Goal: Obtain resource: Obtain resource

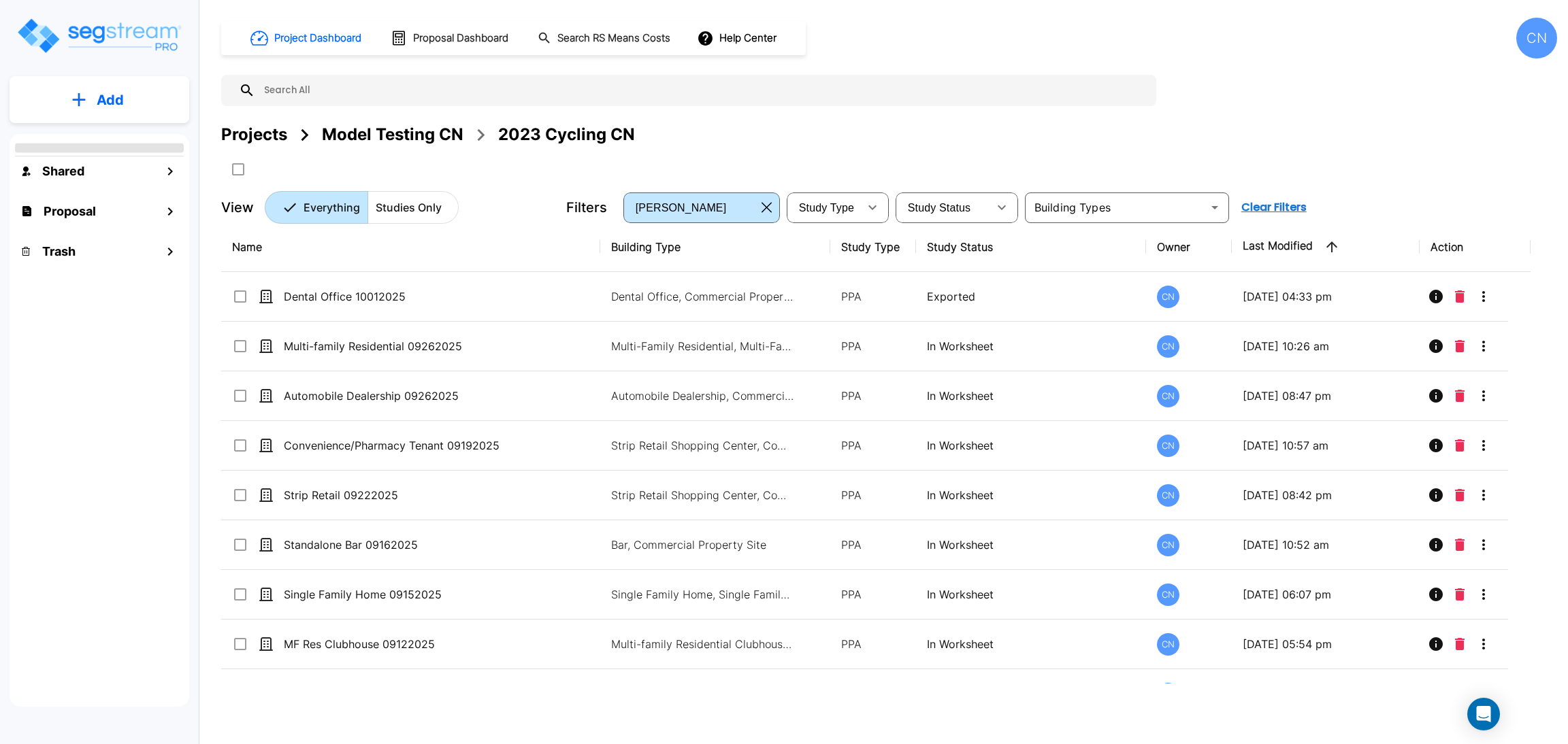
click at [947, 151] on div "Projects Model Testing CN 2023 Cycling CN" at bounding box center [890, 151] width 1336 height 58
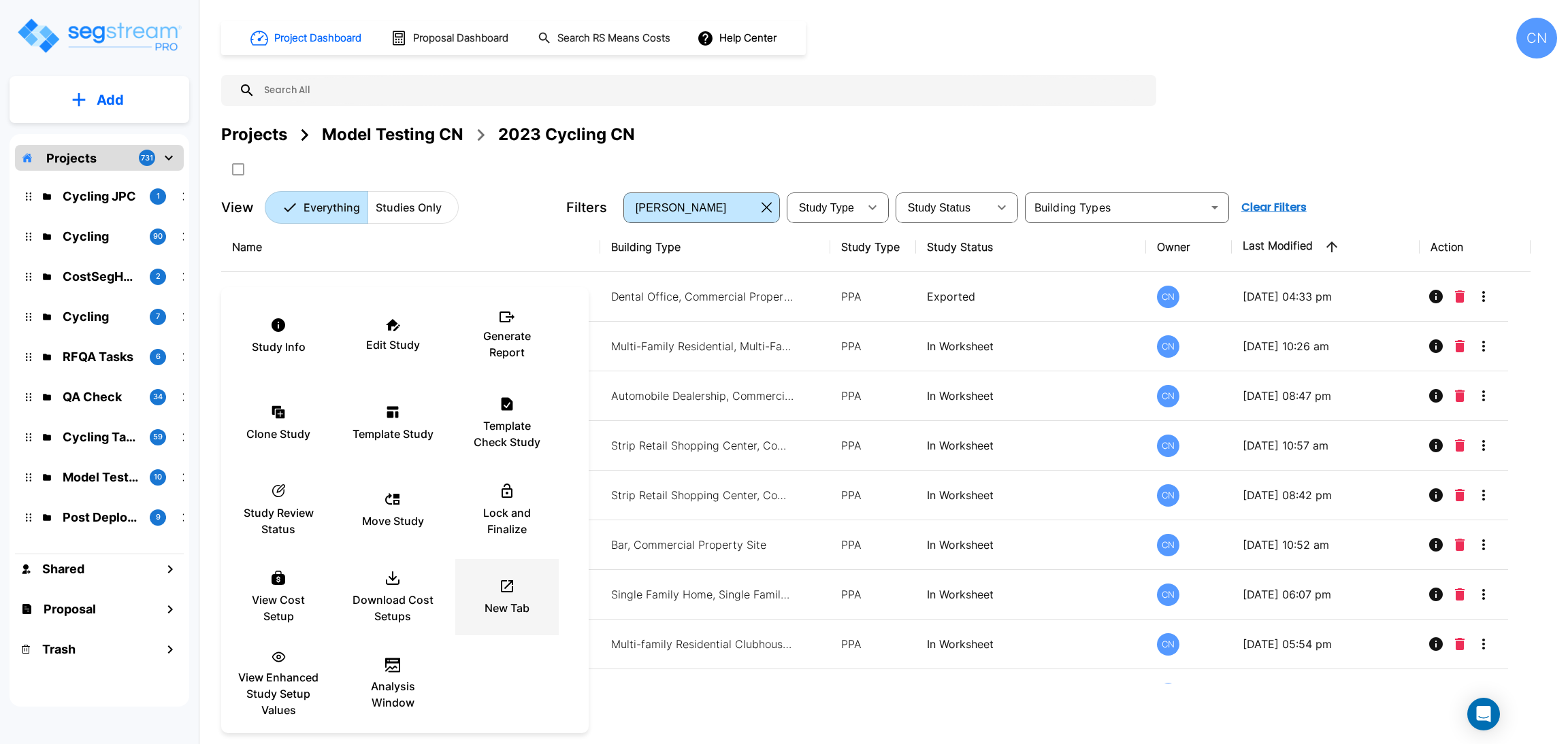
click at [492, 600] on p "New Tab" at bounding box center [507, 609] width 45 height 16
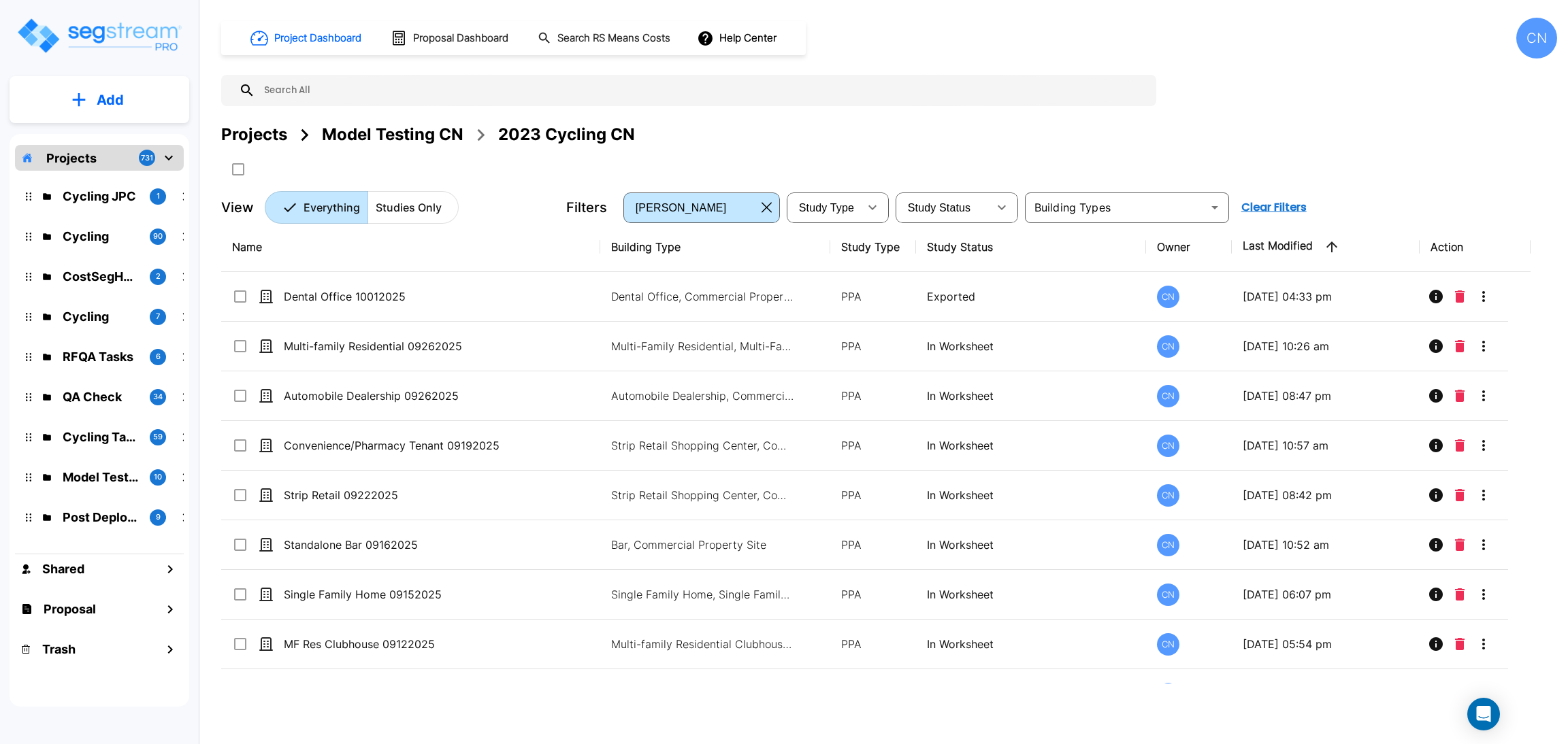
scroll to position [2032, 0]
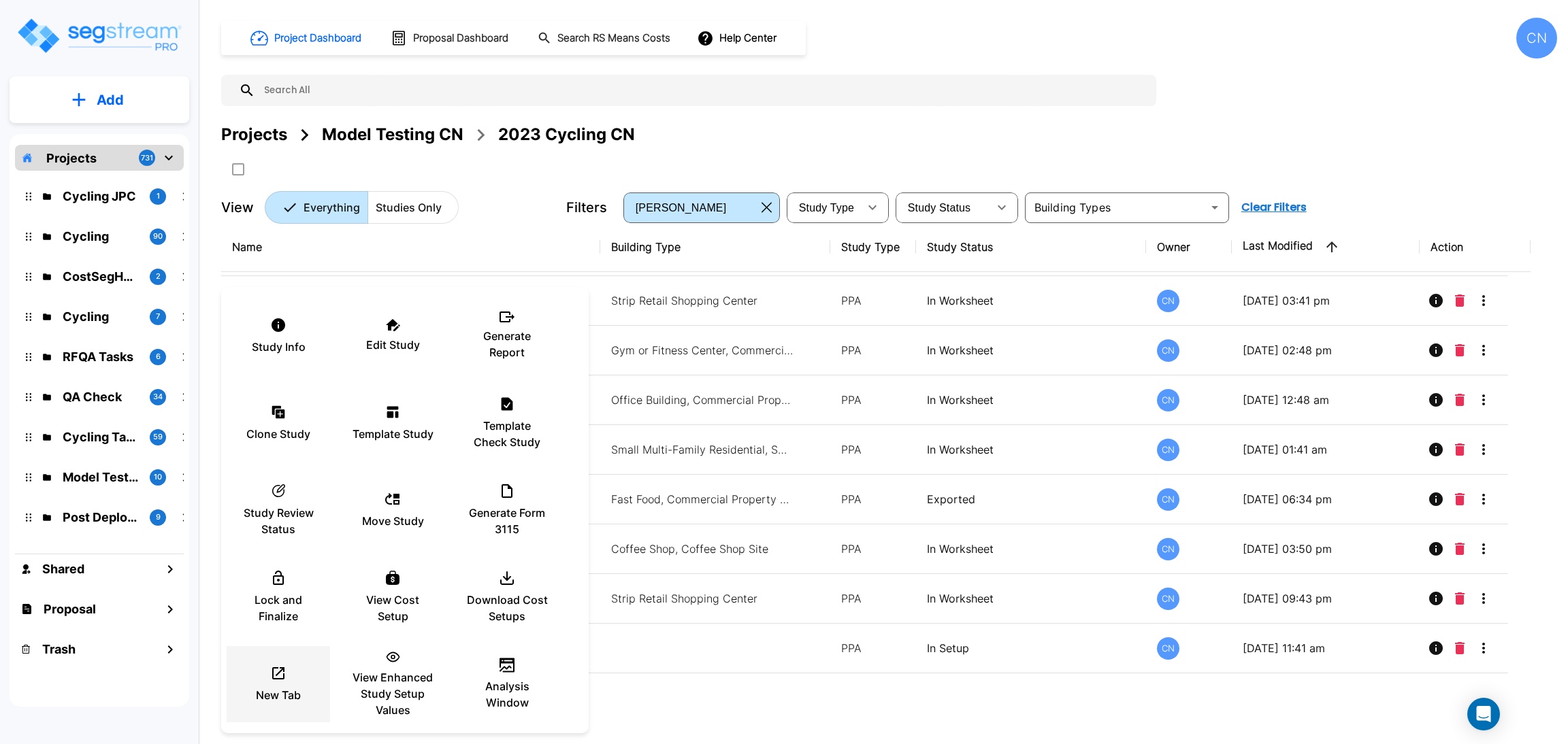
click at [272, 669] on icon at bounding box center [278, 674] width 16 height 16
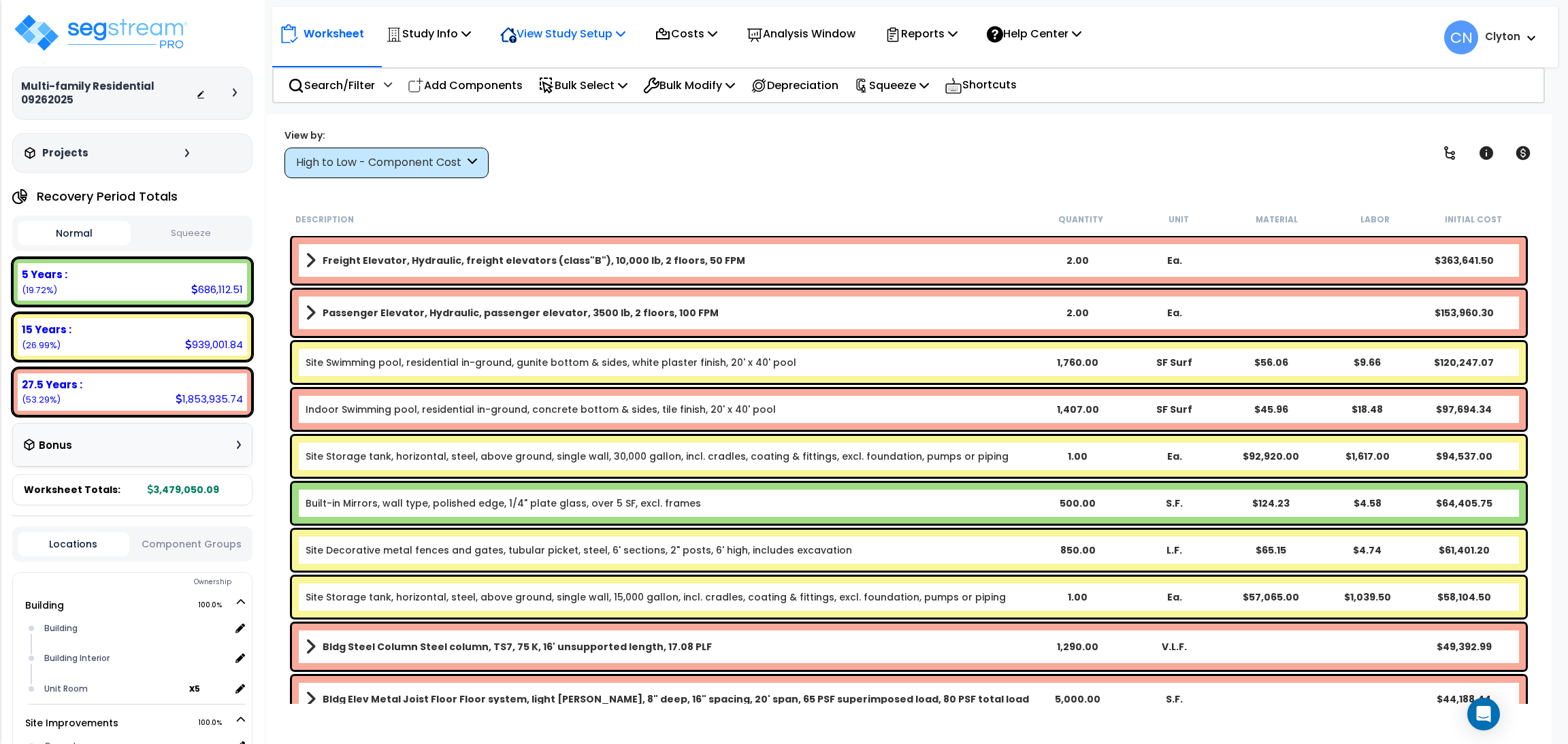
click at [564, 38] on p "View Study Setup" at bounding box center [562, 33] width 125 height 19
click at [577, 93] on link "View Questionnaire" at bounding box center [561, 93] width 135 height 27
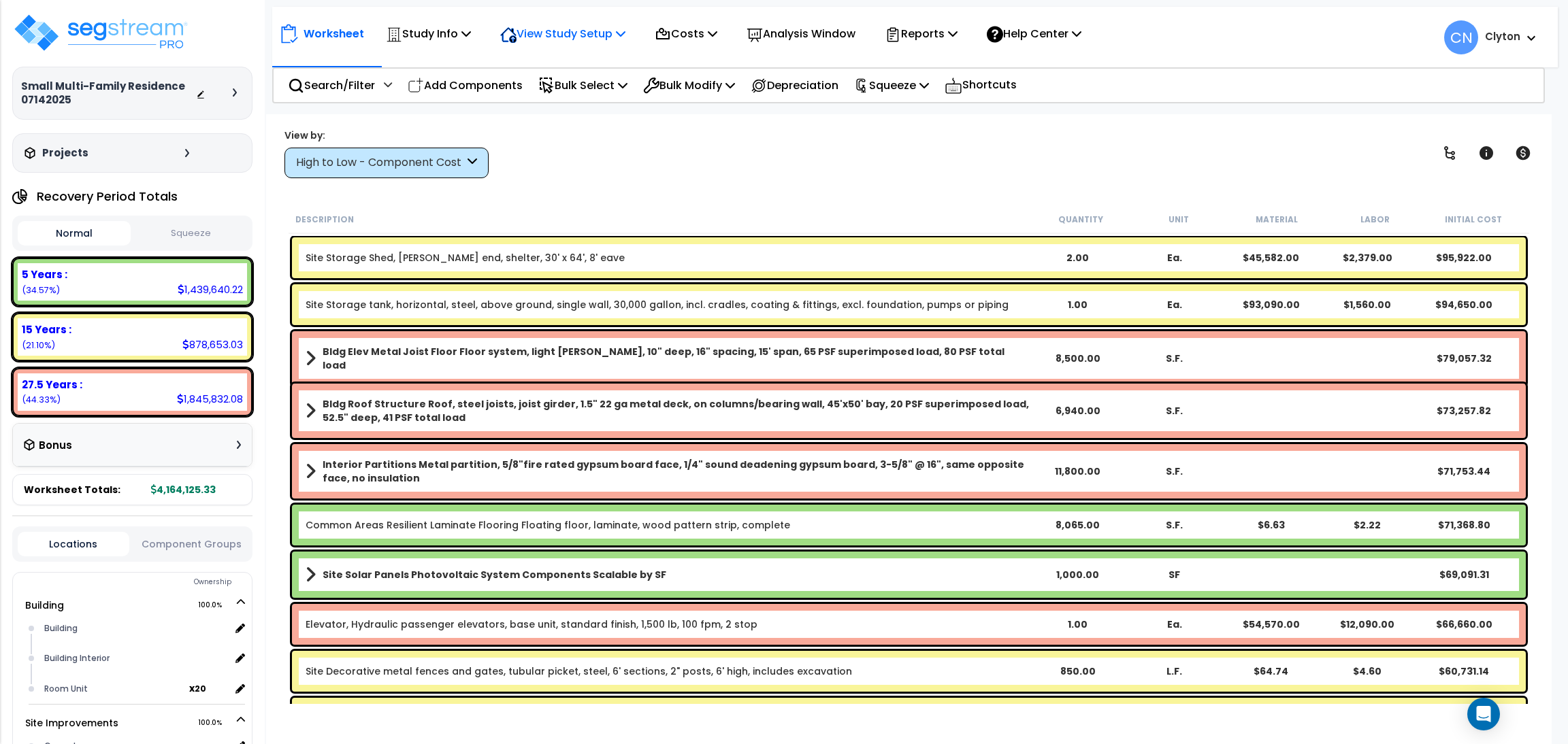
click at [552, 33] on p "View Study Setup" at bounding box center [562, 33] width 125 height 19
click at [553, 93] on link "View Questionnaire" at bounding box center [561, 93] width 135 height 27
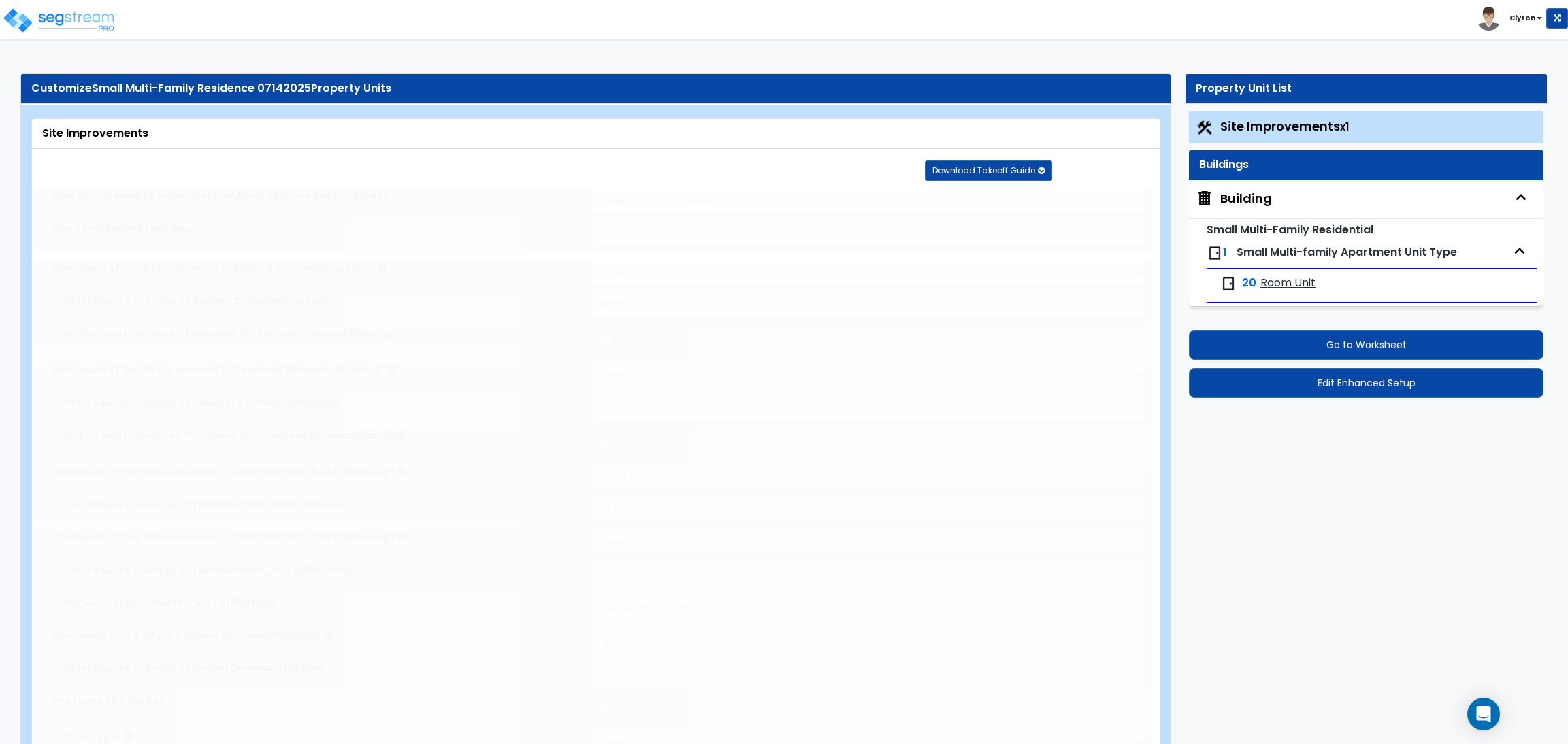
select select "2"
type input "100000"
select select "2"
type input "15000"
select select "2"
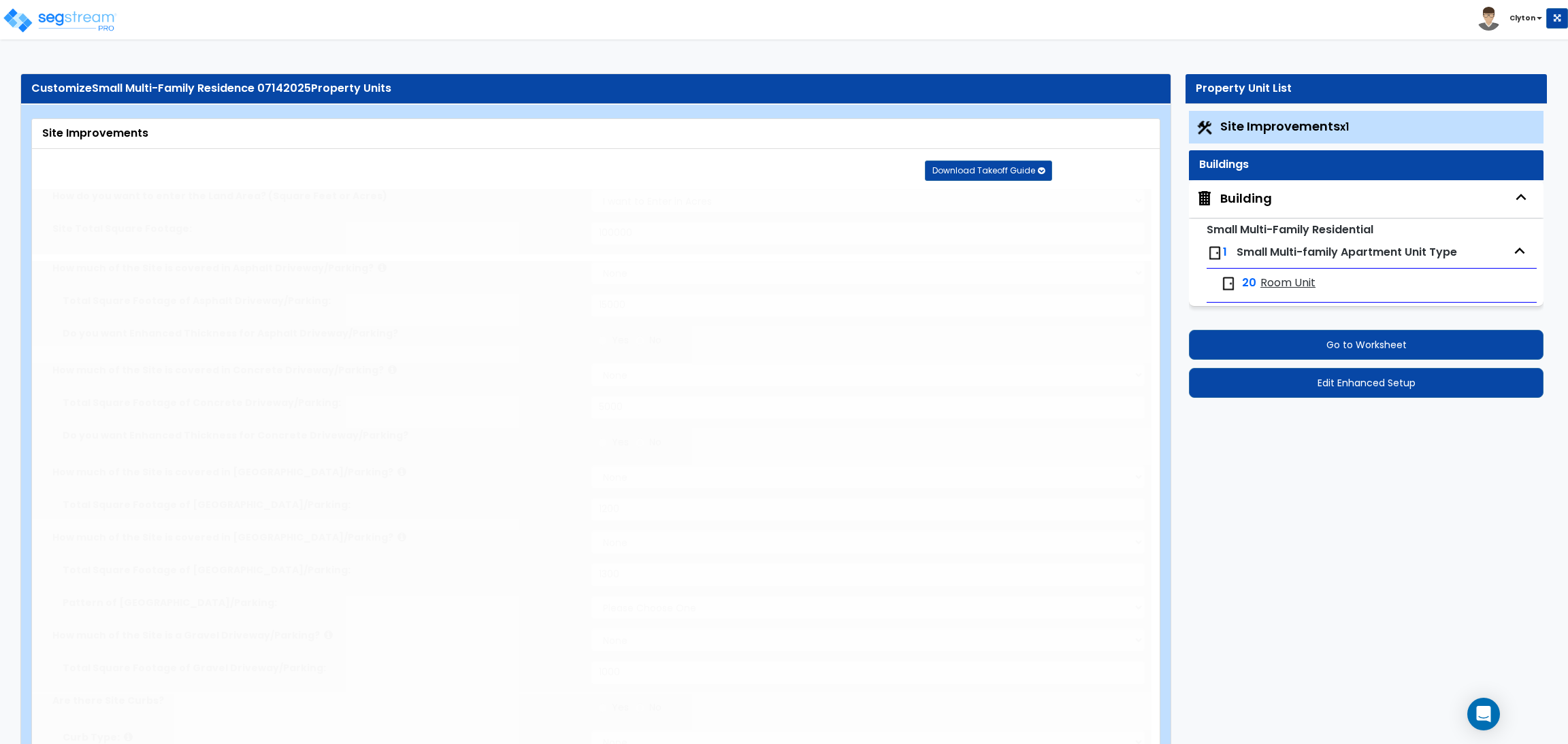
type input "5000"
select select "2"
type input "1200"
select select "2"
type input "1300"
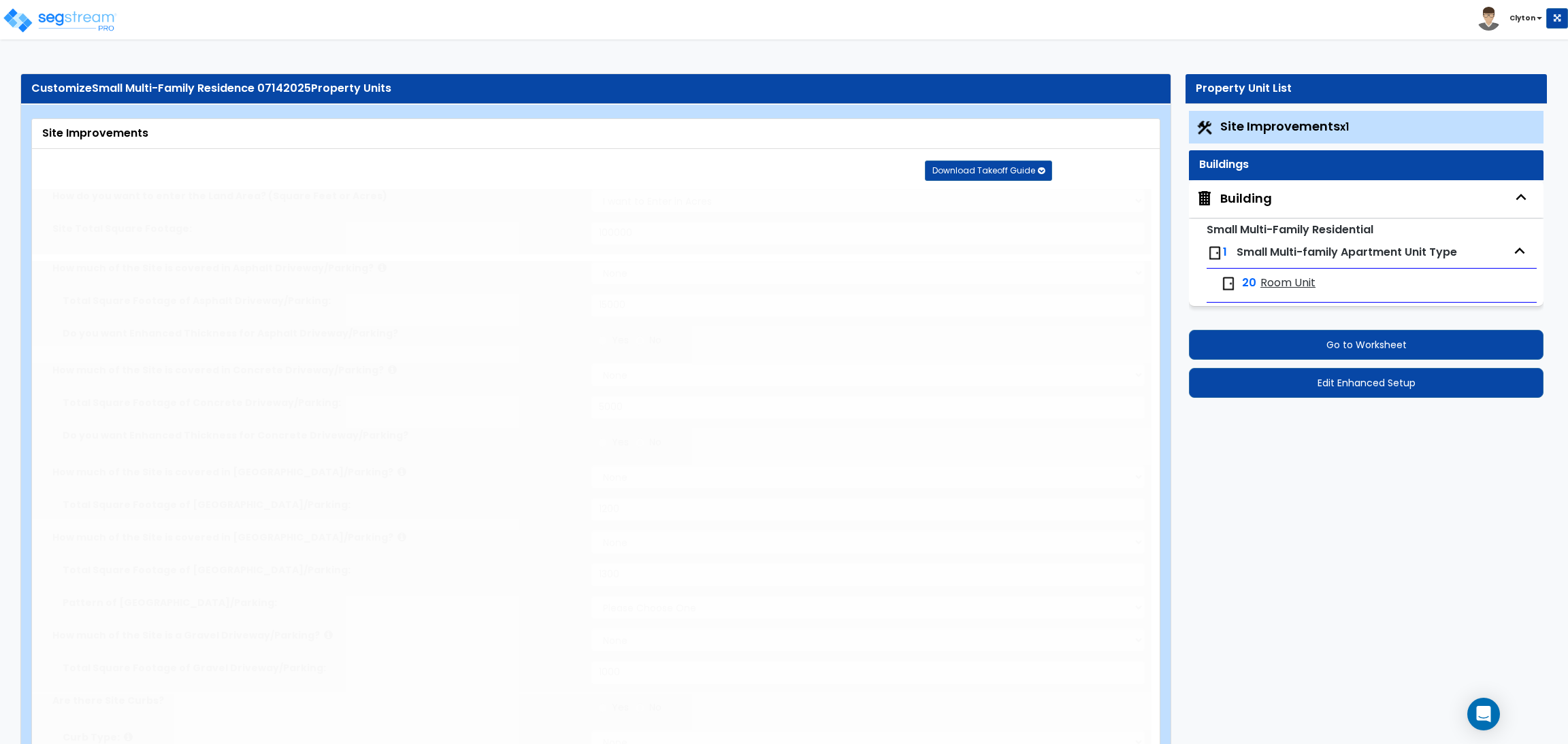
select select "1"
select select "2"
type input "1000"
radio input "true"
select select "2"
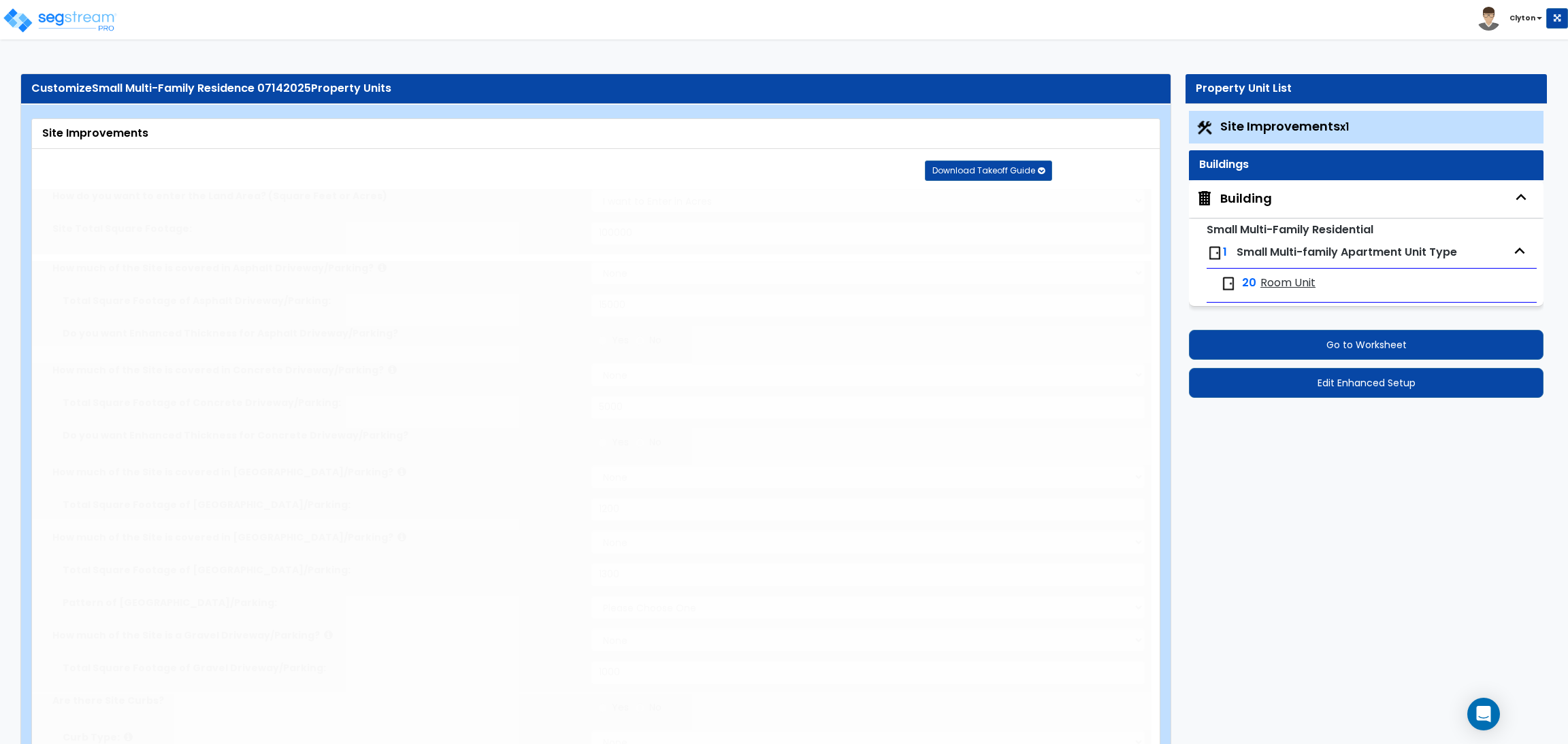
radio input "true"
type input "4"
radio input "true"
select select "1"
type input "20"
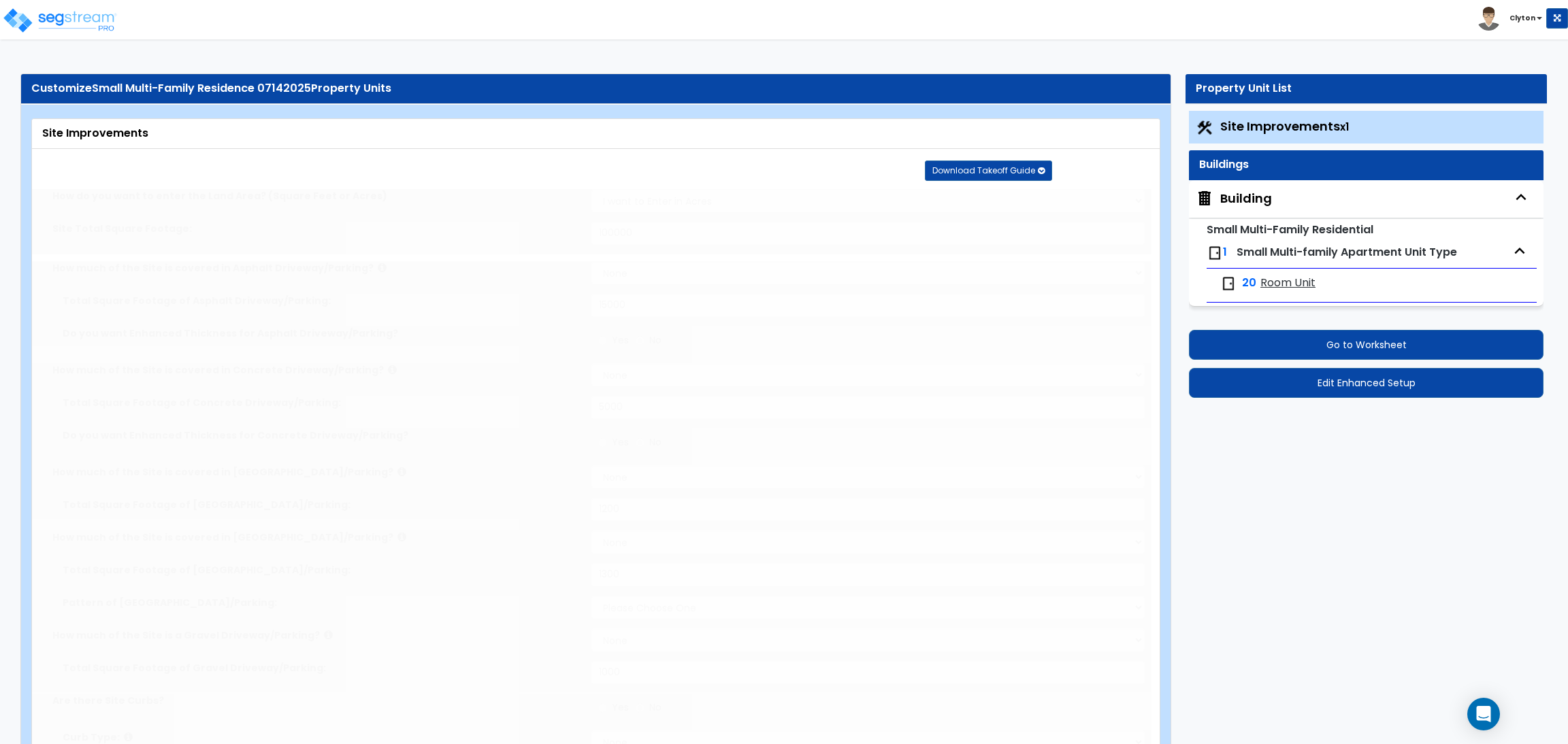
select select "1"
select select "3"
select select "1"
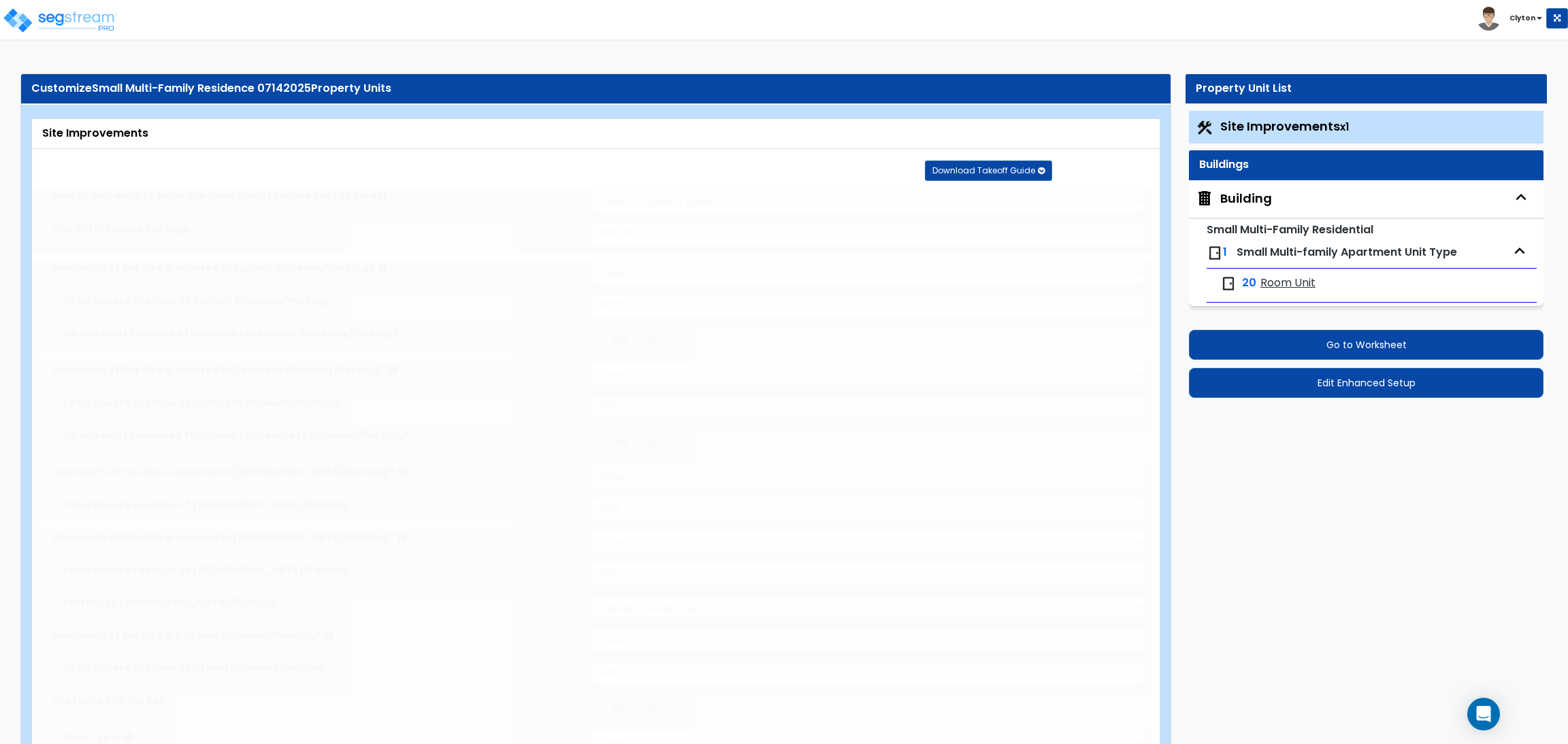
type input "20"
select select "2"
radio input "true"
select select "2"
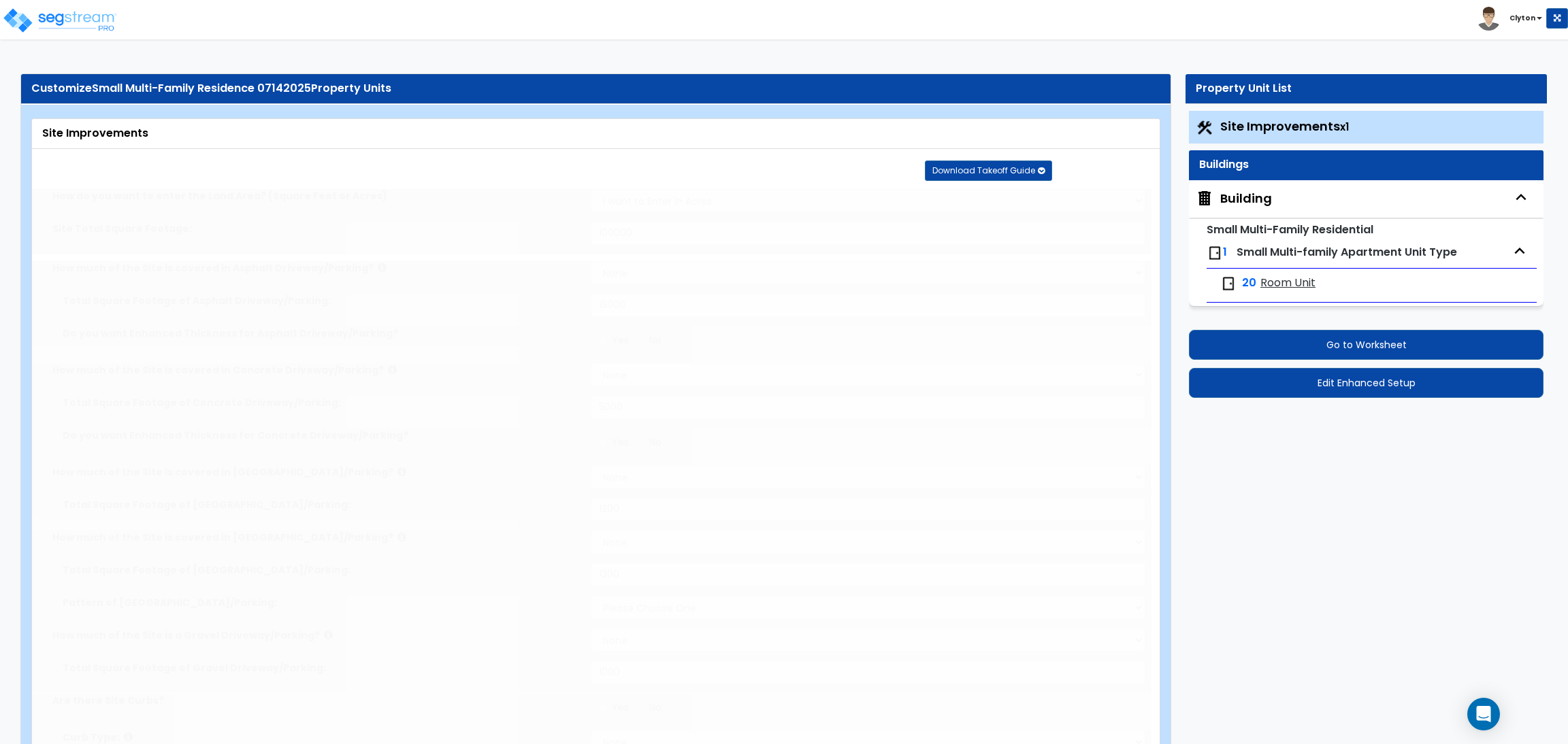
radio input "true"
type input "10"
radio input "true"
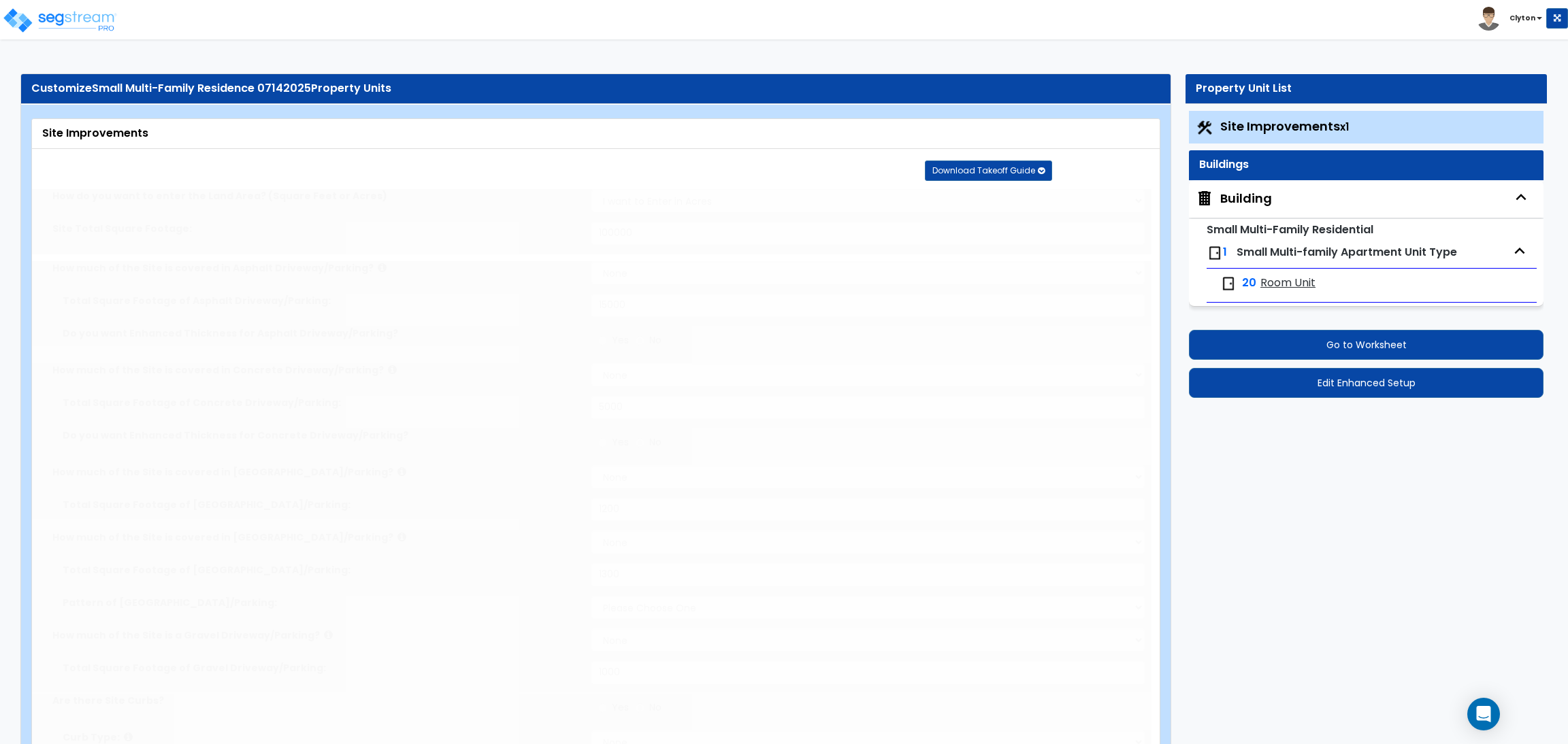
type input "15"
select select "2"
radio input "true"
select select "2"
select select "1"
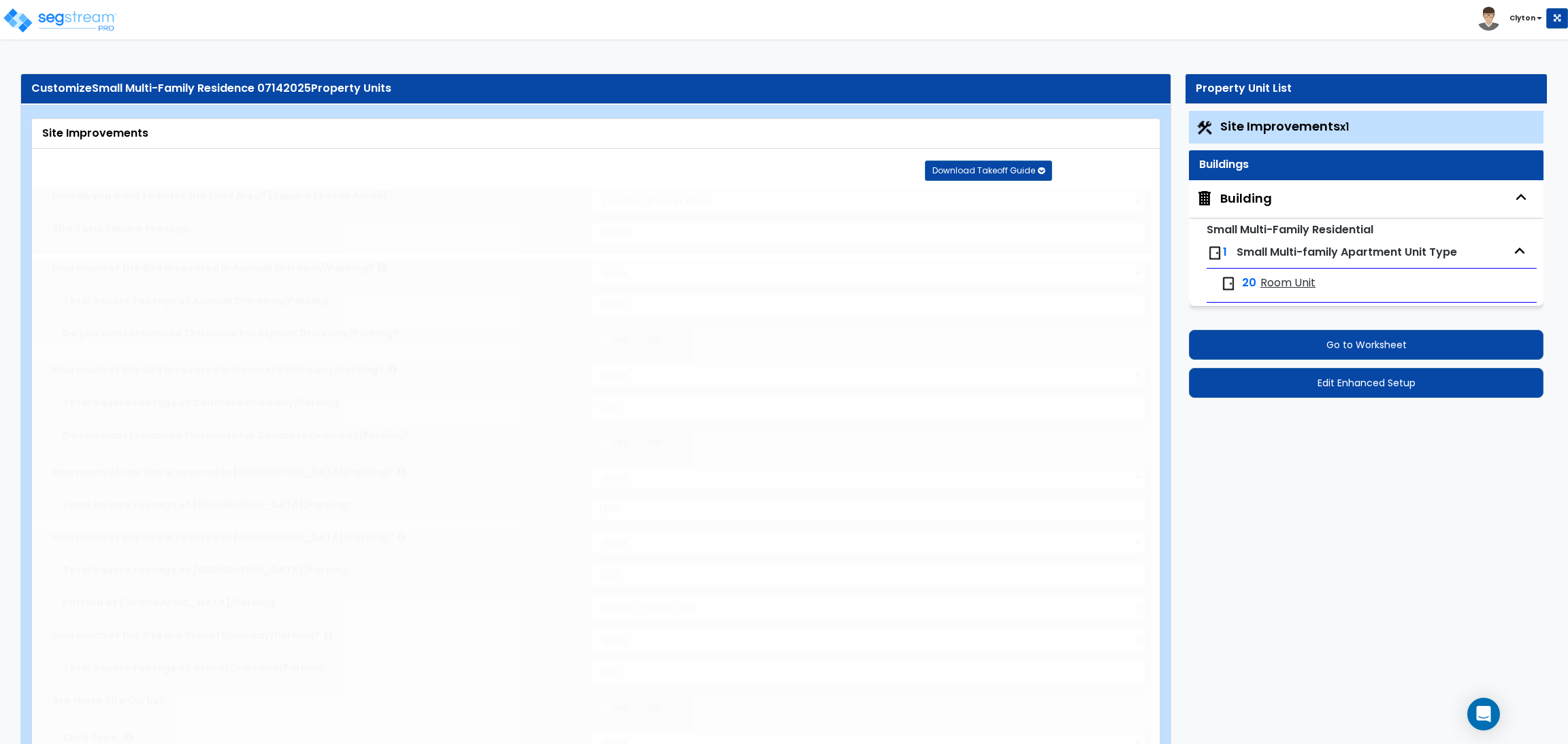
radio input "true"
type input "15"
radio input "true"
type input "5"
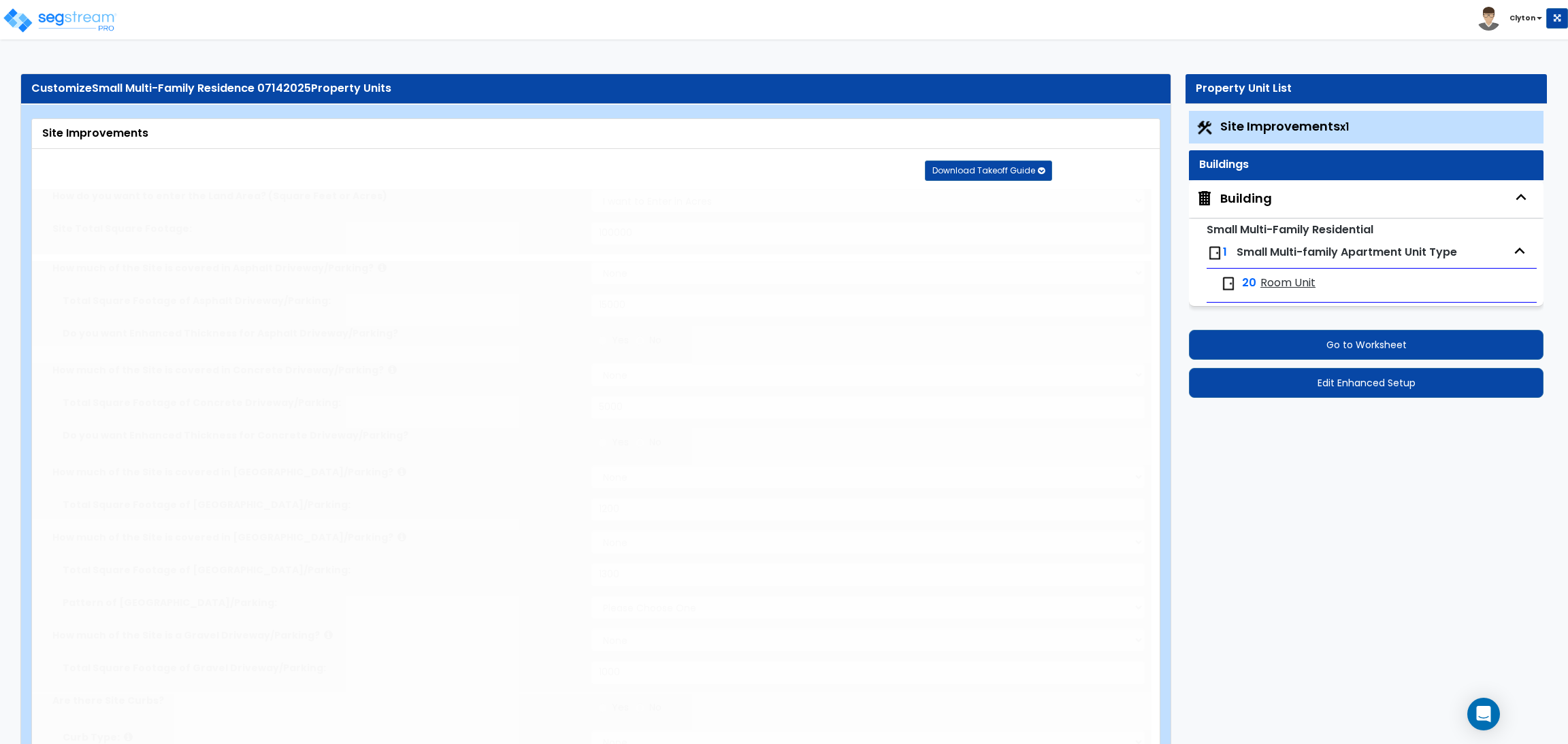
radio input "true"
select select "3"
type input "400"
radio input "true"
select select "1"
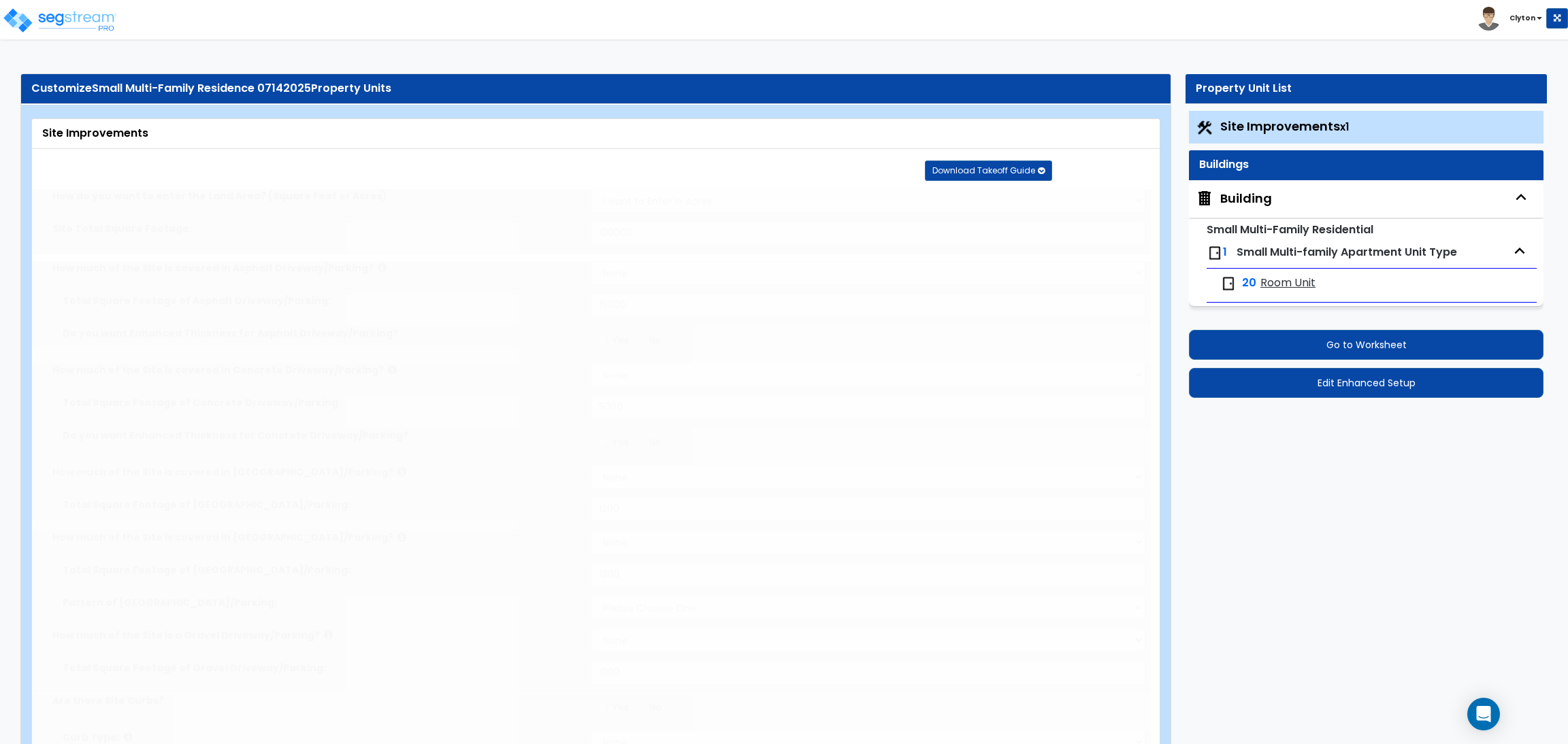
select select "2"
type input "200"
select select "2"
radio input "true"
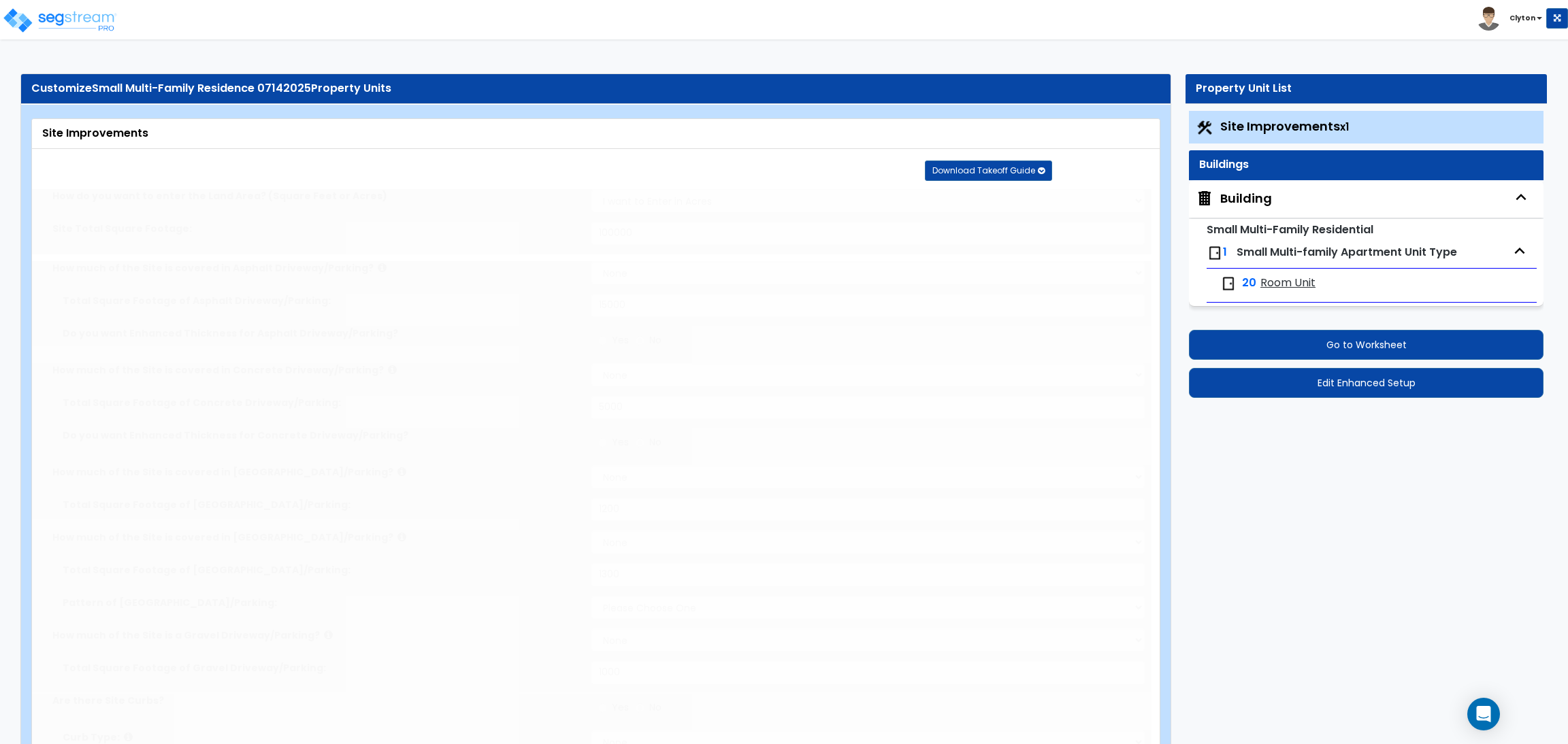
select select "1"
type input "5"
type input "10"
radio input "true"
select select "1"
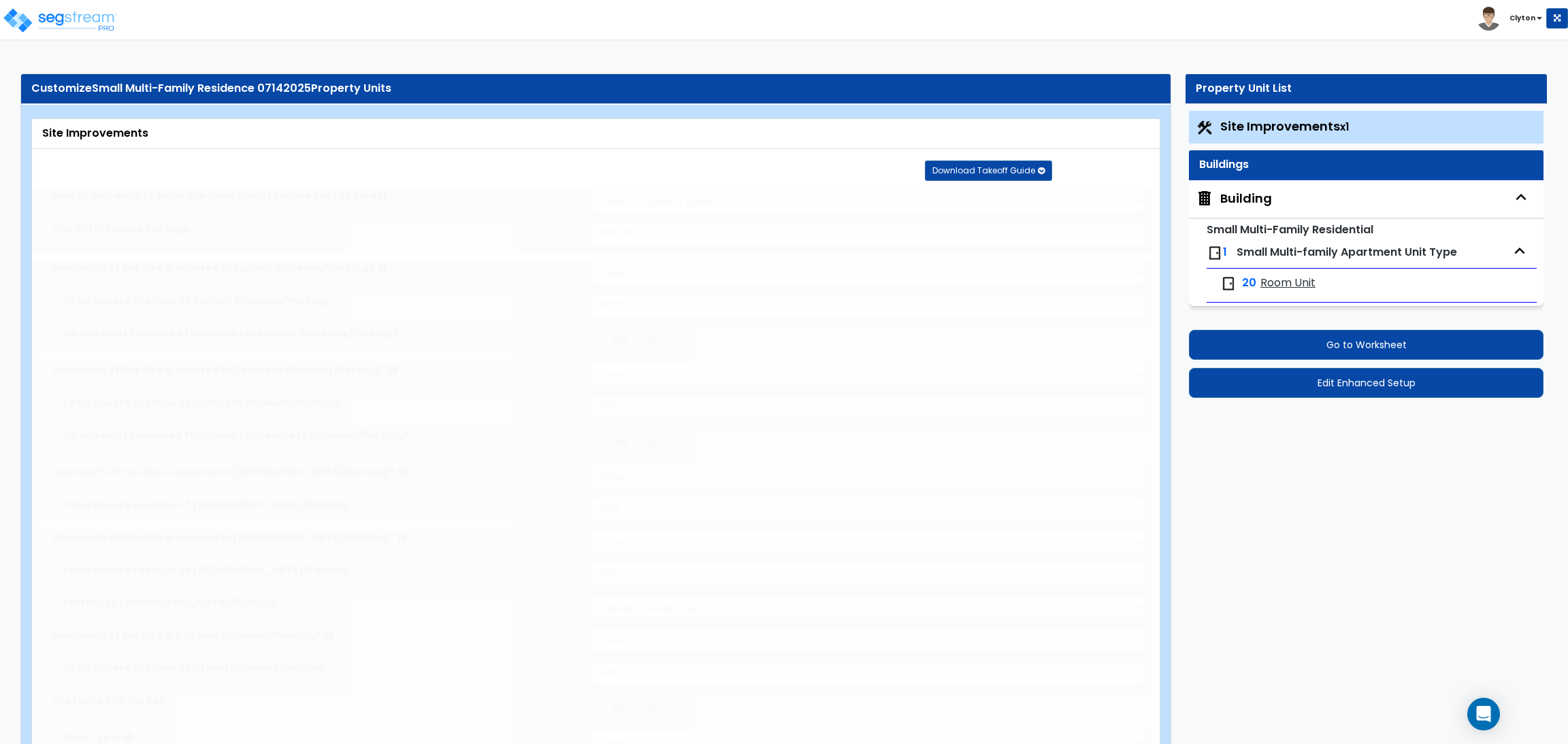
radio input "true"
type input "6"
type input "12"
radio input "true"
select select "2"
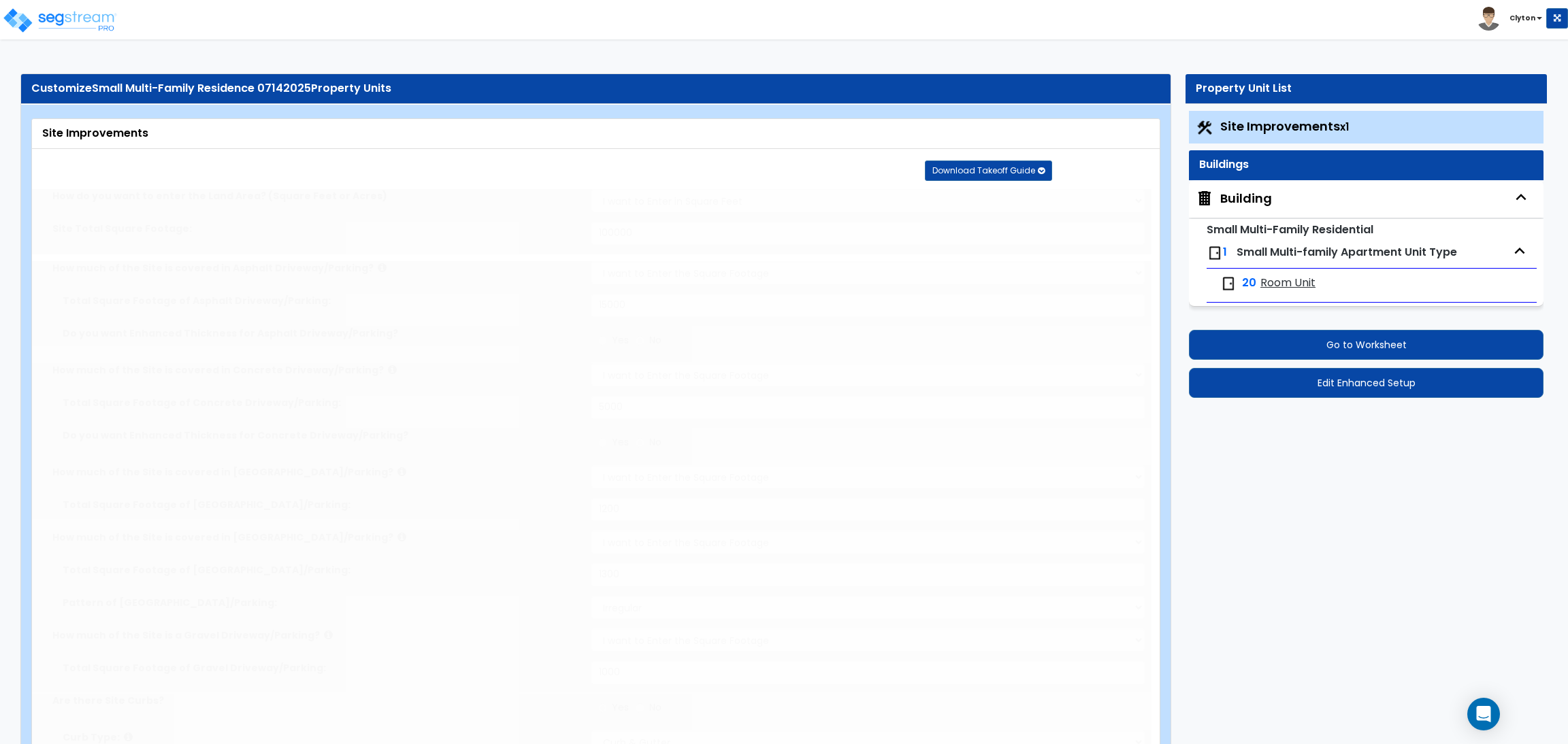
radio input "true"
select select "2"
type input "25"
radio input "true"
type input "8"
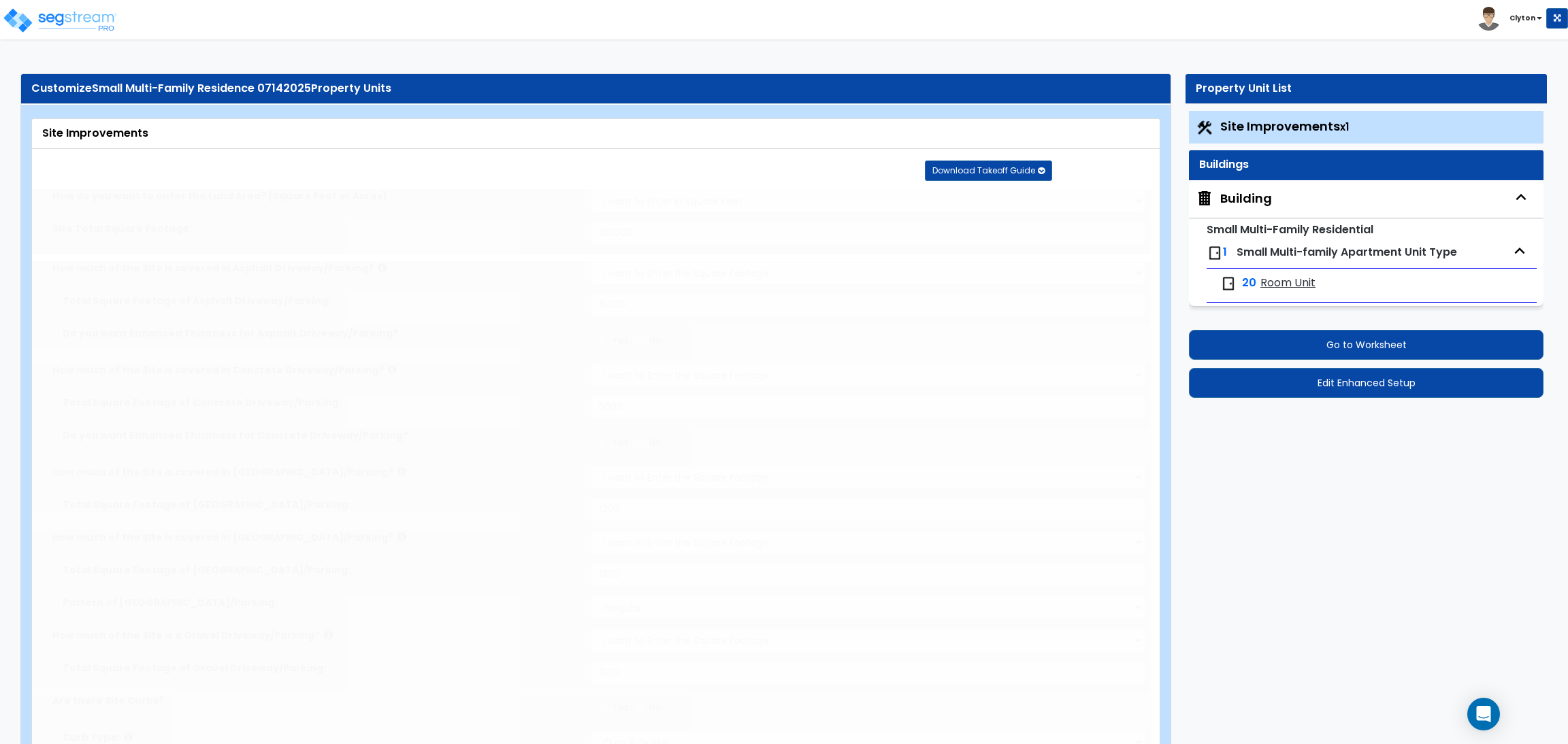
radio input "true"
select select "2"
type input "16"
radio input "true"
type input "25"
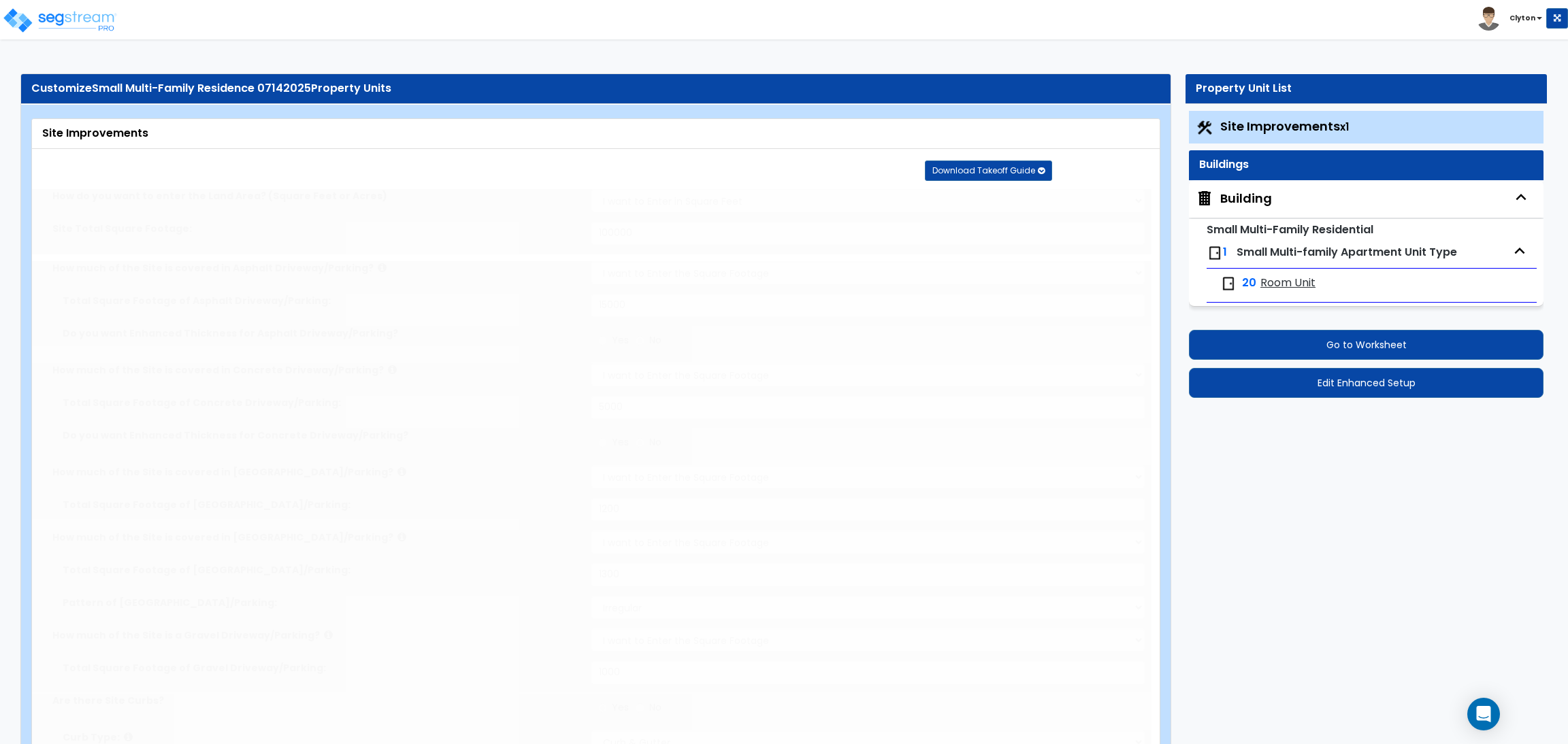
radio input "true"
select select "4"
type input "20"
radio input "true"
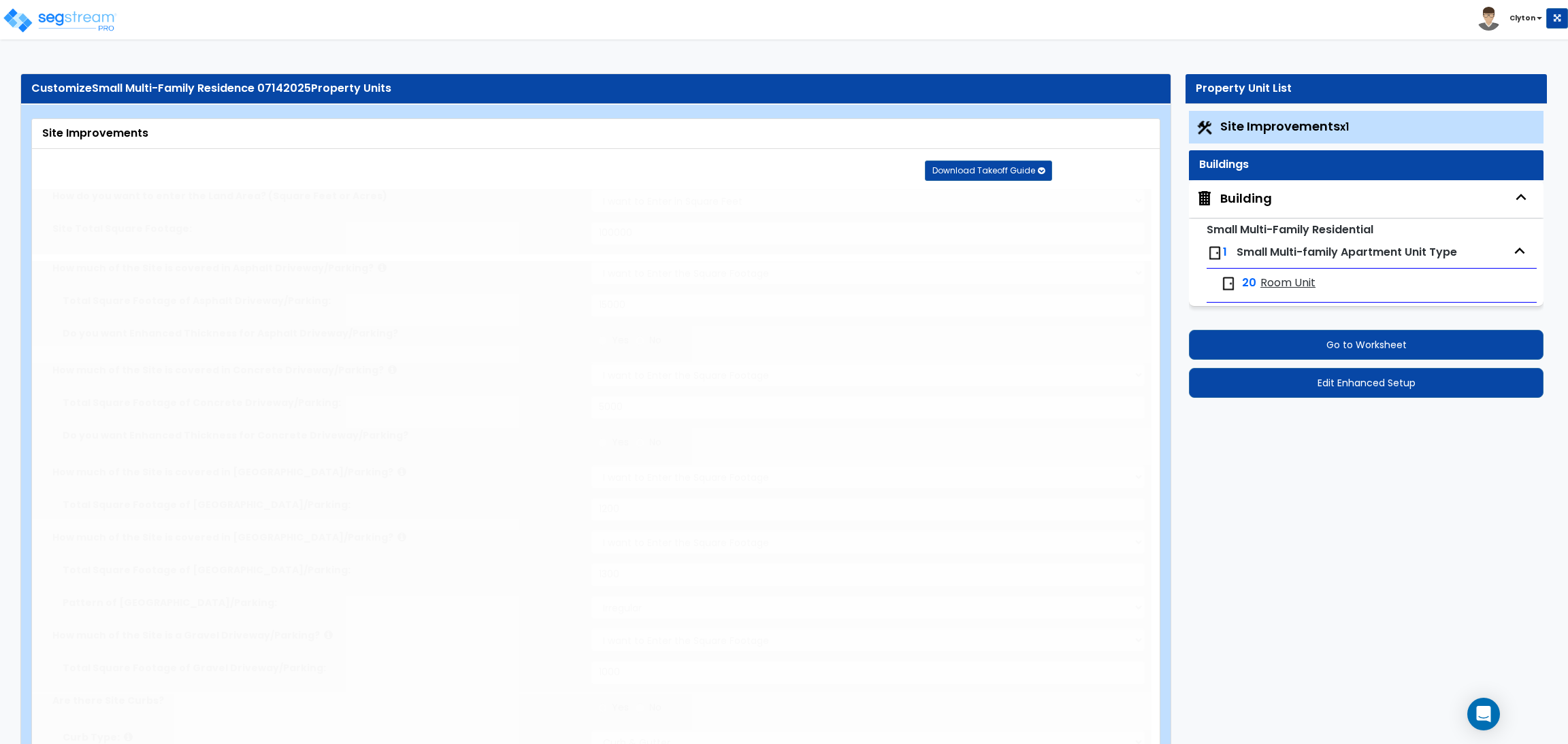
type input "20"
radio input "true"
select select "4"
type input "14"
radio input "true"
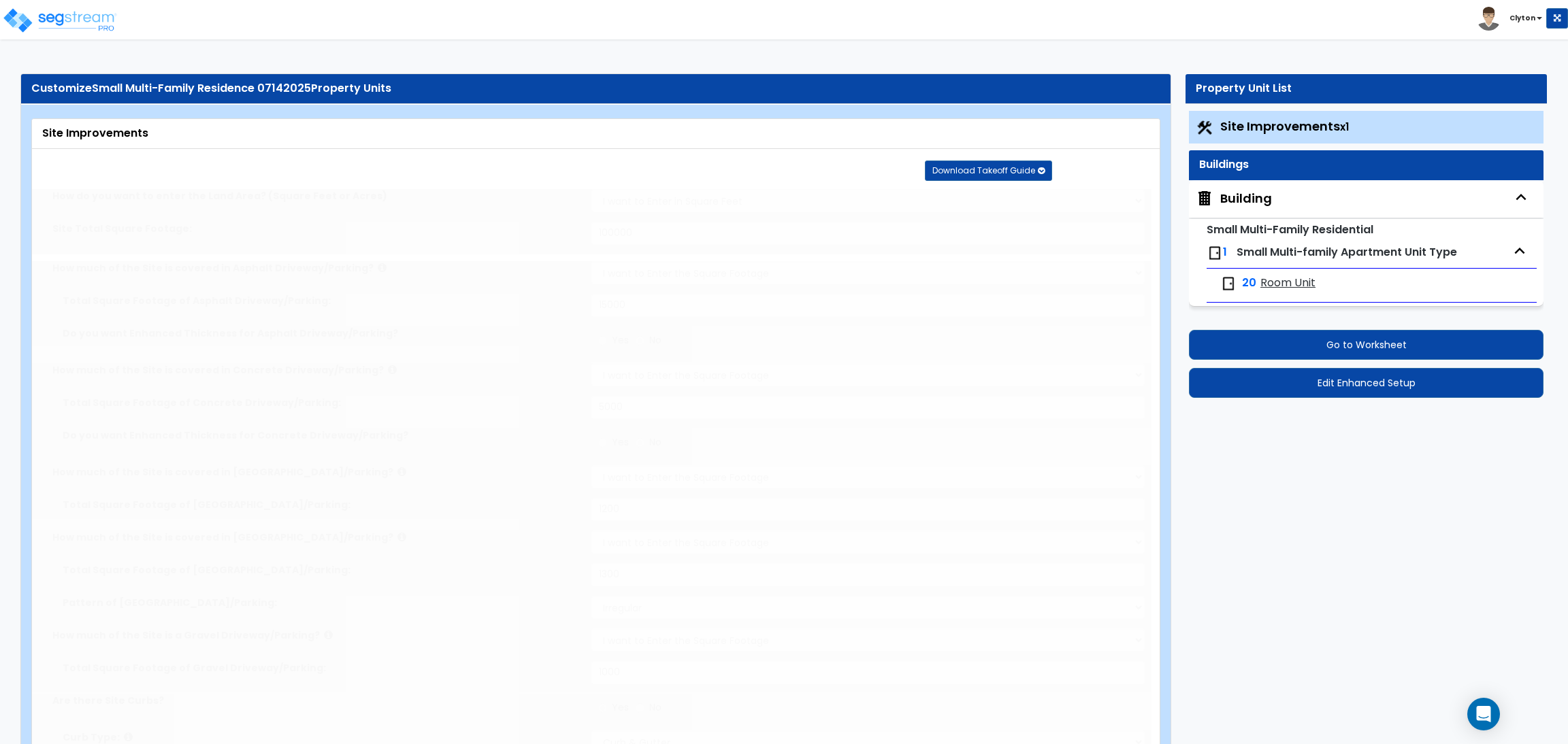
type input "850"
radio input "true"
type input "5"
type input "20"
radio input "true"
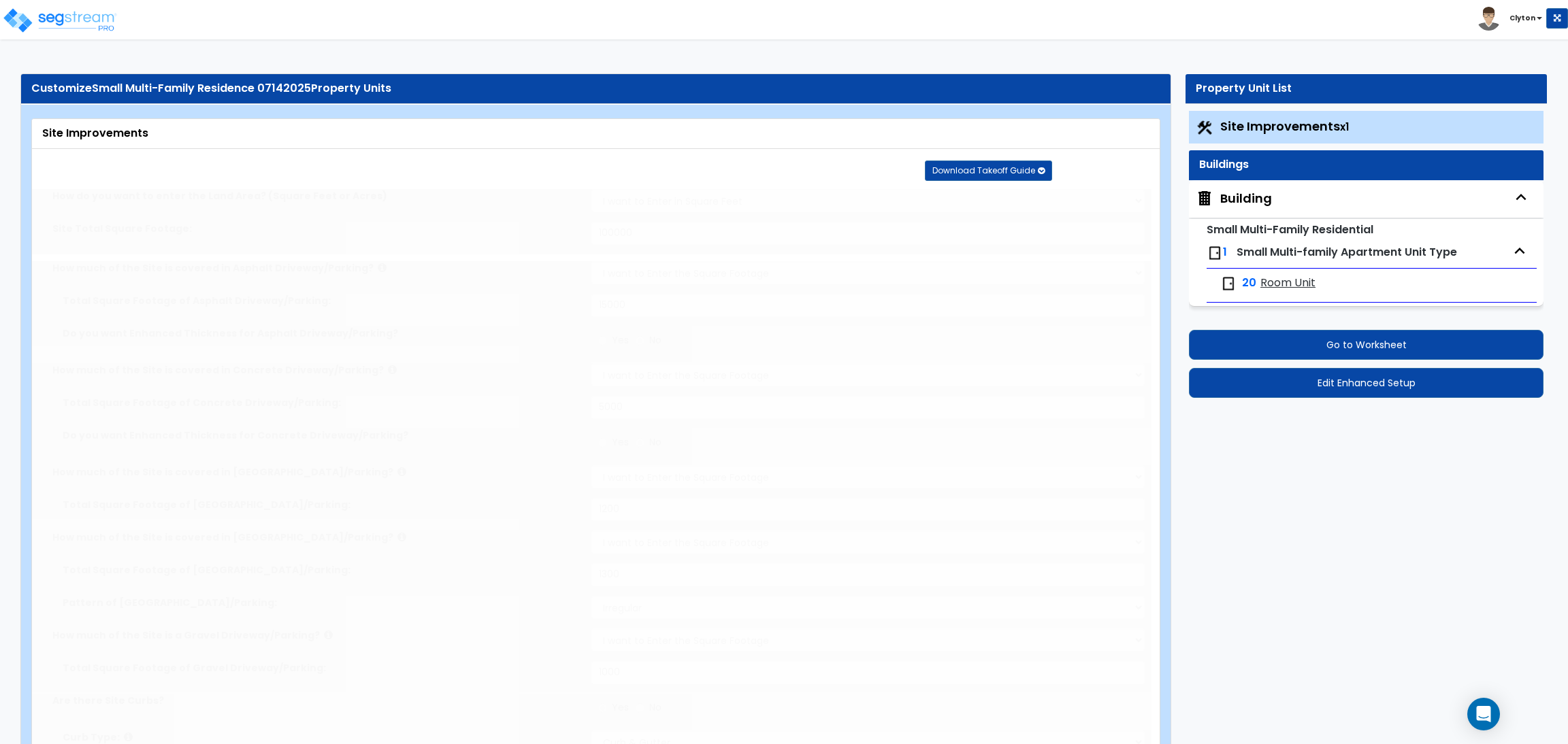
type input "5"
type input "20"
radio input "true"
type input "5"
type input "20"
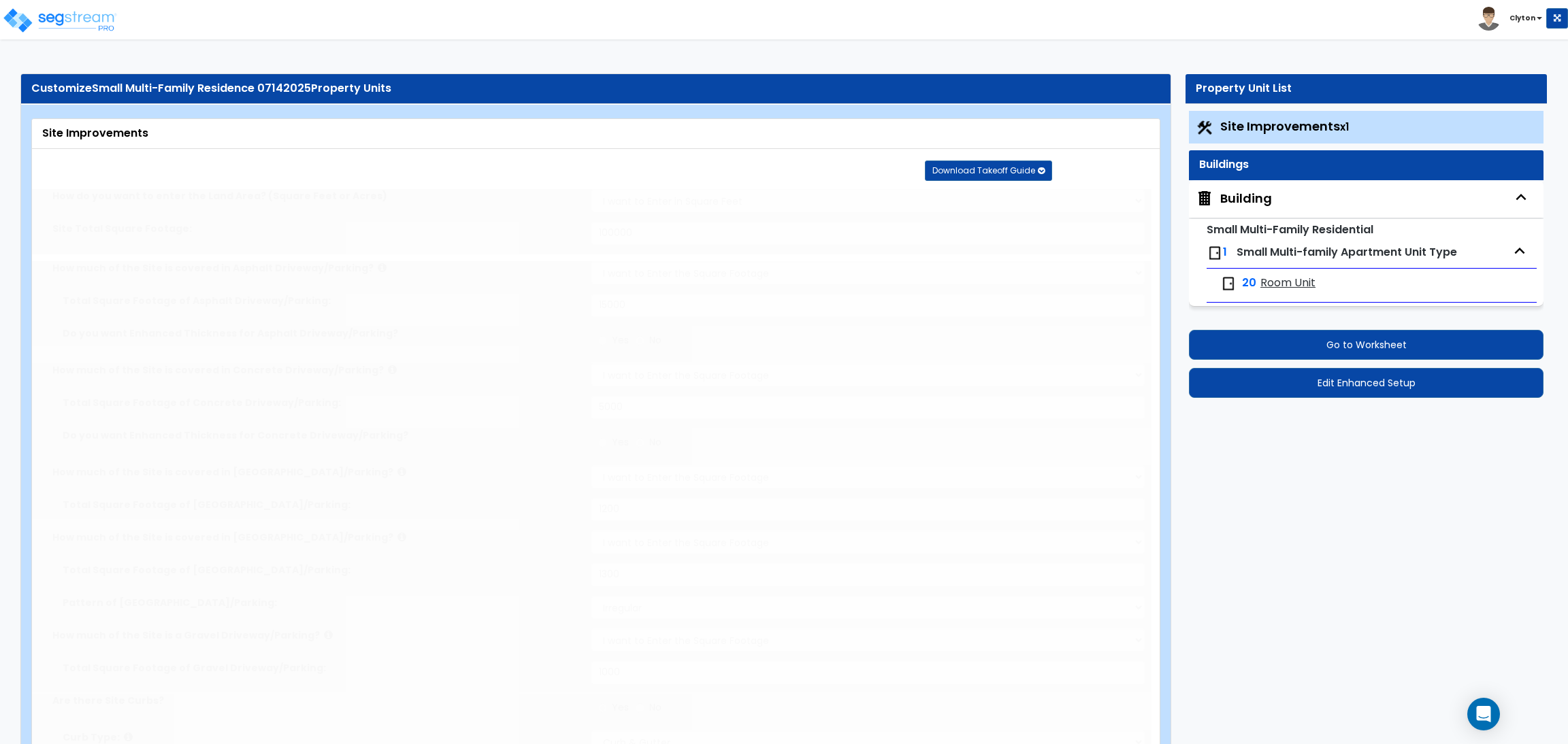
radio input "true"
type input "5"
type input "20"
radio input "true"
select select "1"
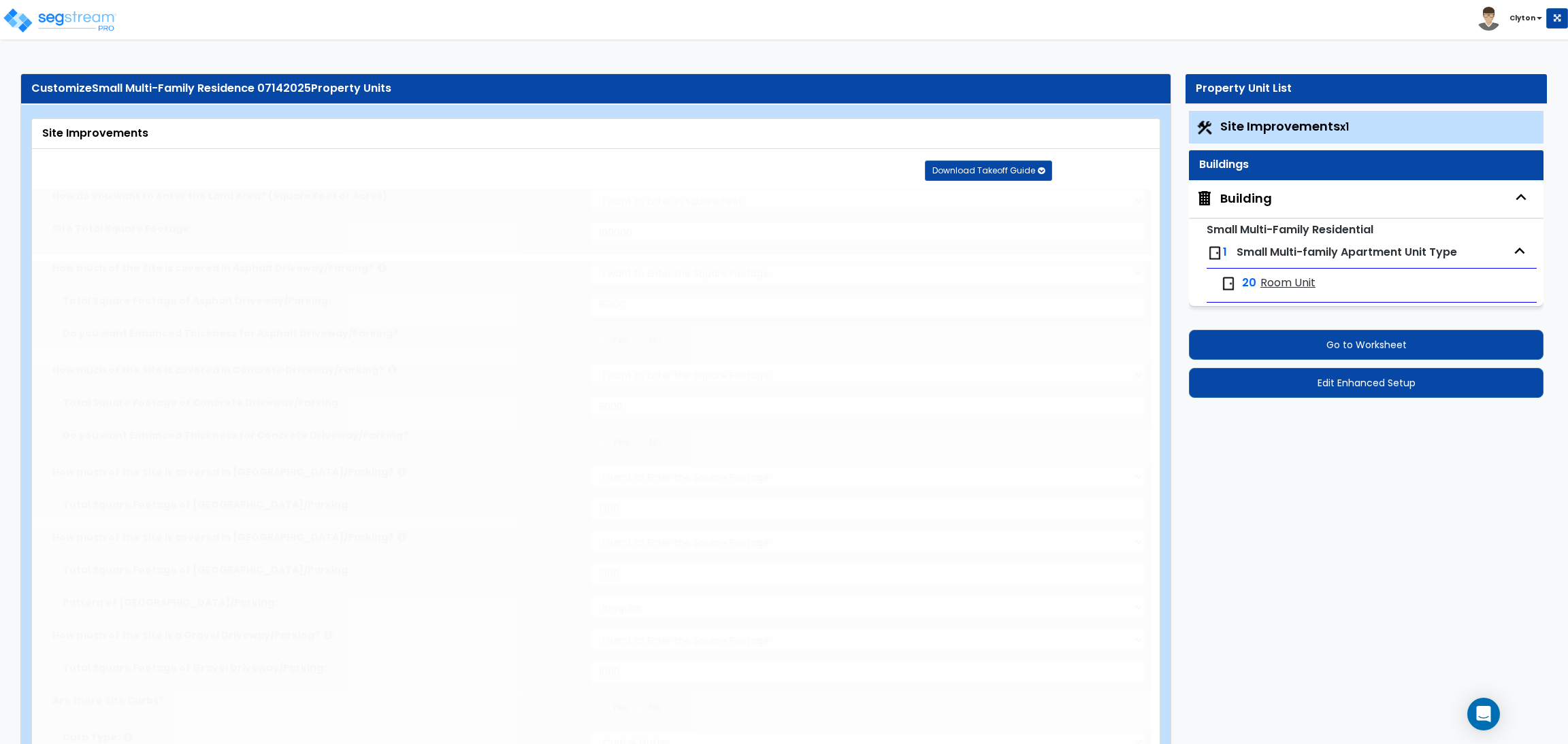
type input "60"
radio input "true"
select select "1"
type input "50"
radio input "true"
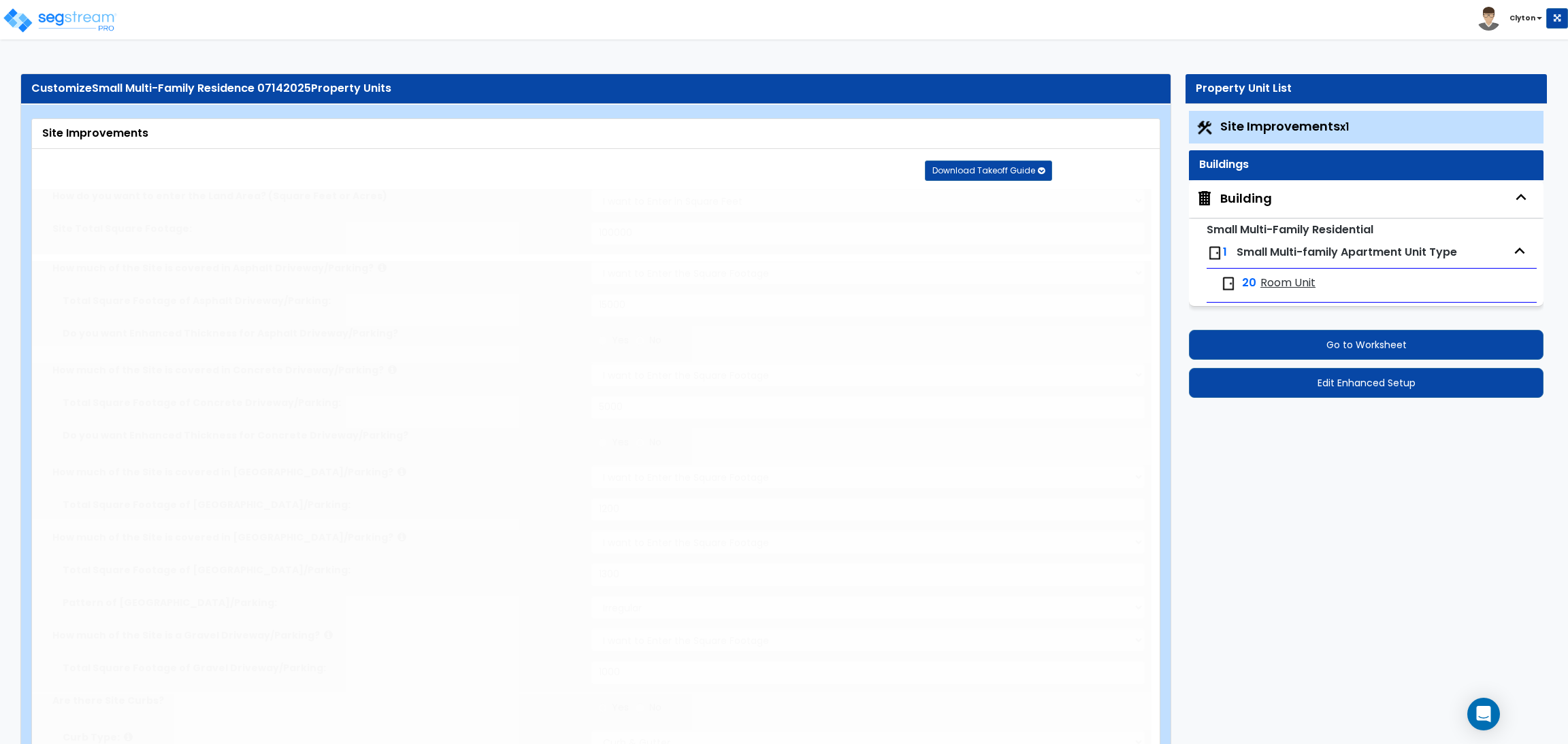
select select "1"
select select "10"
type input "3"
radio input "true"
select select "1"
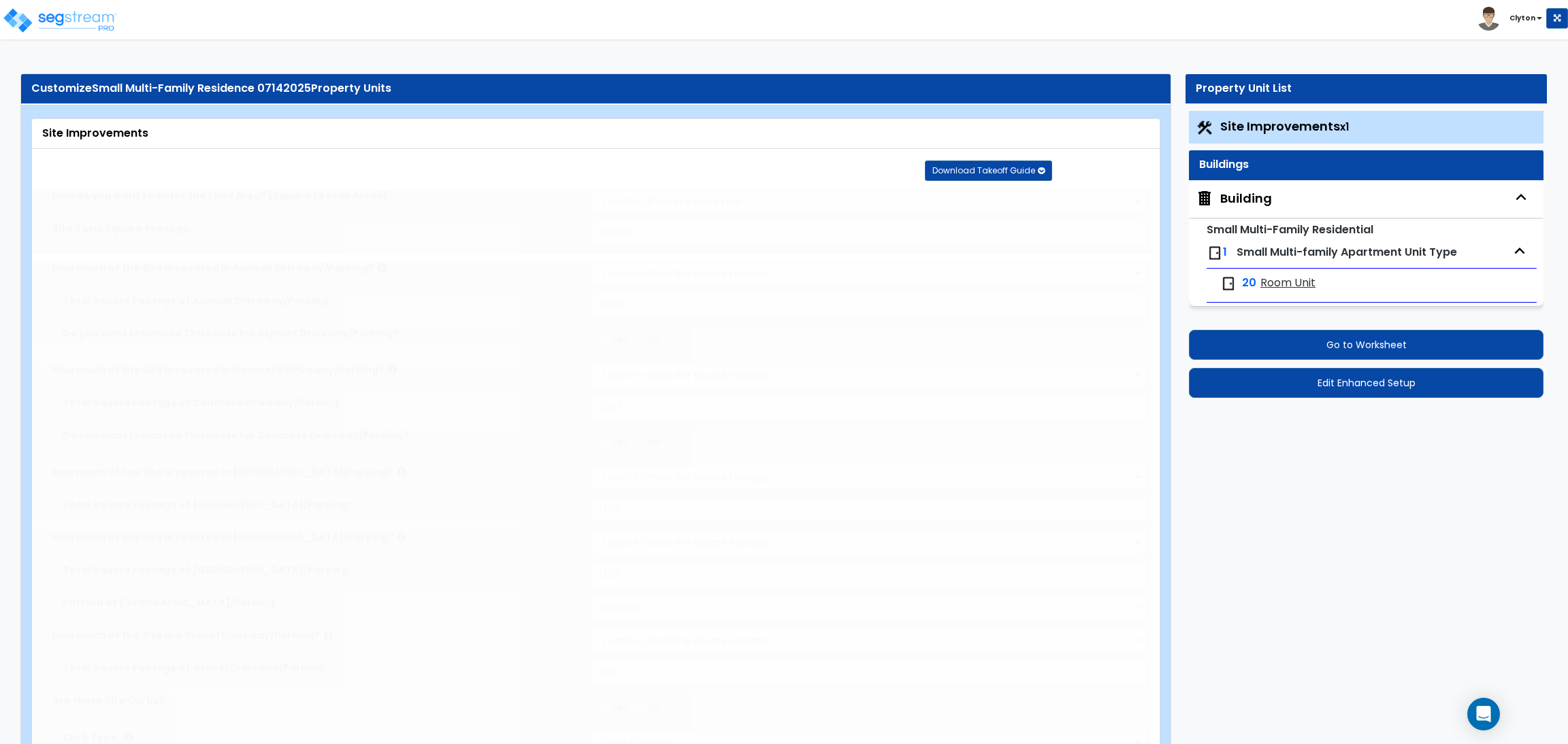
select select "1"
radio input "true"
type input "1"
radio input "true"
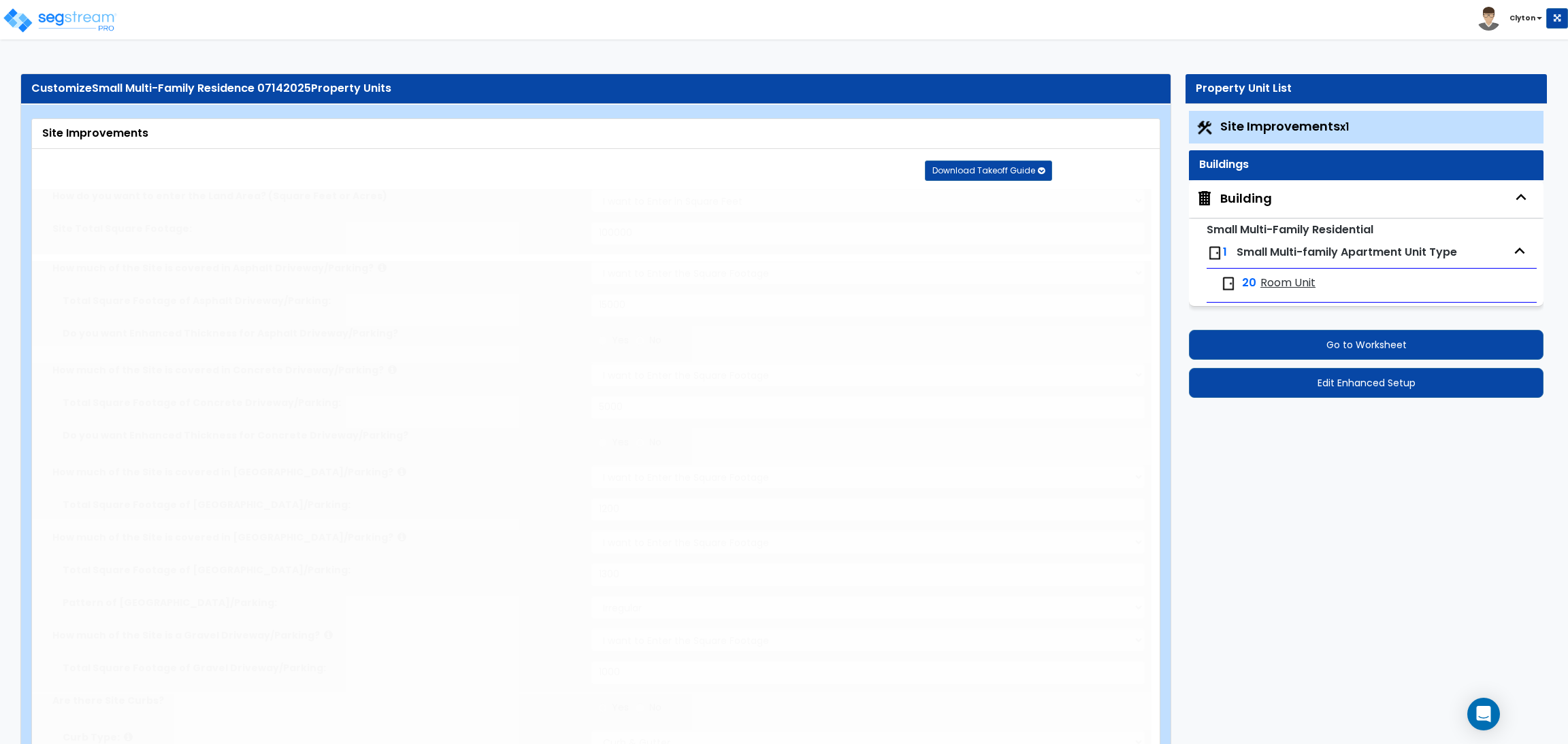
radio input "true"
type input "4"
type input "20"
radio input "true"
type input "5"
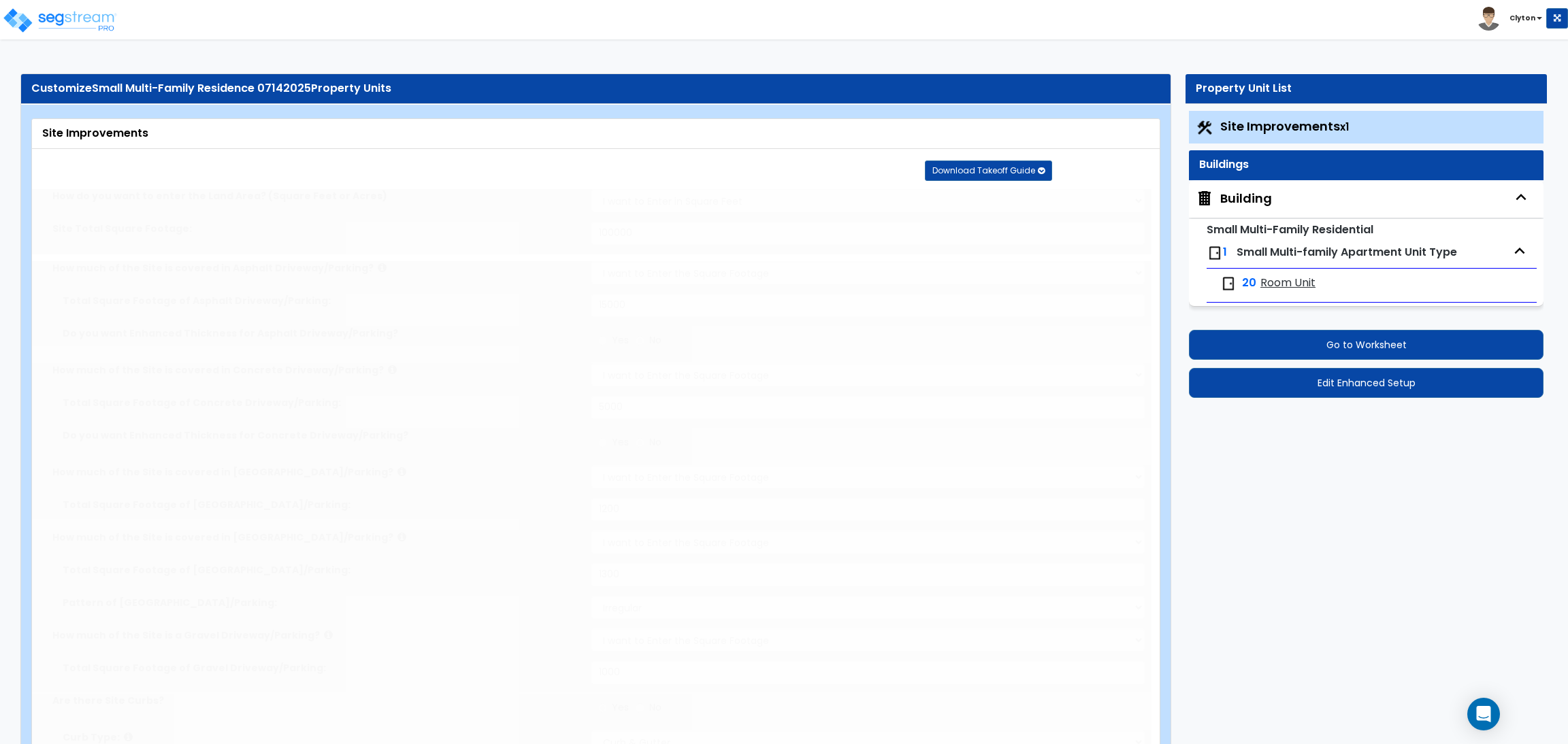
type input "25"
radio input "true"
type input "6"
type input "30"
radio input "true"
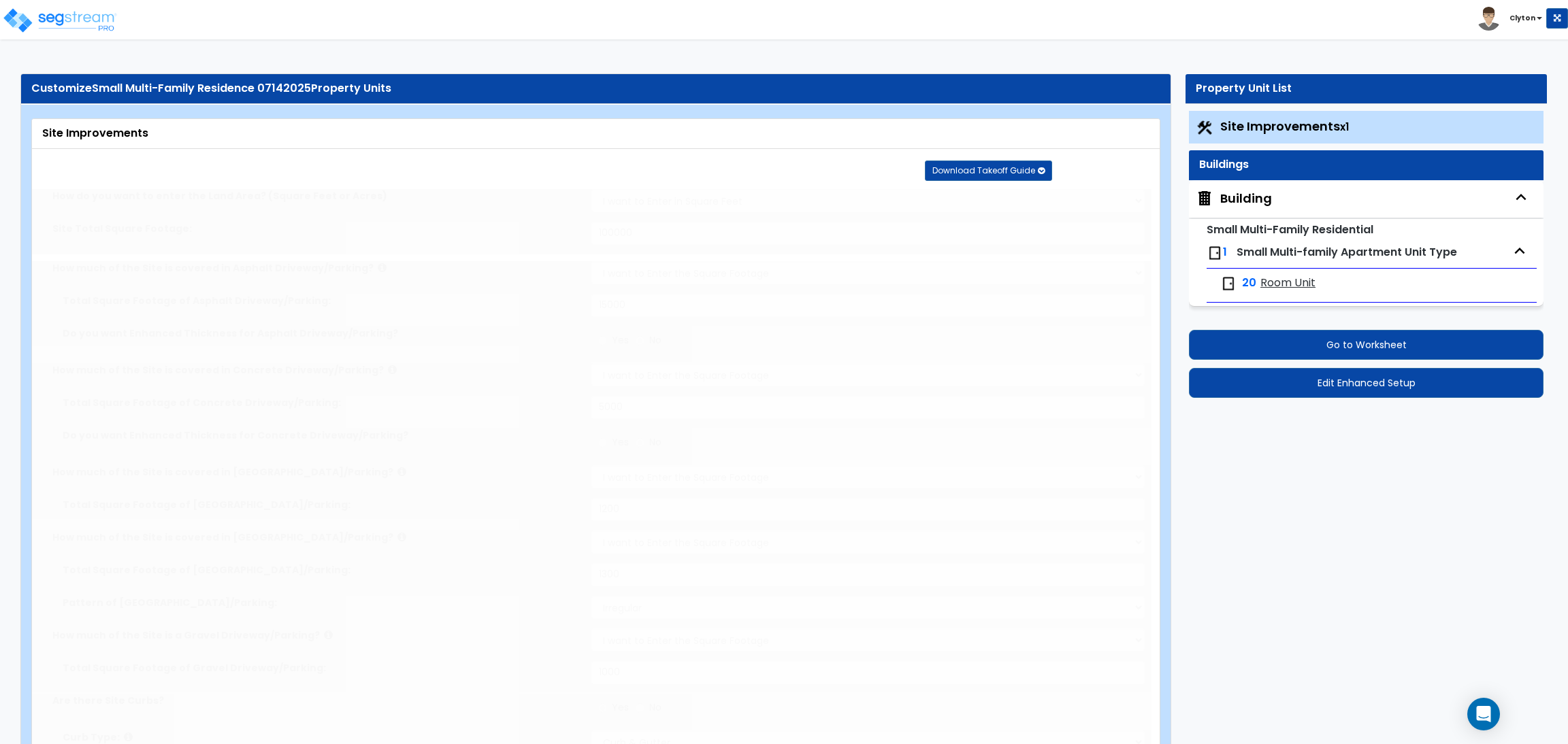
type input "5"
type input "100"
select select "2"
type input "1400"
radio input "true"
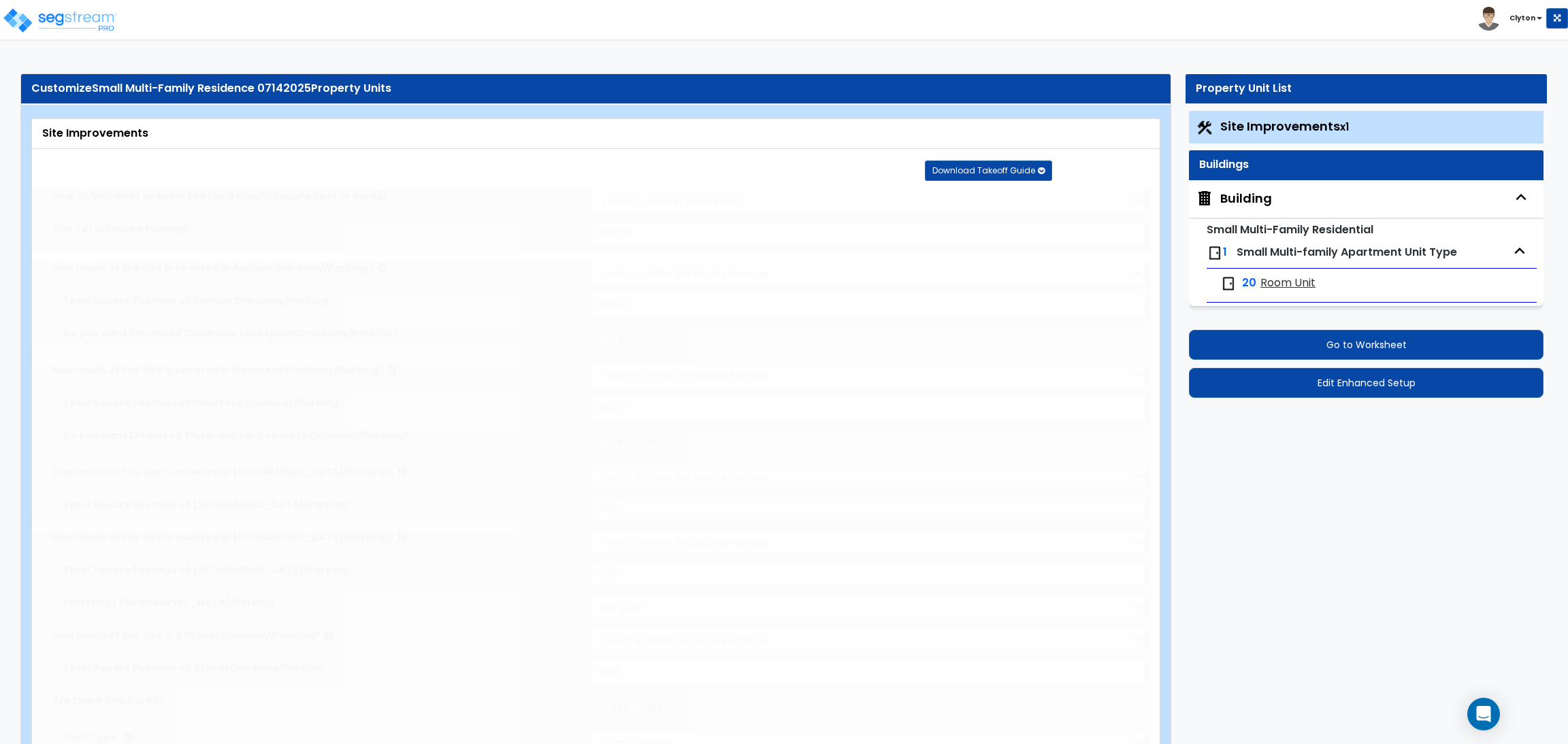
radio input "true"
select select "3"
select select "6"
type input "30"
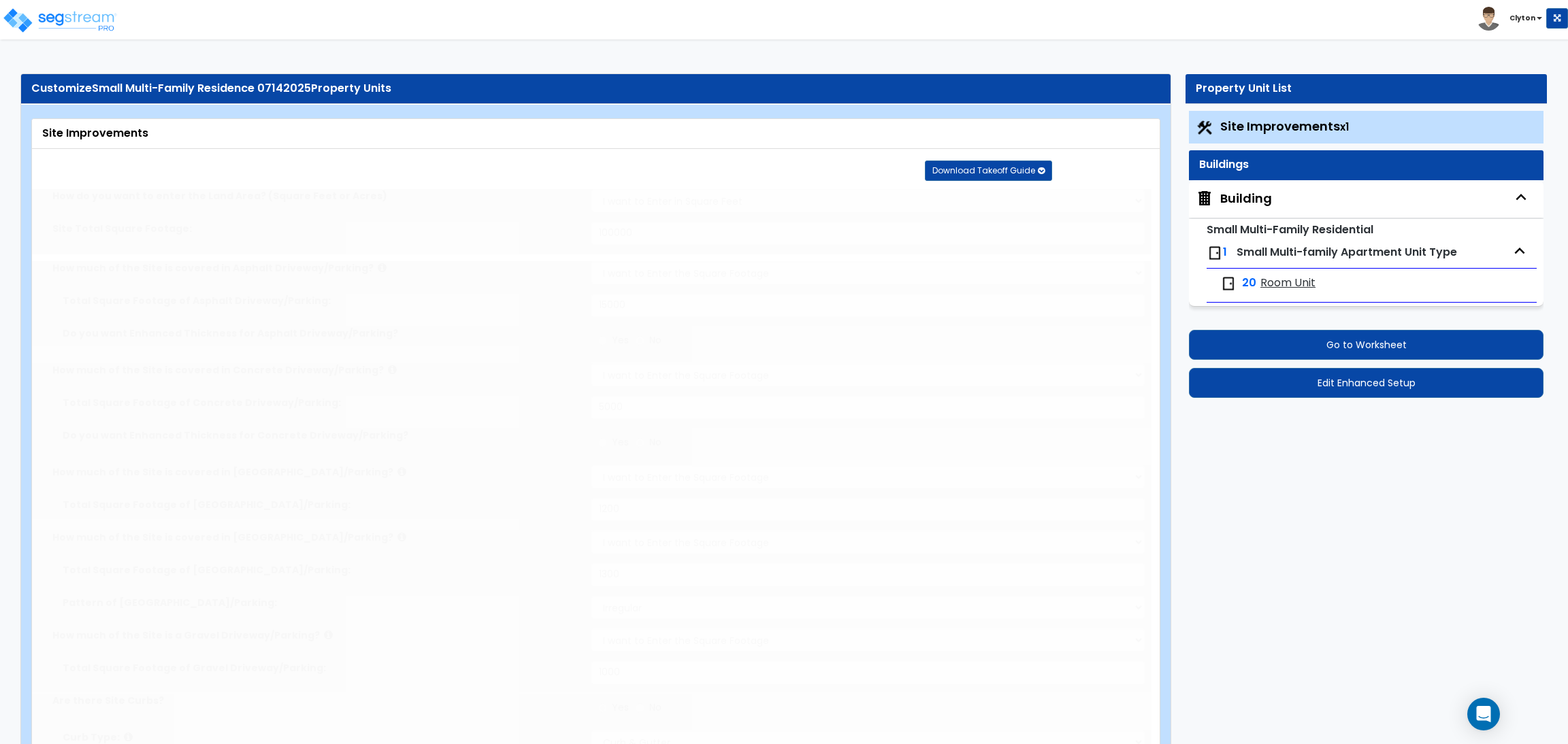
select select "10"
type input "40"
select select "8"
type input "50"
select select "3"
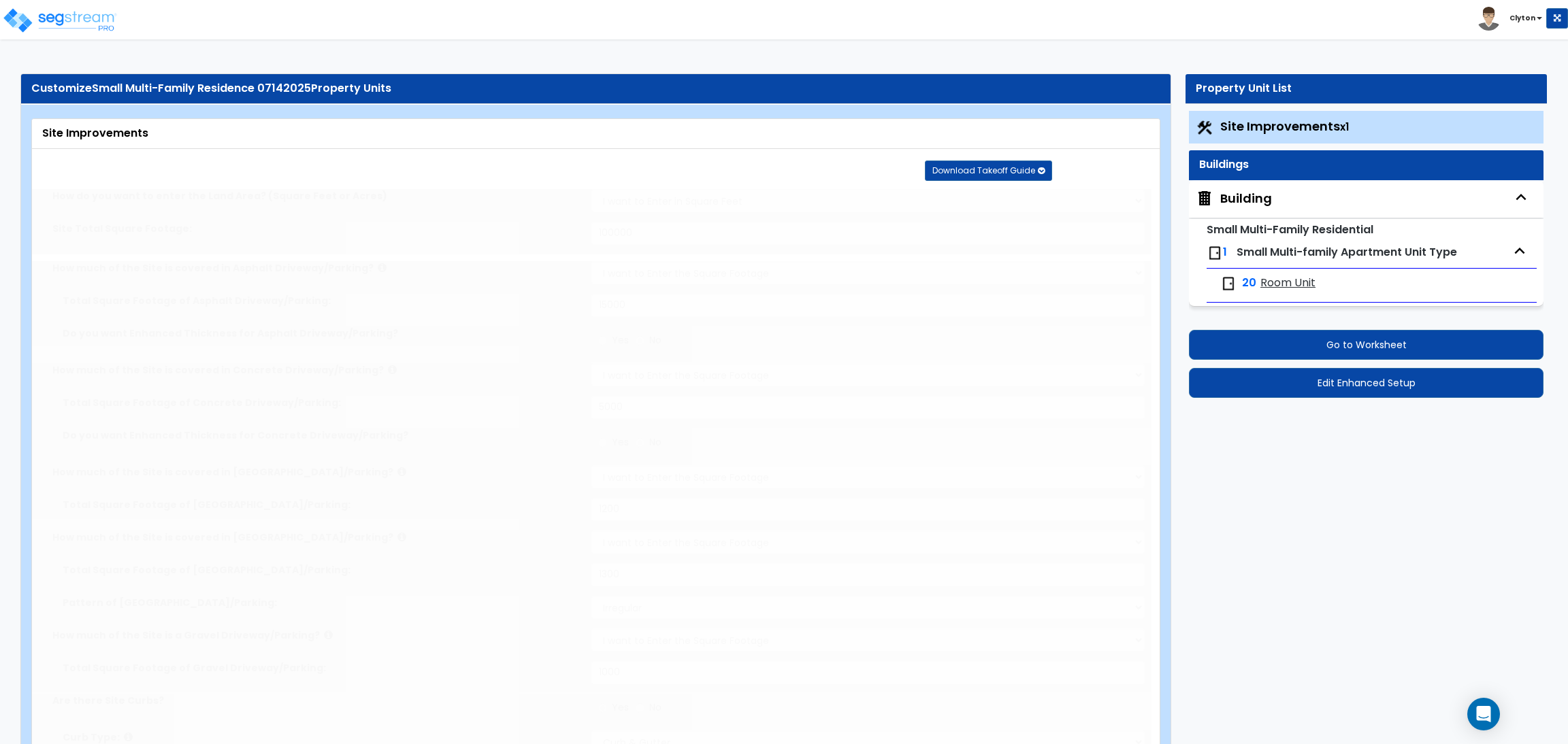
select select "1"
type input "10"
select select "2"
type input "20"
select select "3"
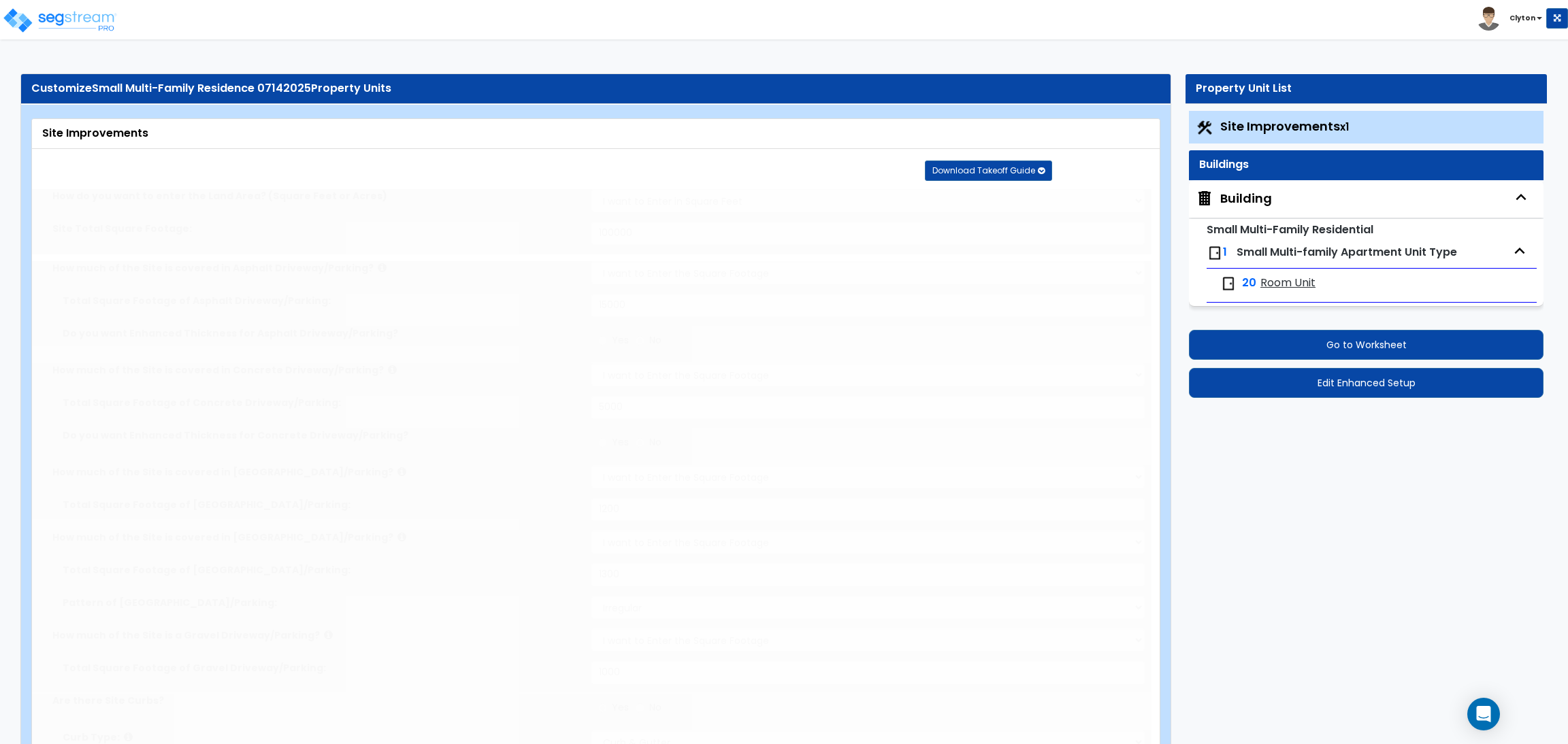
type input "30"
radio input "true"
type input "60"
radio input "true"
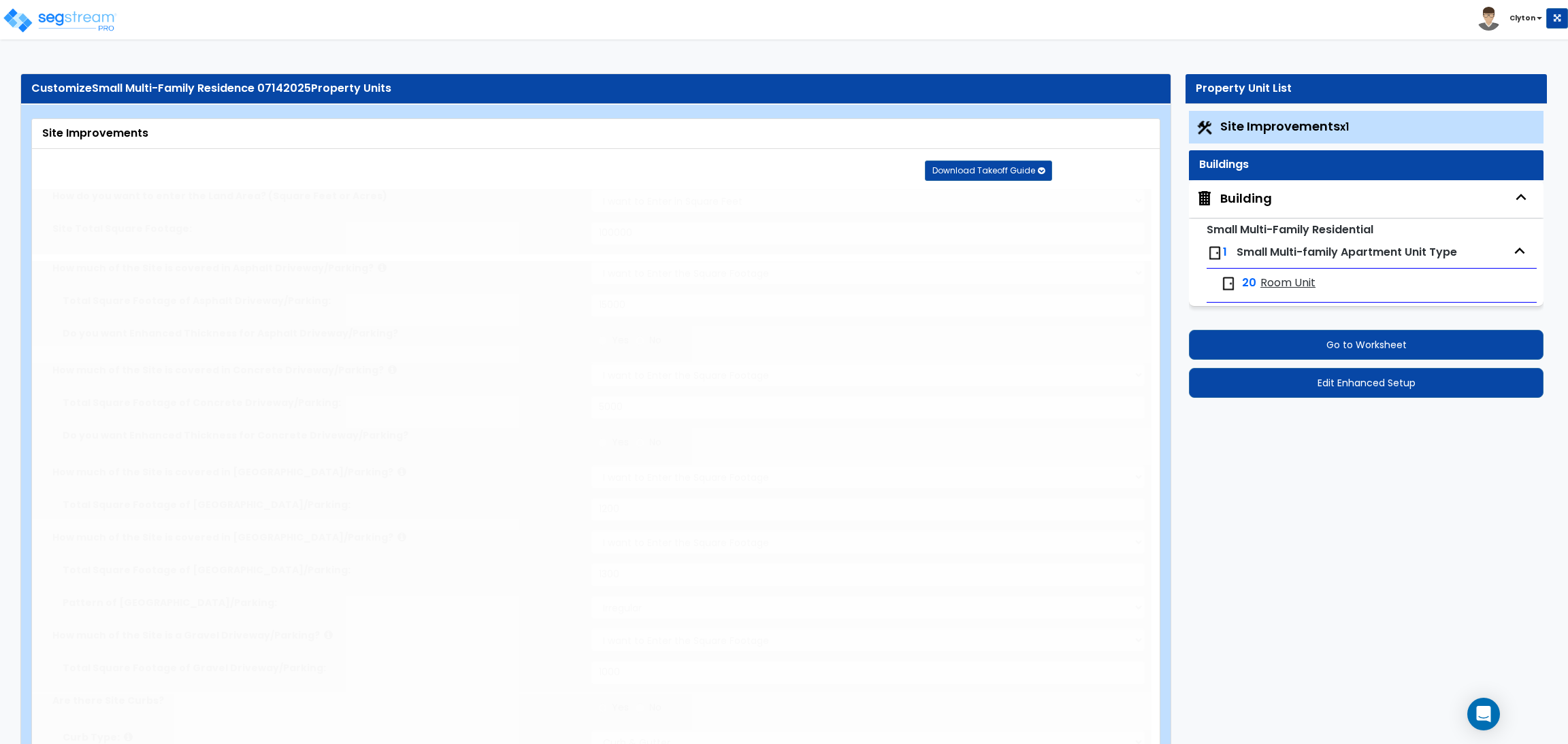
type input "400"
radio input "true"
type input "500"
radio input "true"
type input "600"
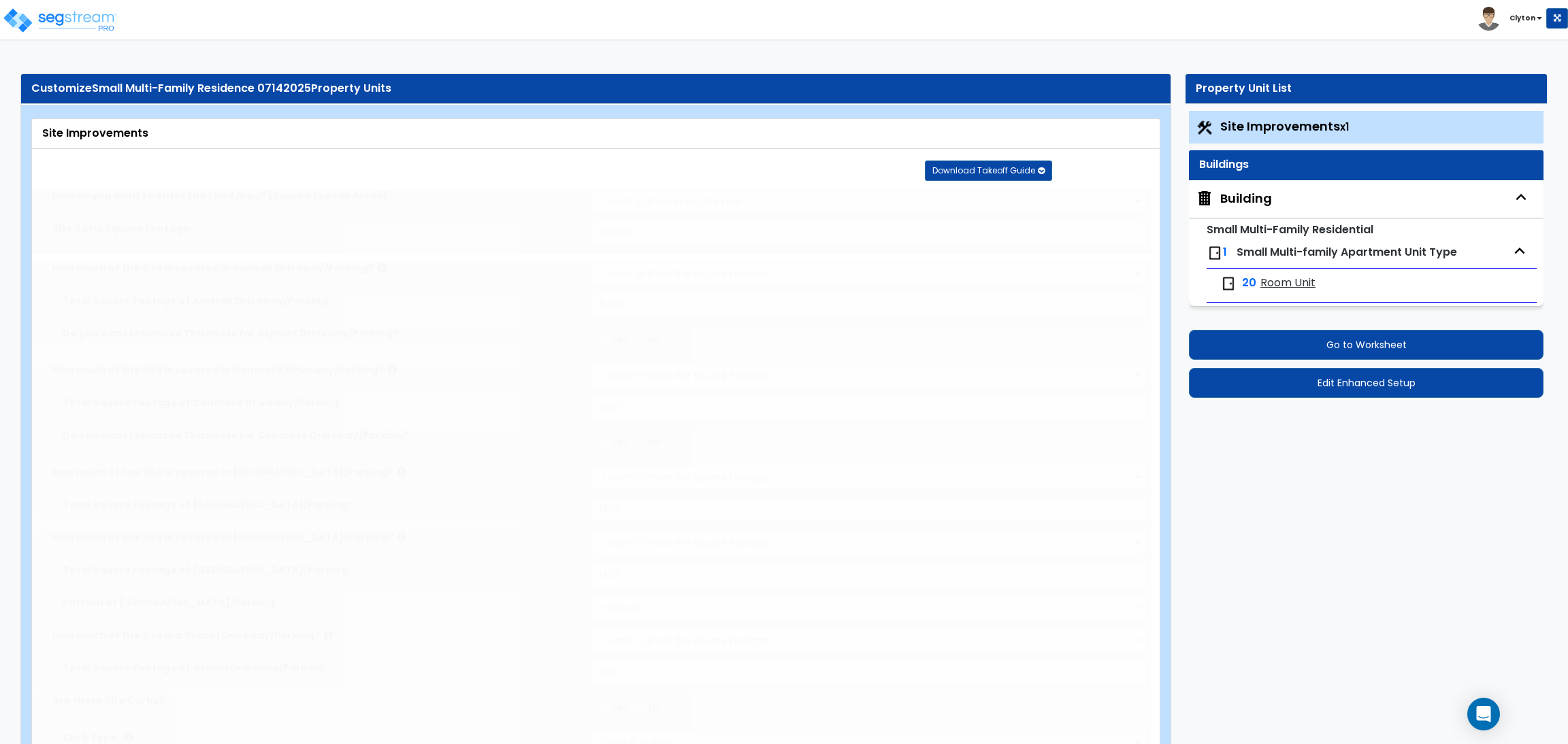
radio input "true"
type input "700"
radio input "true"
type input "800"
radio input "true"
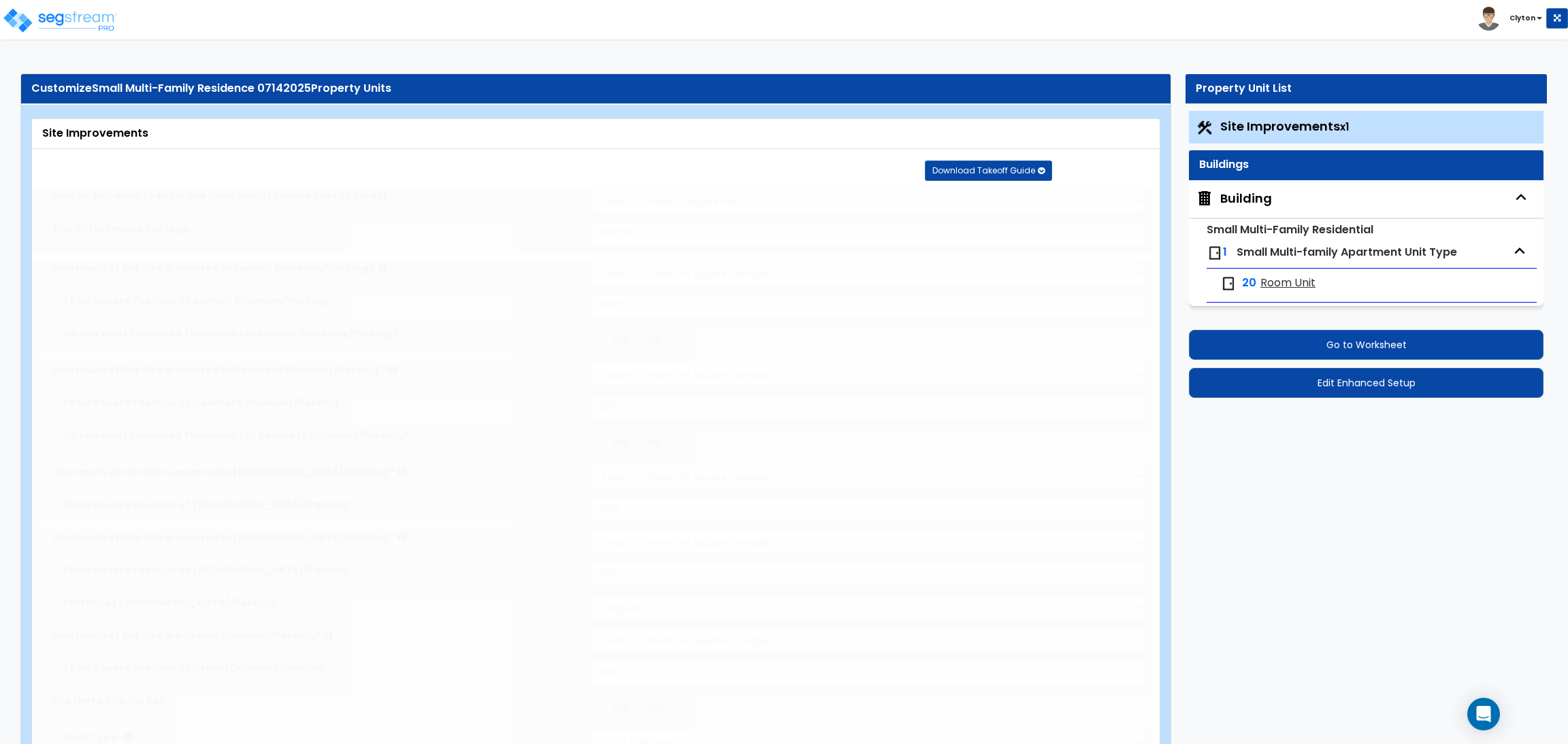
select select "1"
type input "150"
radio input "true"
select select "1"
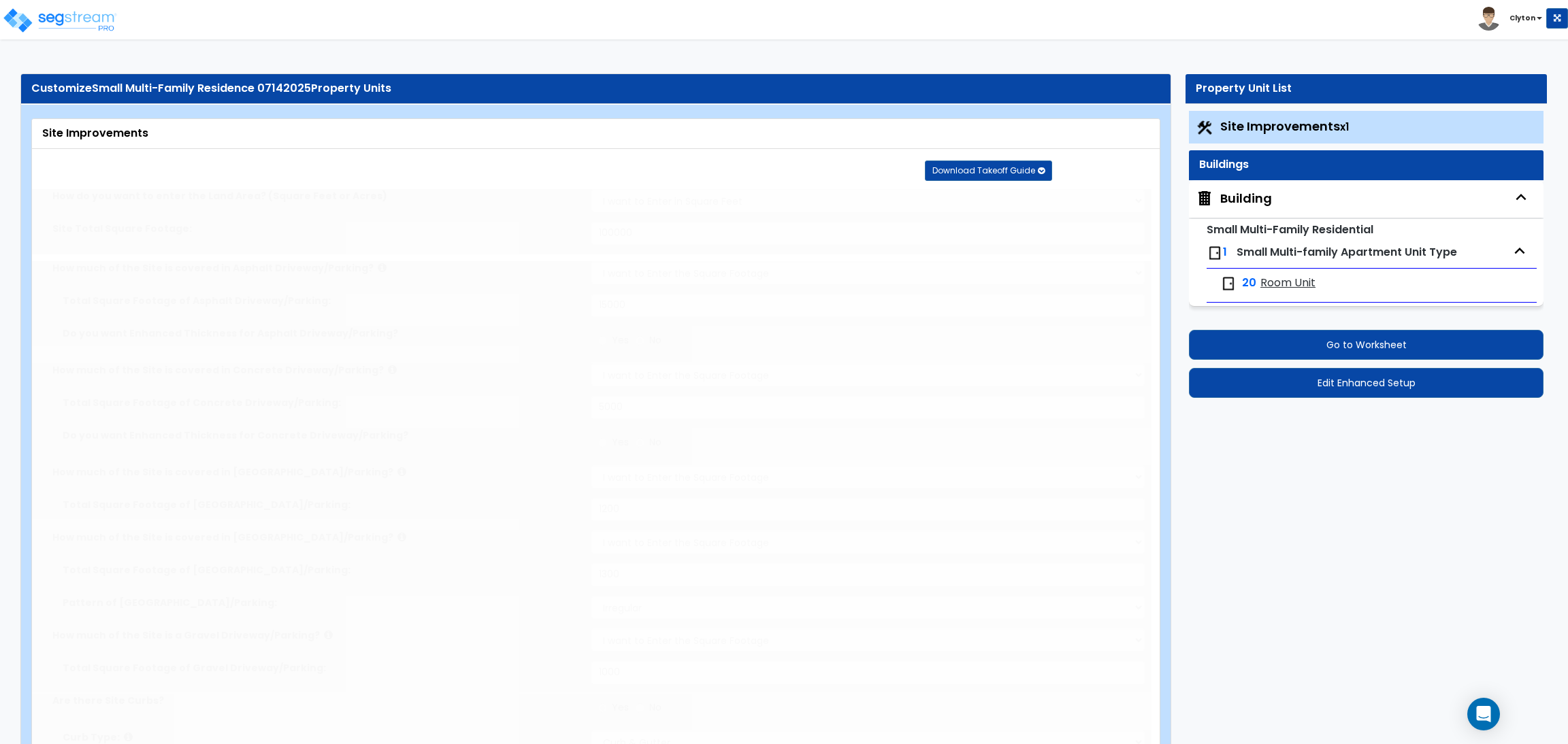
radio input "true"
type input "4"
radio input "true"
type input "5"
radio input "true"
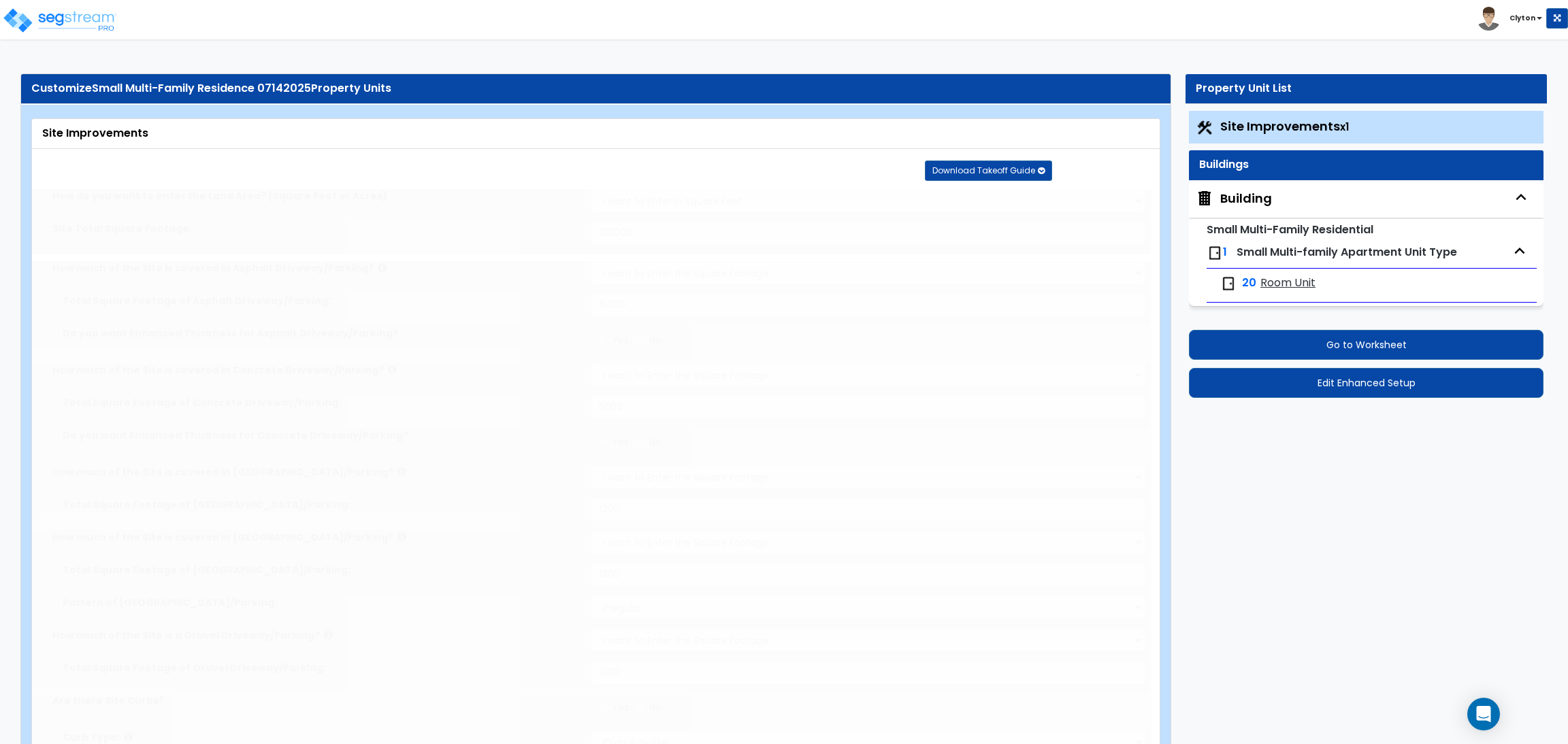
type input "1"
type input "250"
type input "8"
select select "1"
select select "2"
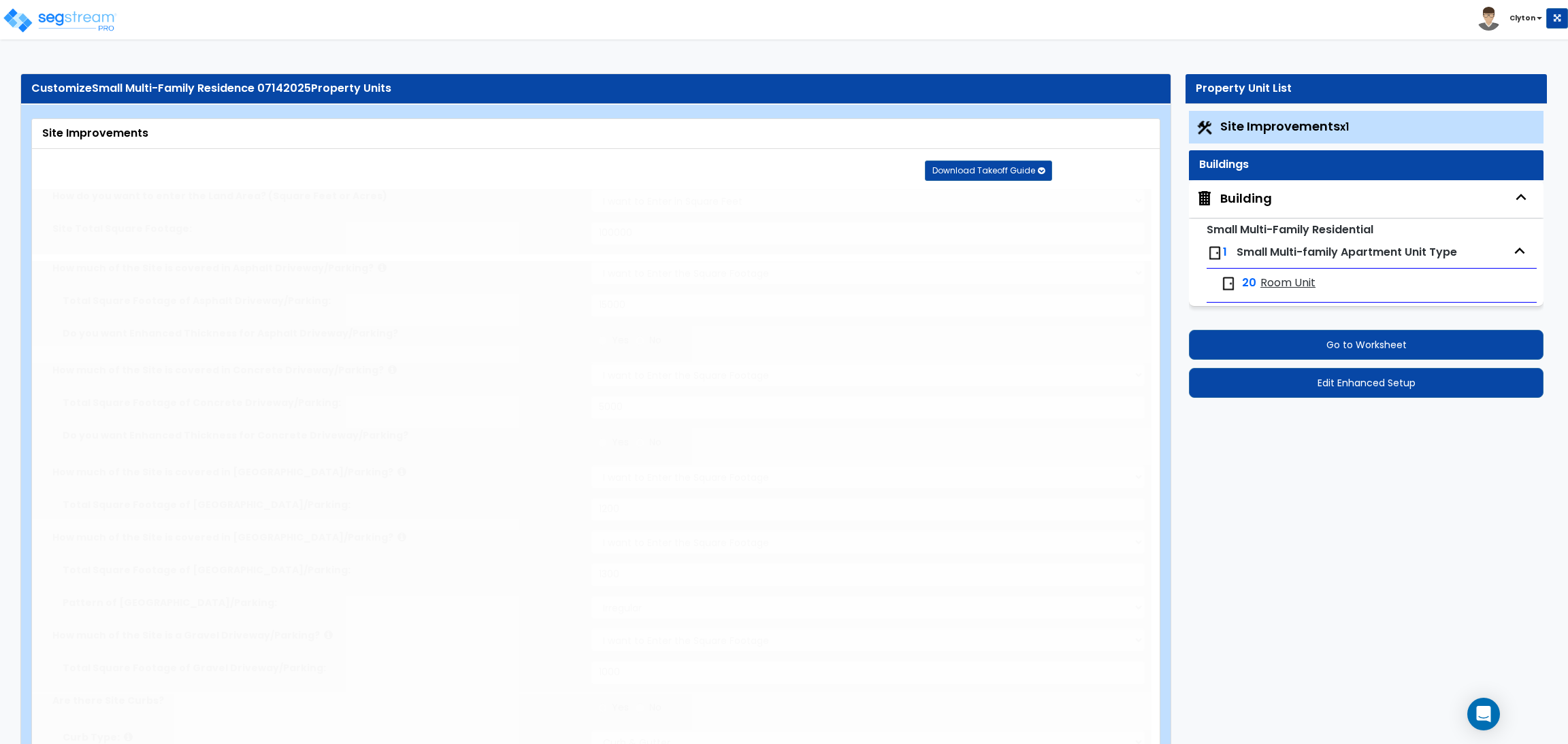
radio input "true"
select select "1"
select select "2"
type input "1"
radio input "true"
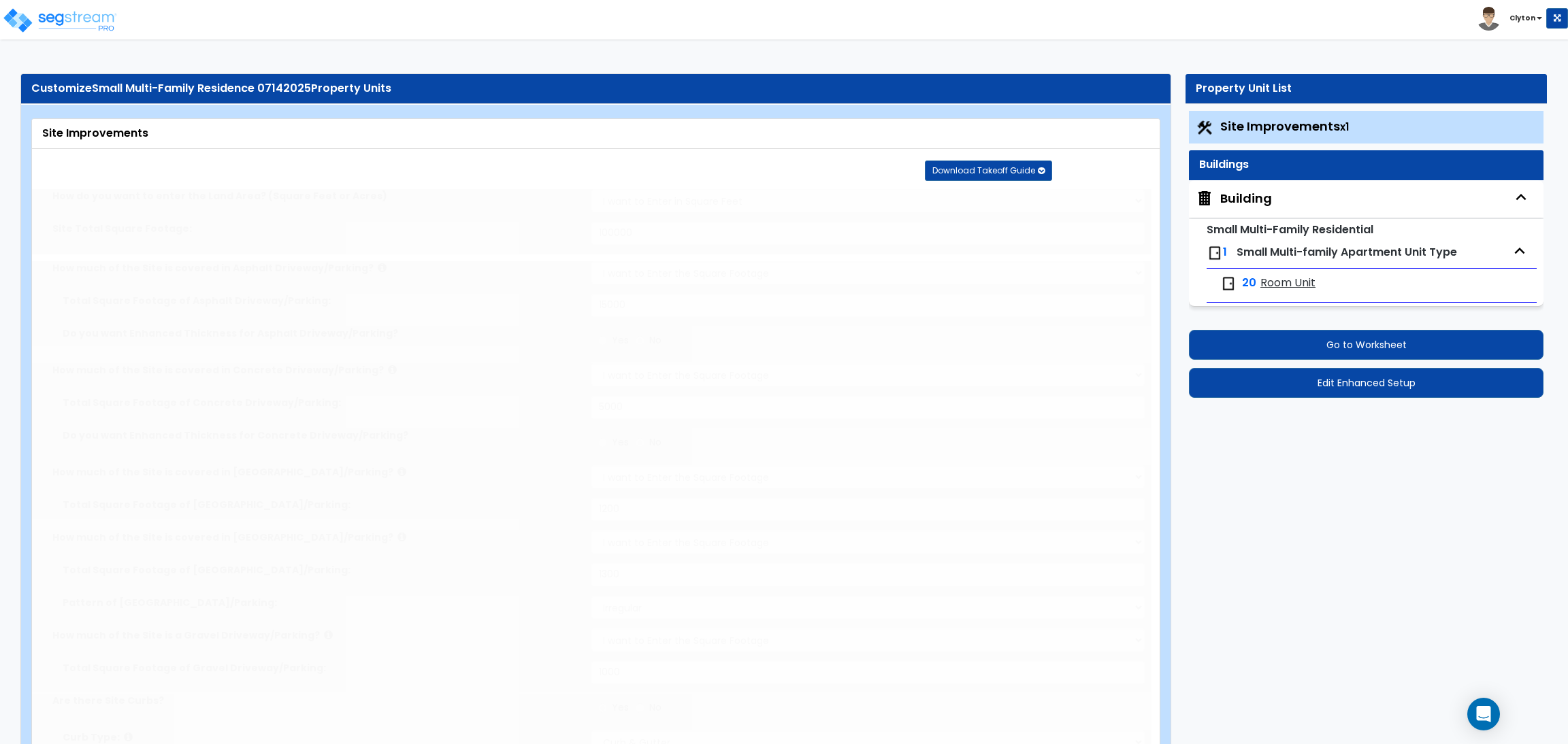
radio input "true"
select select "1"
select select "2"
type input "2"
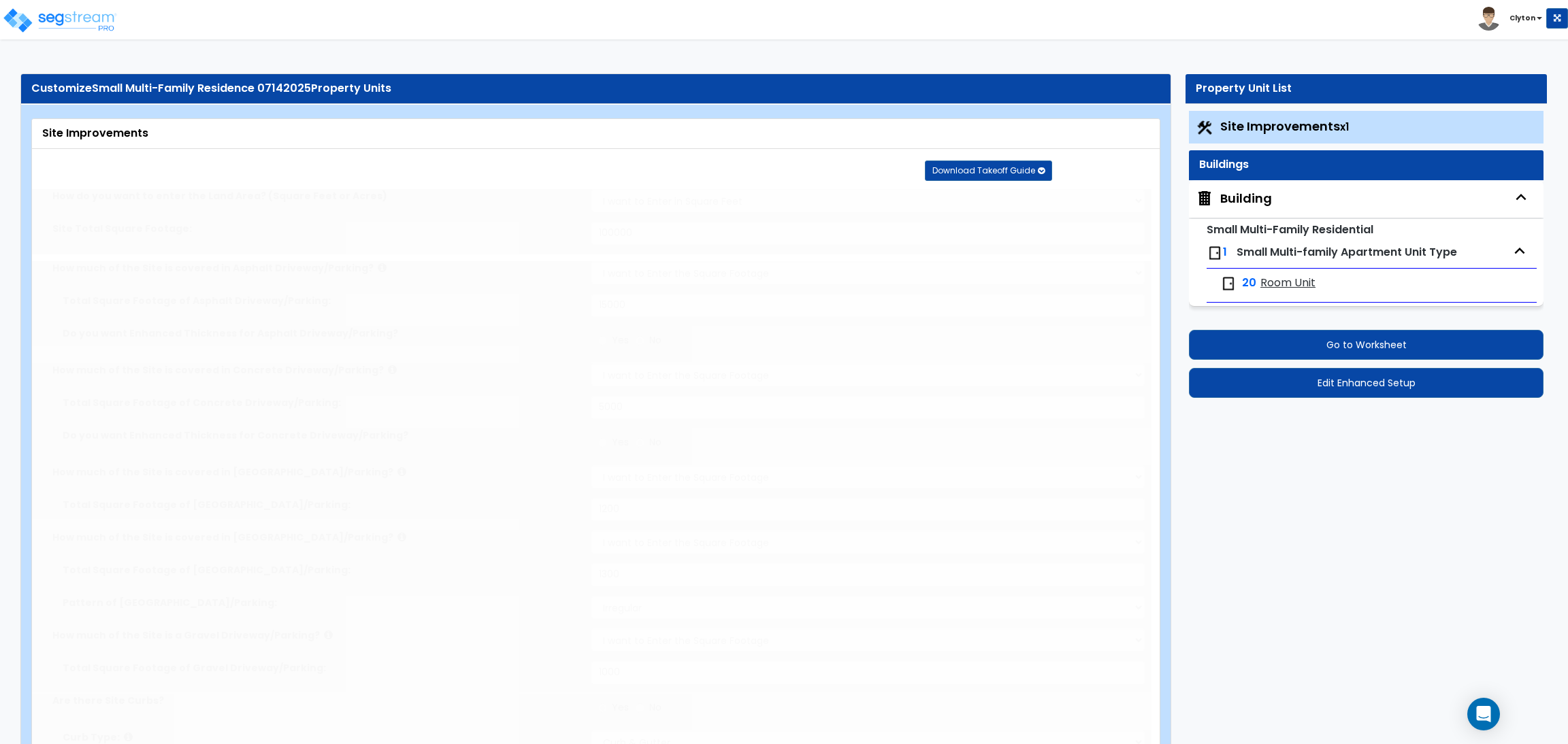
radio input "true"
type input "1"
type input "500"
select select "5"
select select "1"
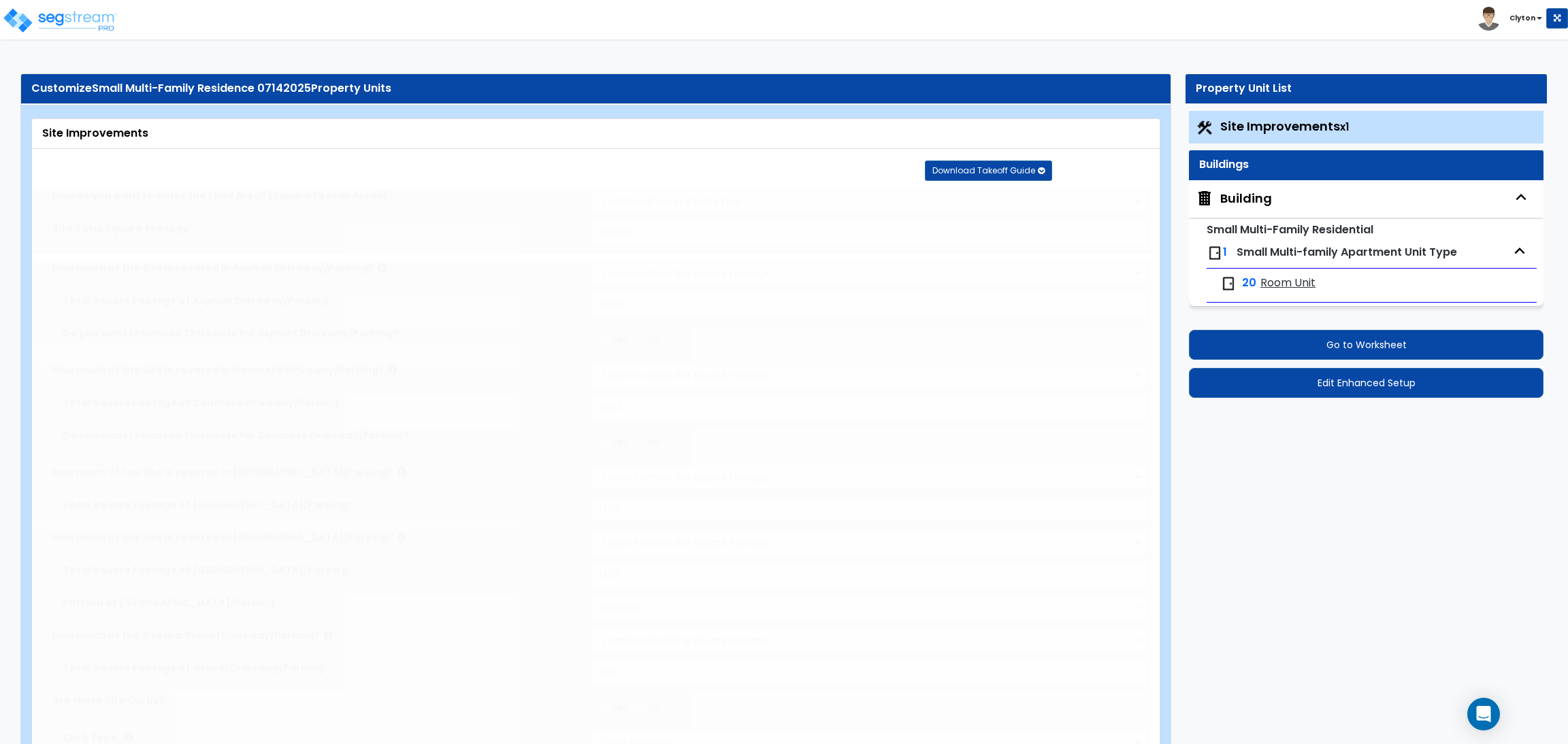
select select "2"
select select "3"
select select "1"
select select "16"
radio input "true"
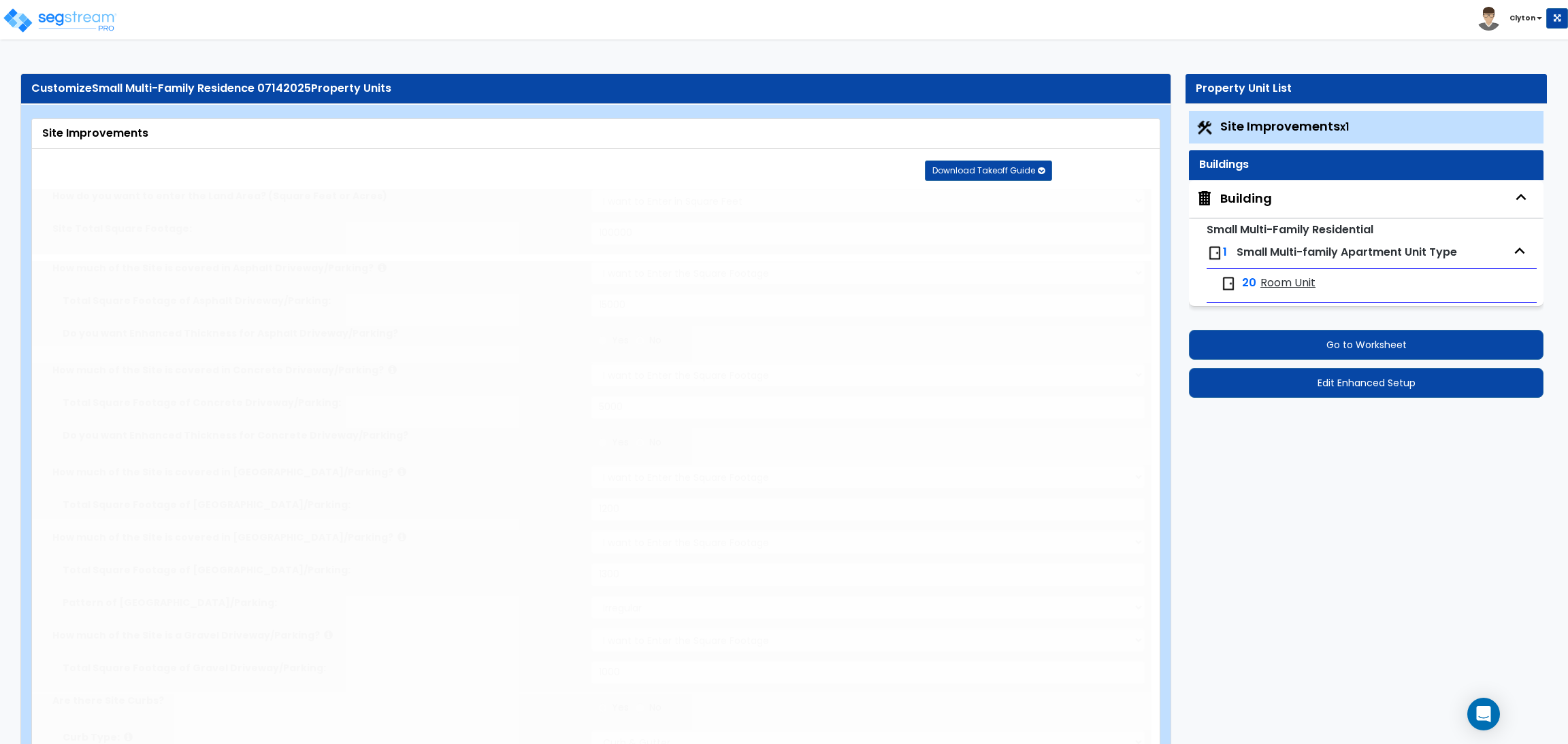
select select "1"
type input "1"
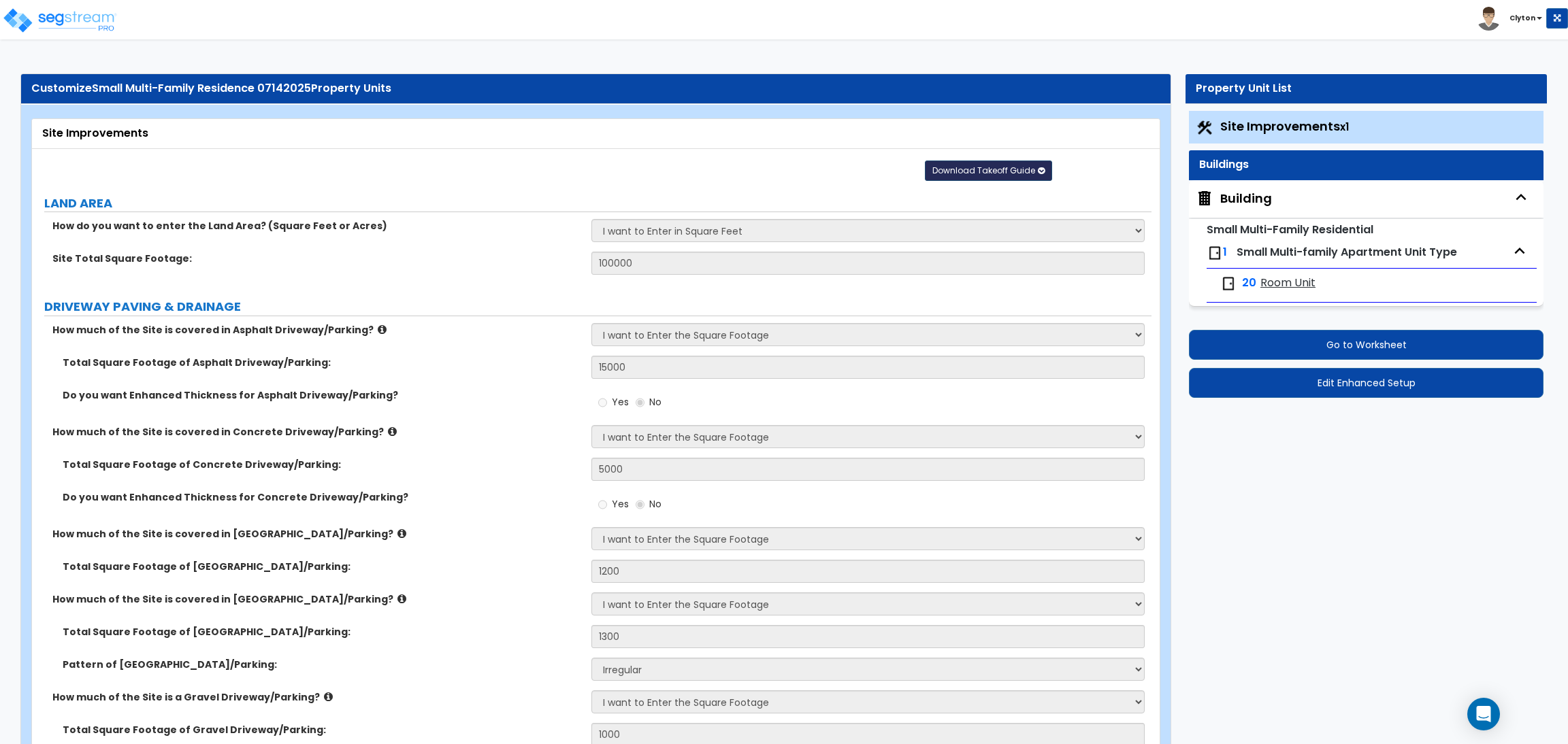
click at [1000, 170] on span "Download Takeoff Guide" at bounding box center [984, 170] width 103 height 12
click at [710, 164] on div "Download Takeoff Guide Download for selected property unit Download for the com…" at bounding box center [601, 170] width 1118 height 21
click at [1283, 249] on span "Small Multi-family Apartment Unit Type" at bounding box center [1347, 252] width 221 height 16
click at [1243, 212] on div "Building" at bounding box center [1366, 199] width 355 height 38
click at [1234, 198] on div "Building" at bounding box center [1247, 198] width 52 height 18
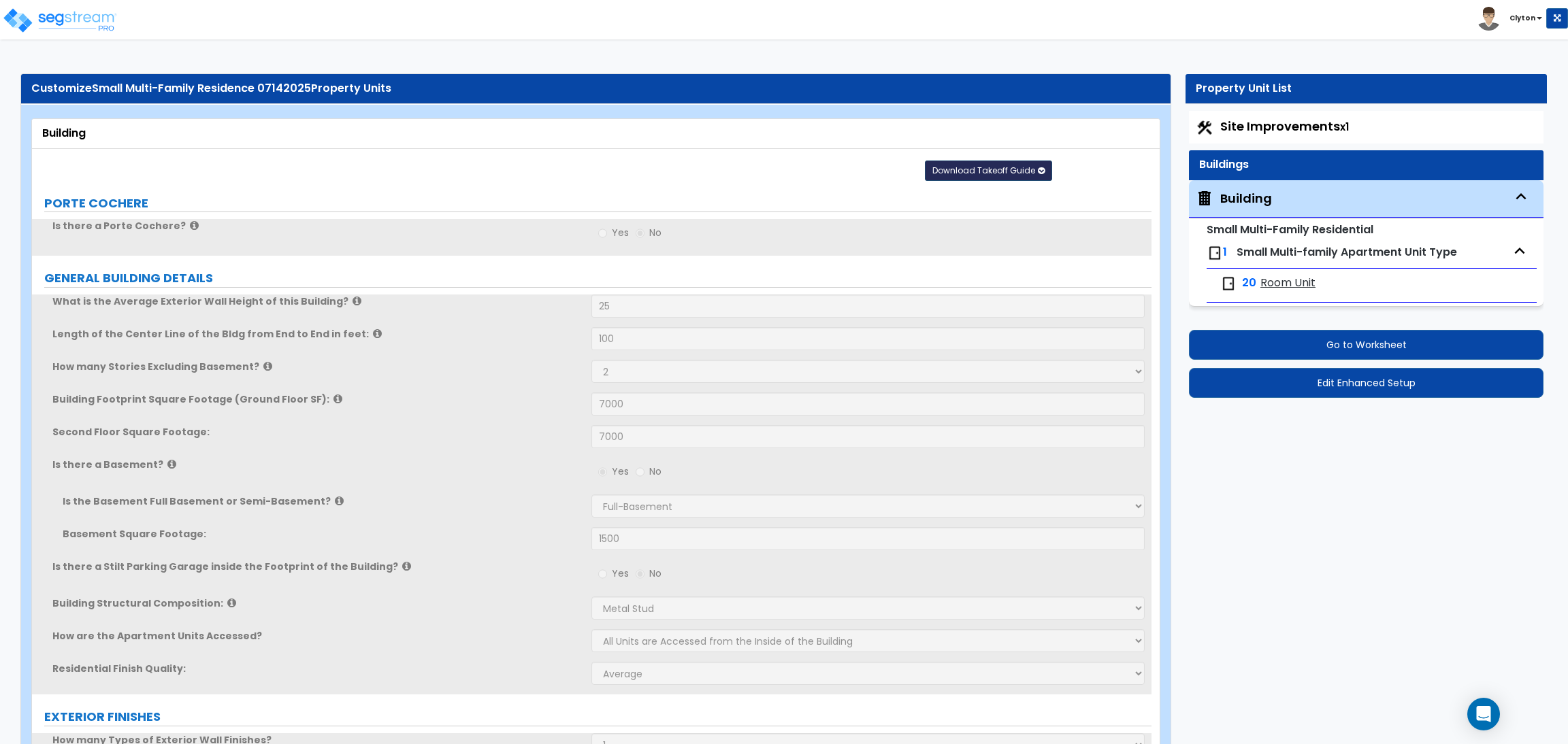
click at [975, 163] on button "Download Takeoff Guide" at bounding box center [989, 171] width 127 height 21
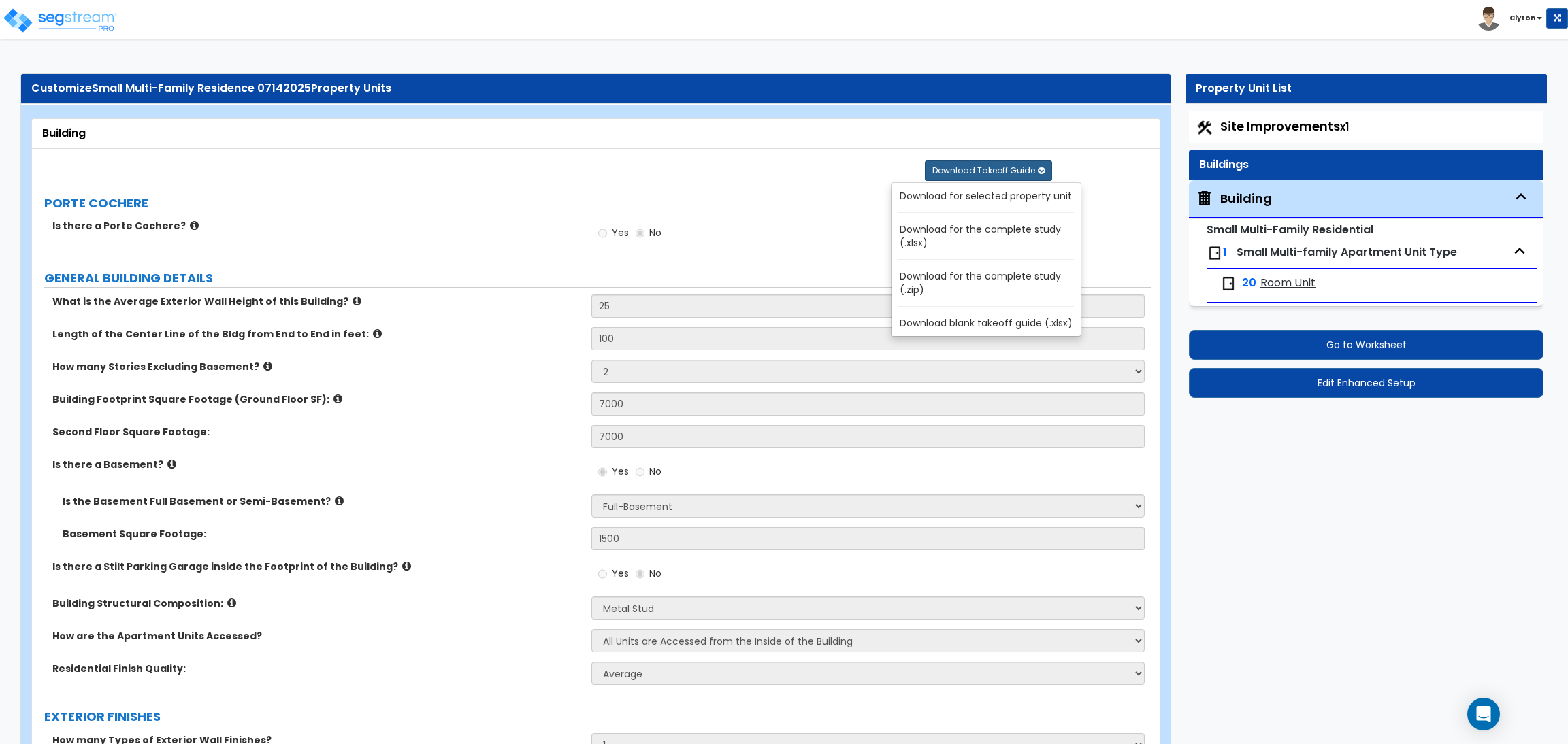
click at [975, 242] on link "Download for the complete study (.xlsx)" at bounding box center [989, 236] width 184 height 33
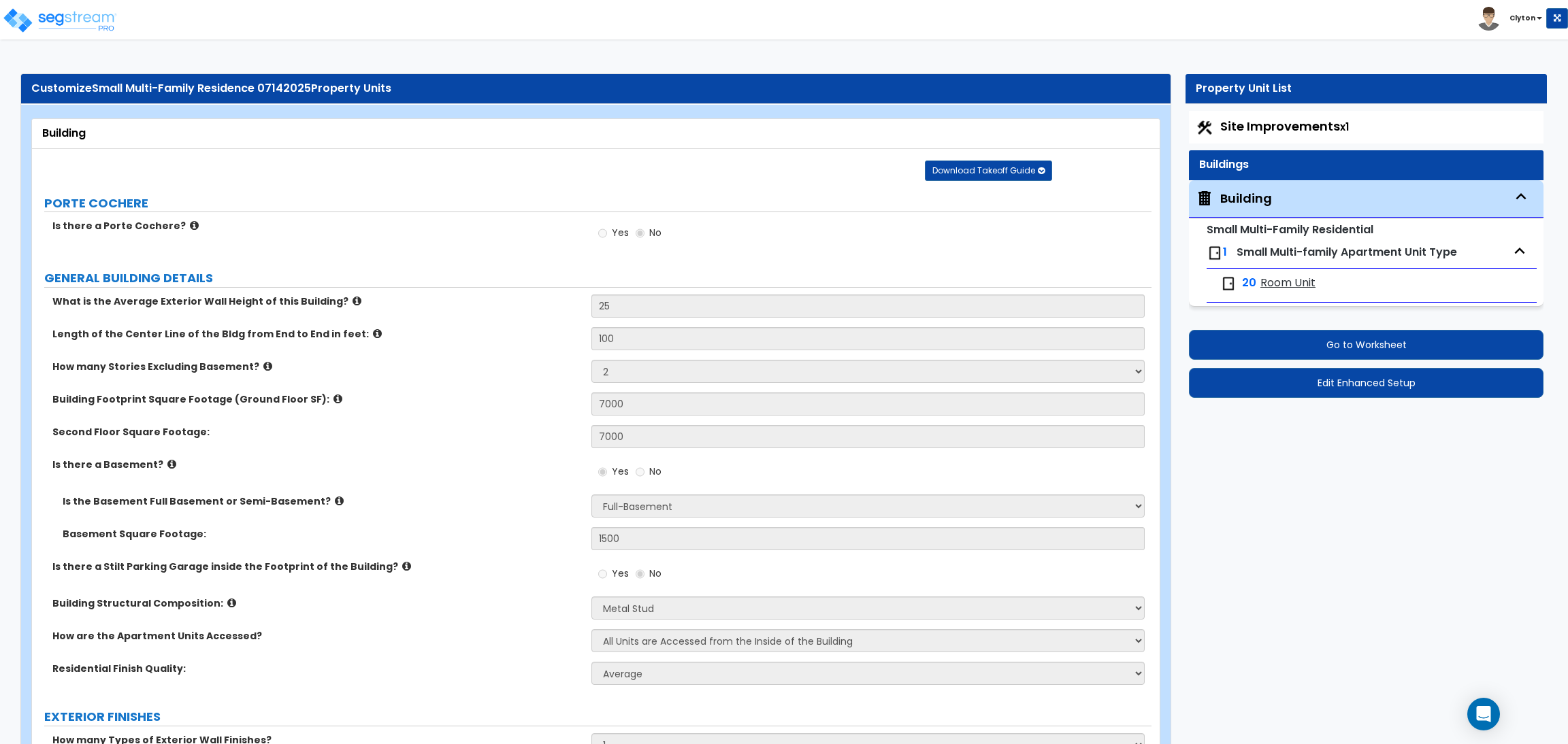
click at [1270, 282] on span "Room Unit" at bounding box center [1288, 283] width 55 height 16
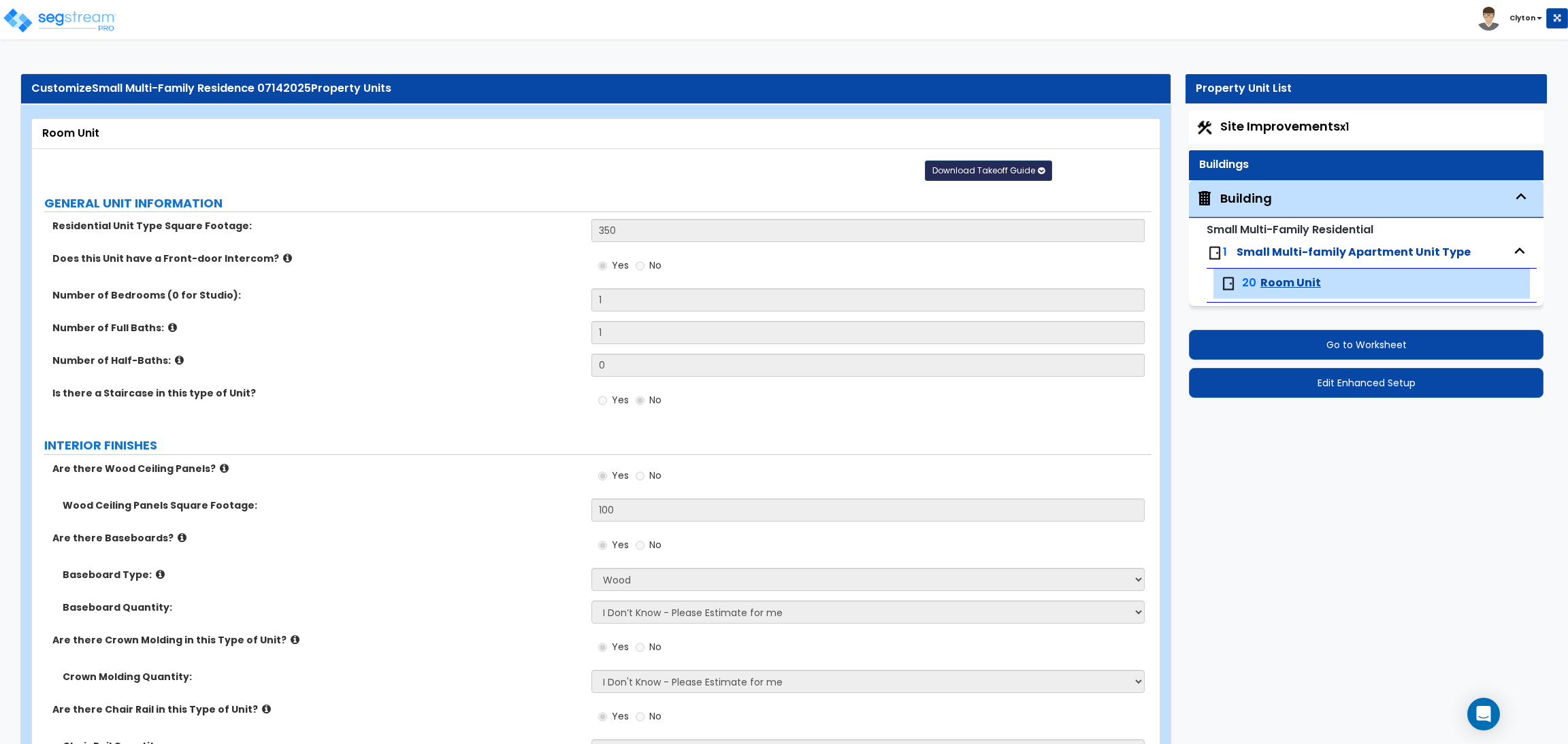
click at [941, 169] on span "Download Takeoff Guide" at bounding box center [984, 170] width 103 height 12
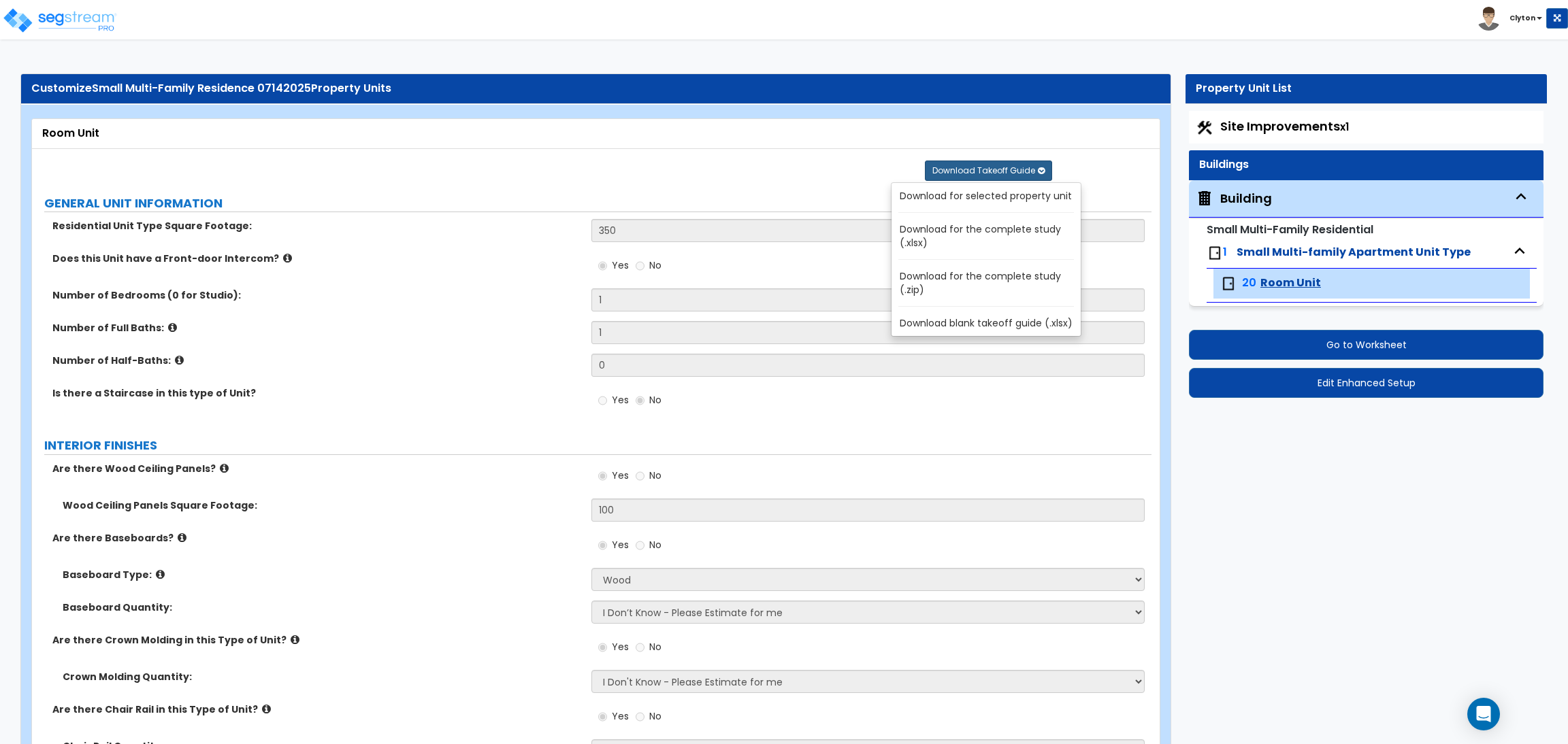
click at [926, 234] on link "Download for the complete study (.xlsx)" at bounding box center [989, 236] width 184 height 33
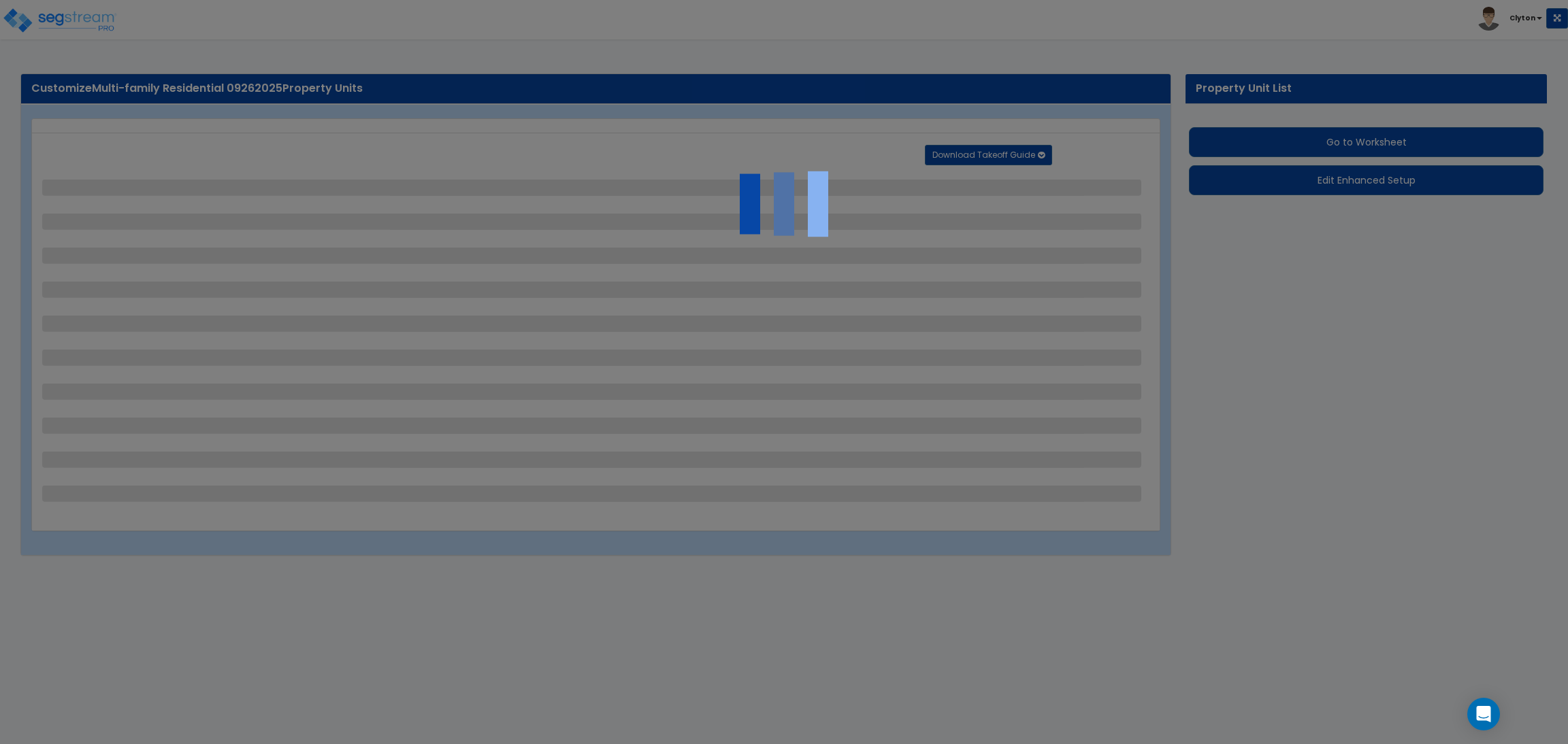
select select "2"
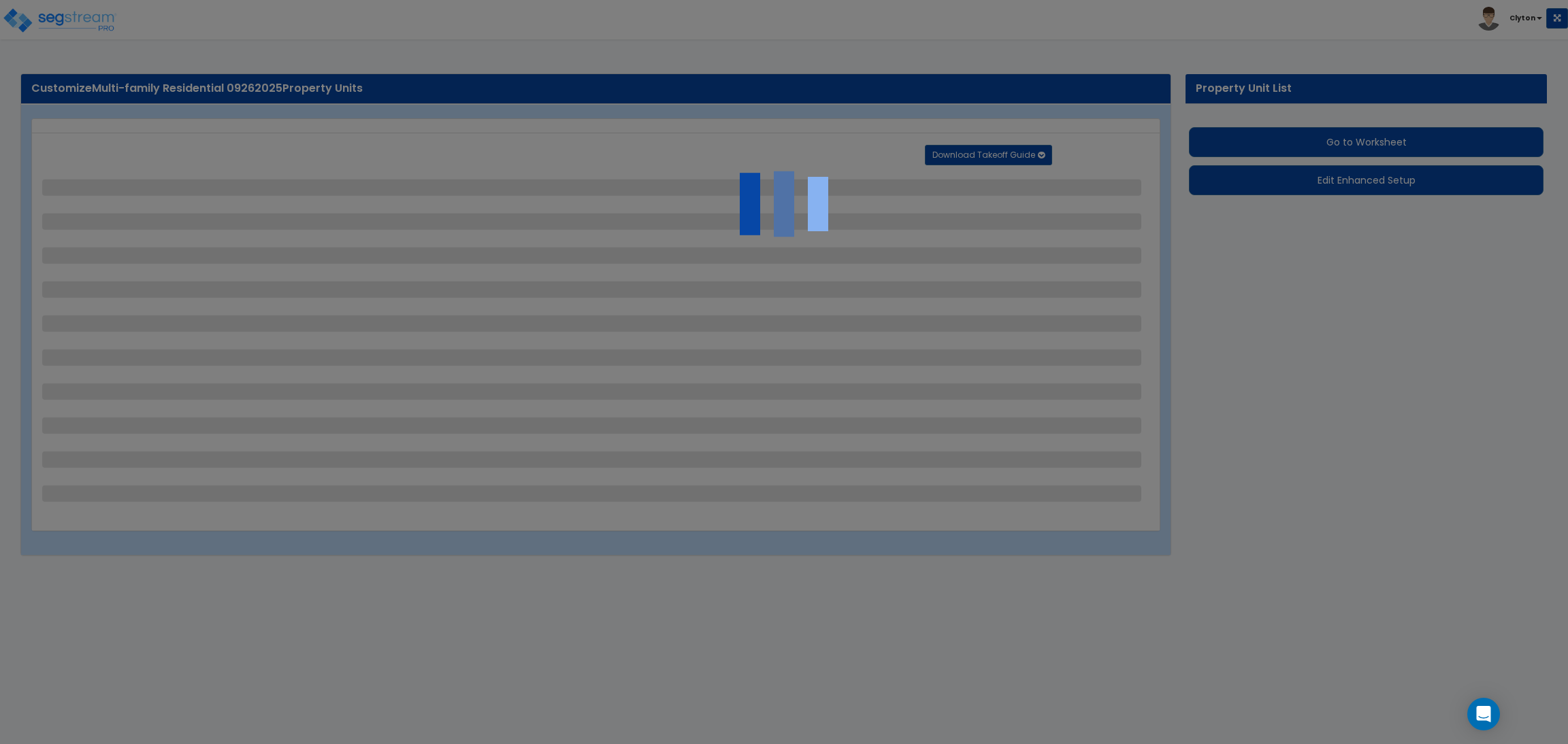
select select "1"
select select "2"
select select "3"
select select "1"
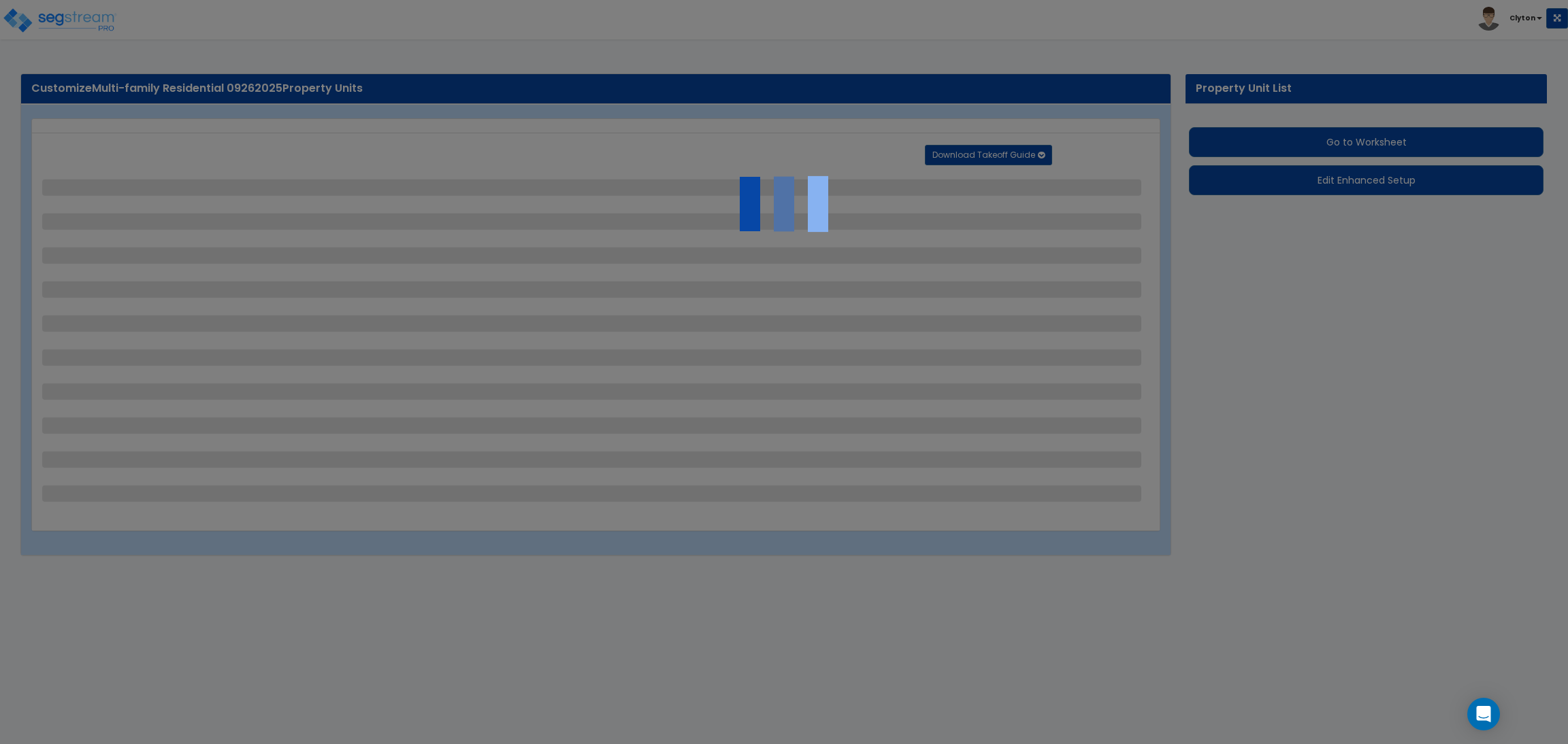
select select "1"
select select "2"
select select "4"
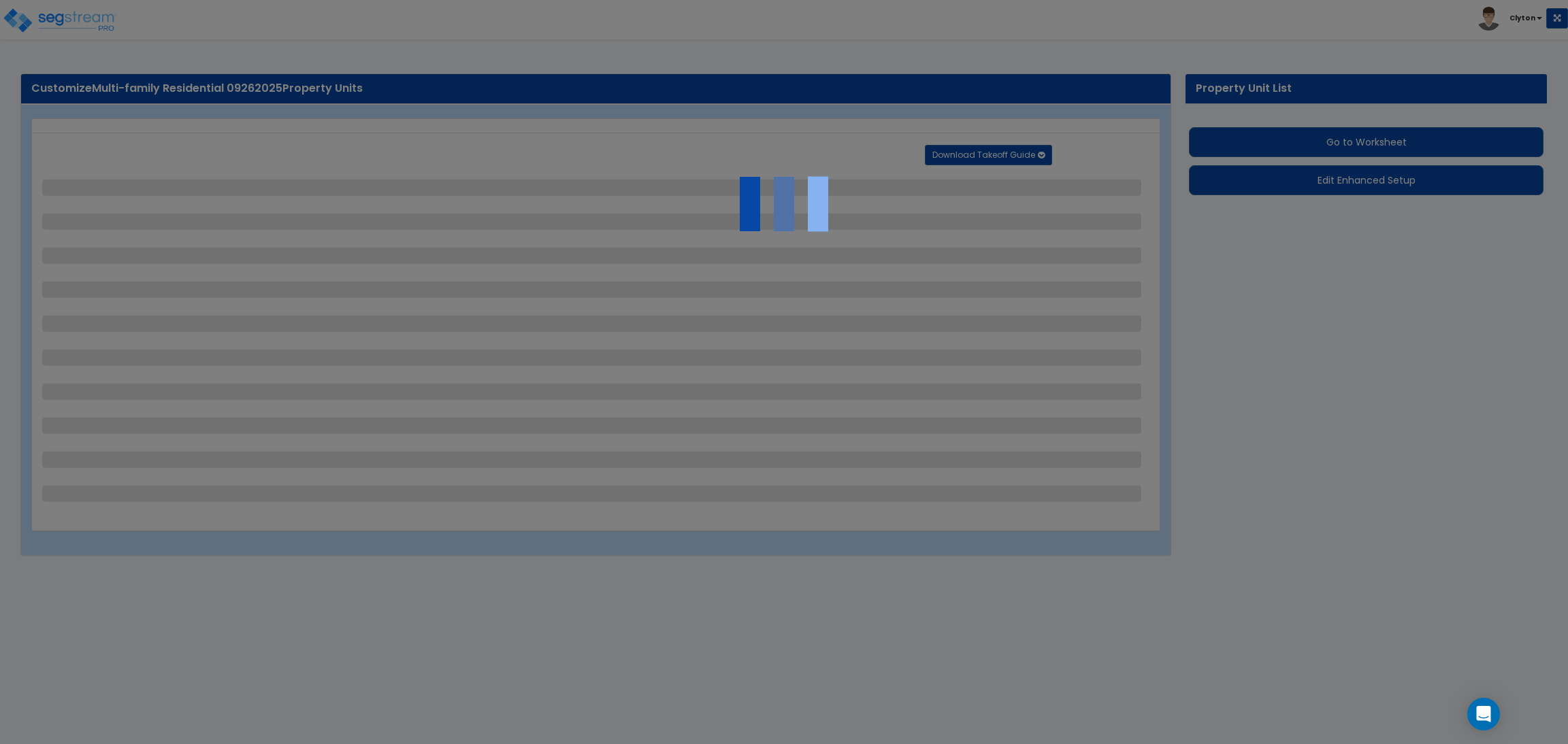
select select "4"
select select "1"
select select "2"
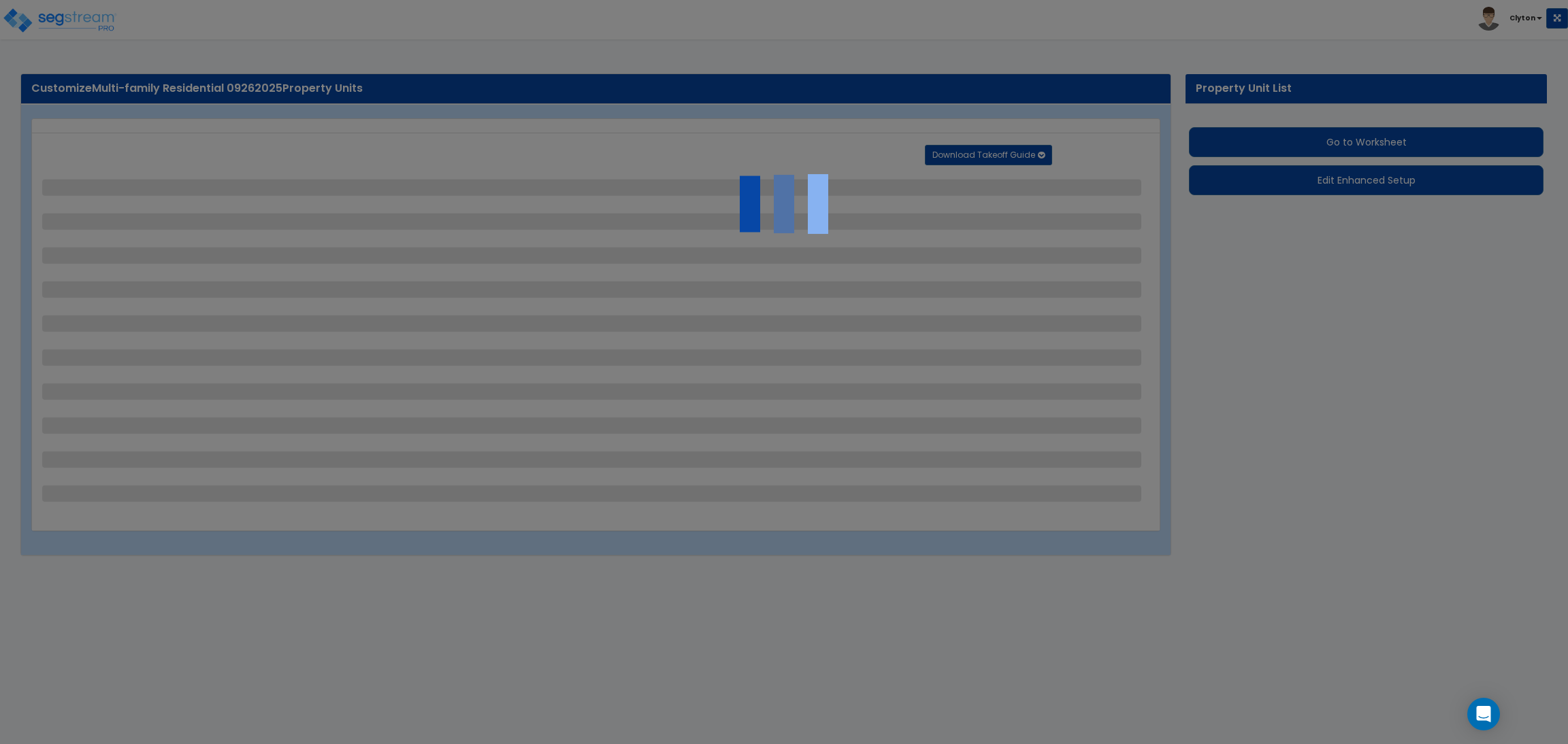
select select "2"
select select "1"
select select "2"
select select "1"
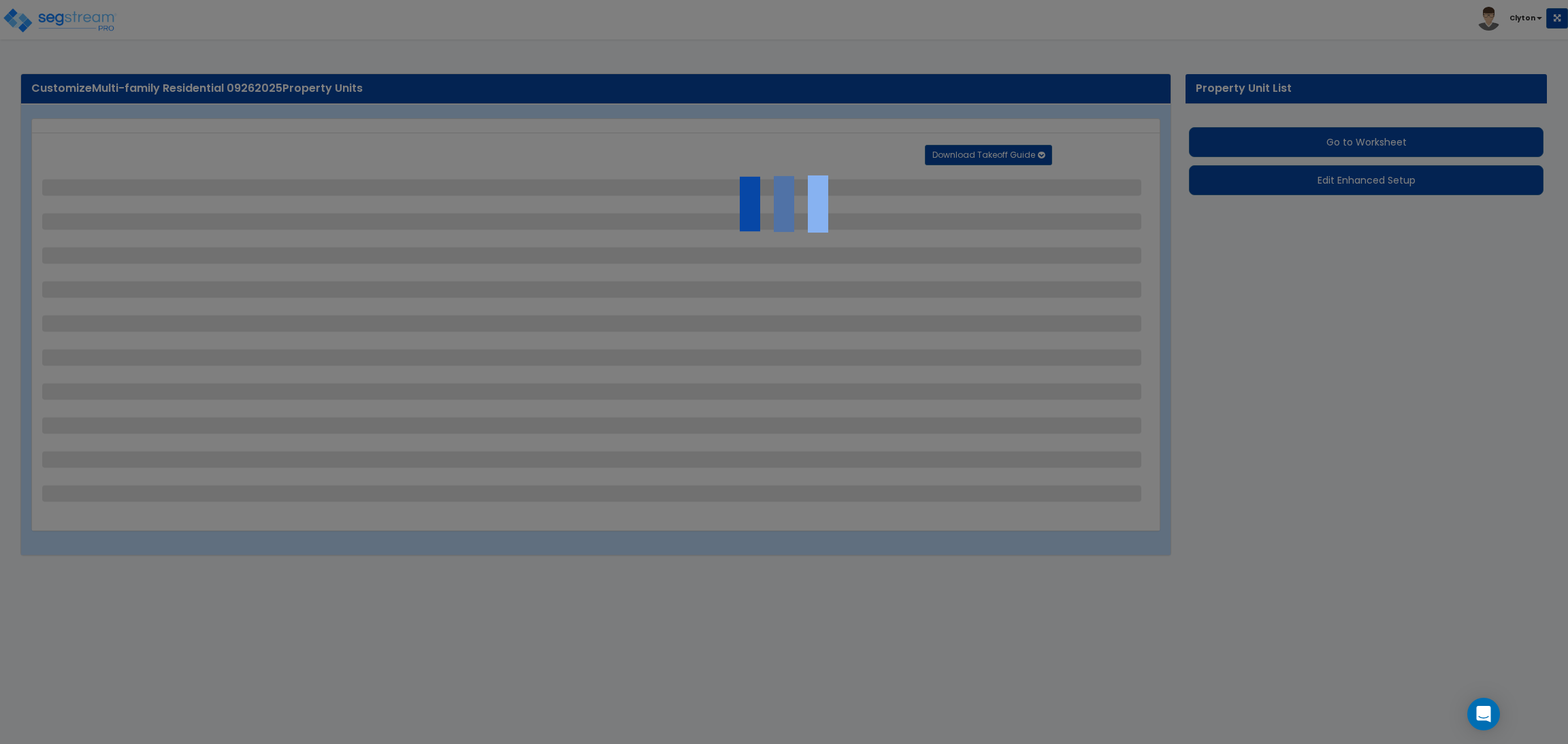
select select "1"
select select "2"
select select "4"
select select "3"
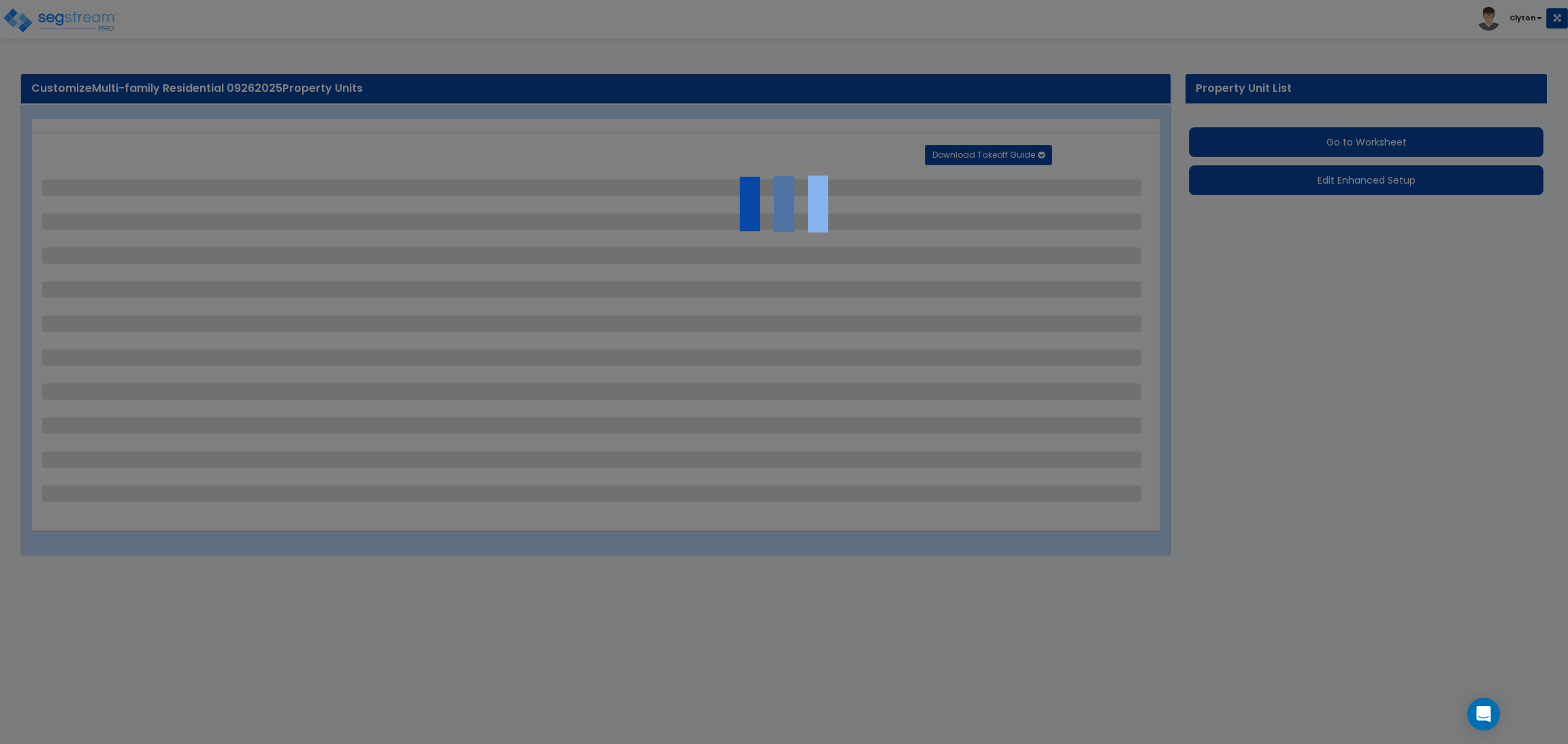
select select "2"
select select "3"
select select "2"
select select "1"
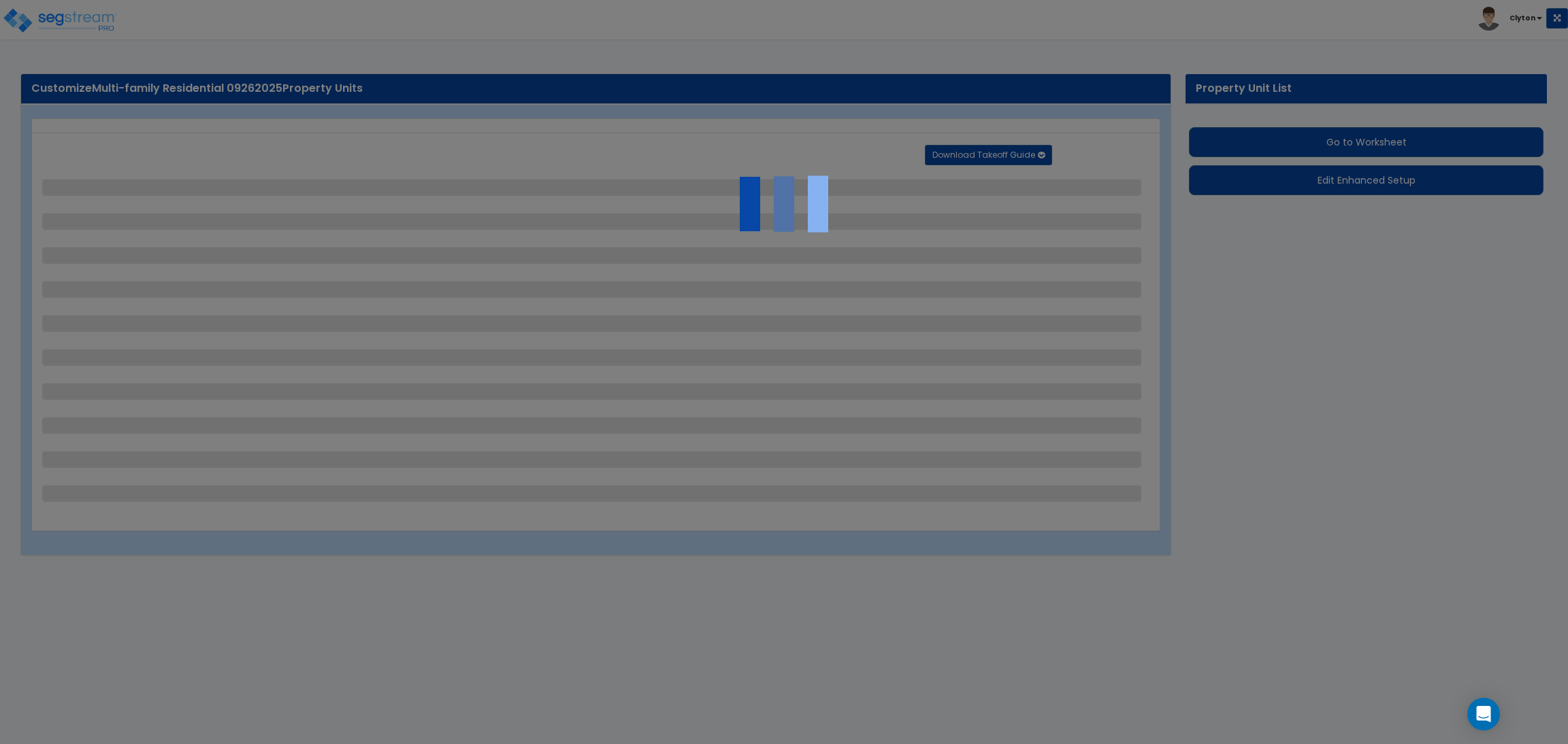
select select "2"
select select "1"
select select "2"
select select "1"
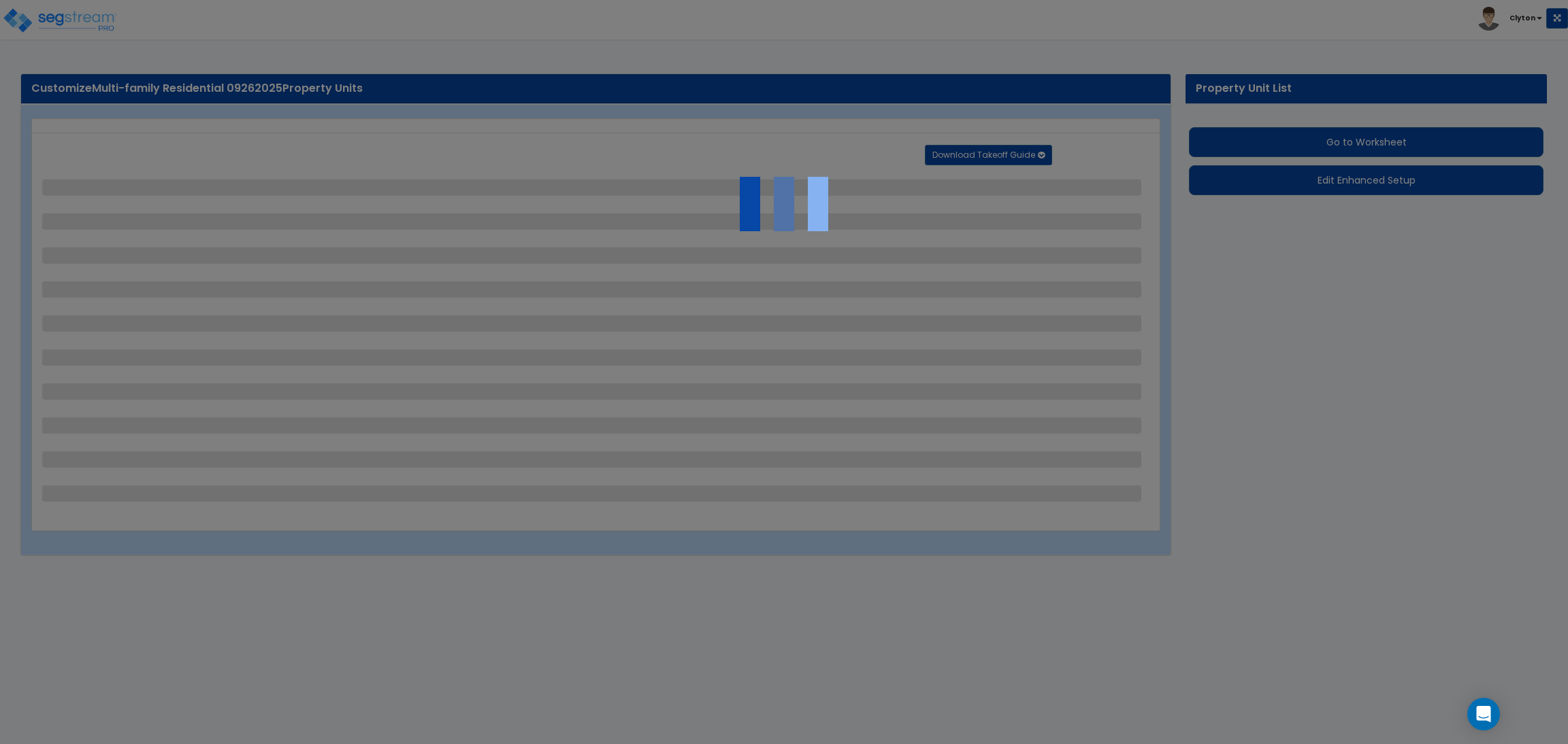
select select "2"
select select "1"
select select "7"
select select "1"
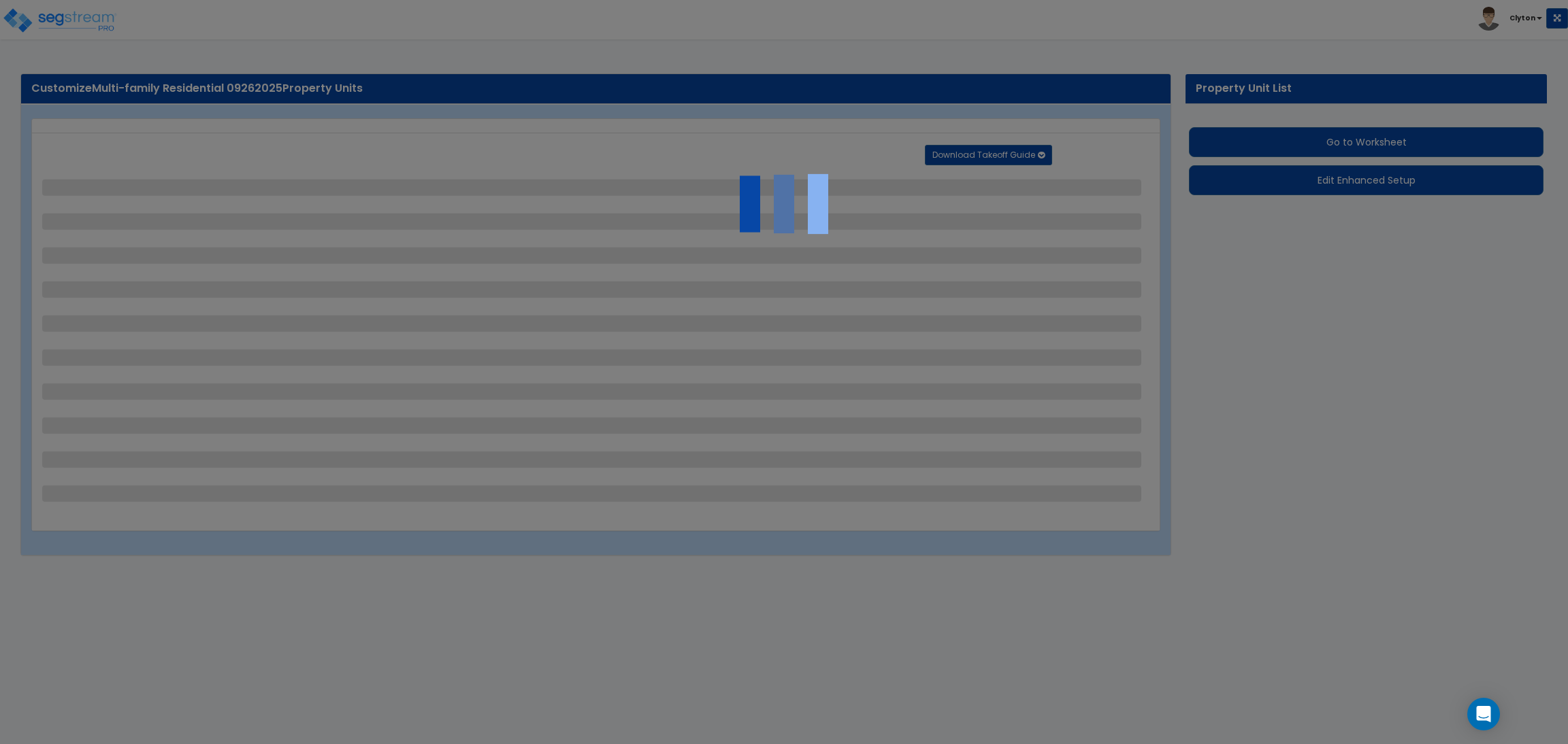
select select "2"
select select "1"
select select "13"
select select "1"
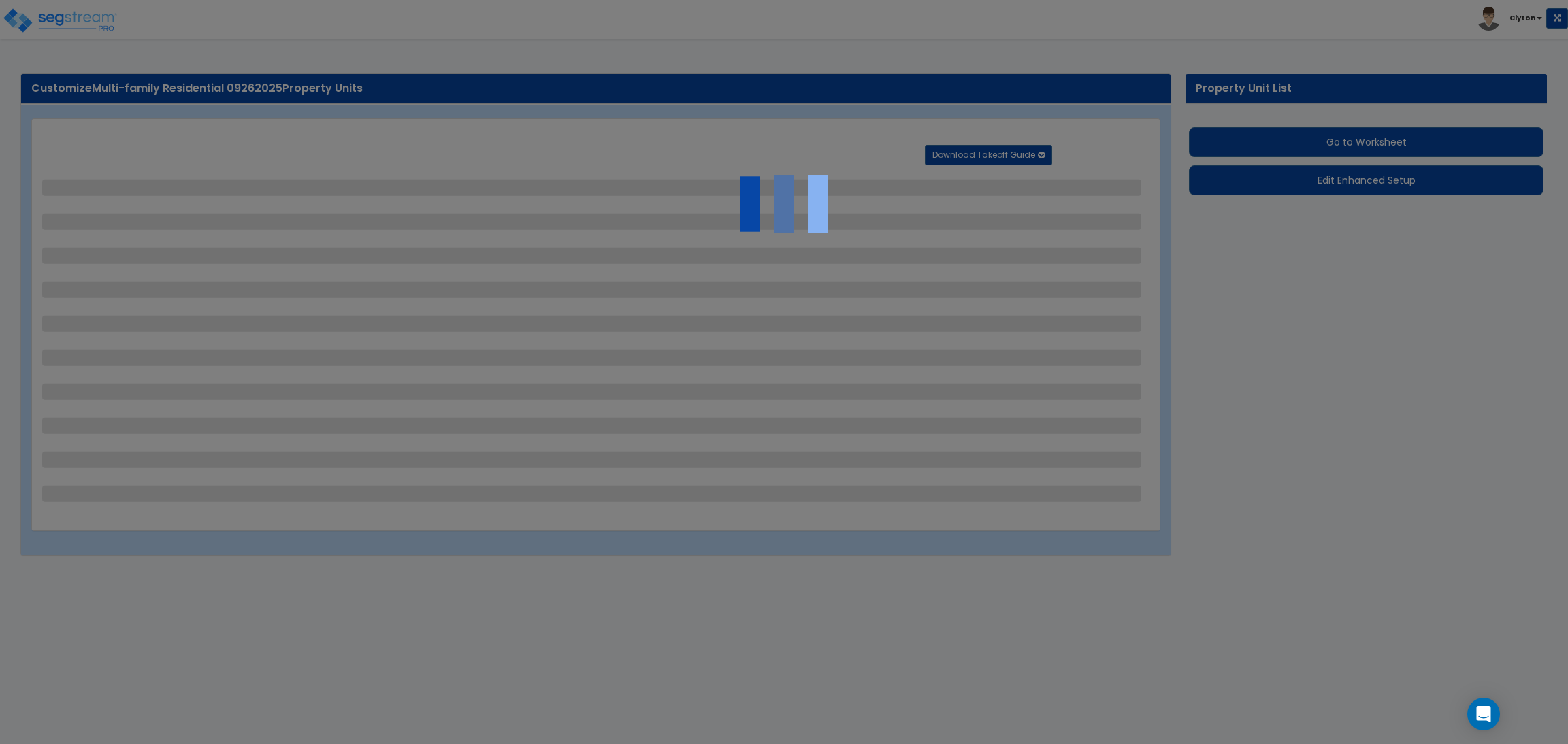
select select "5"
select select "2"
select select "1"
select select "2"
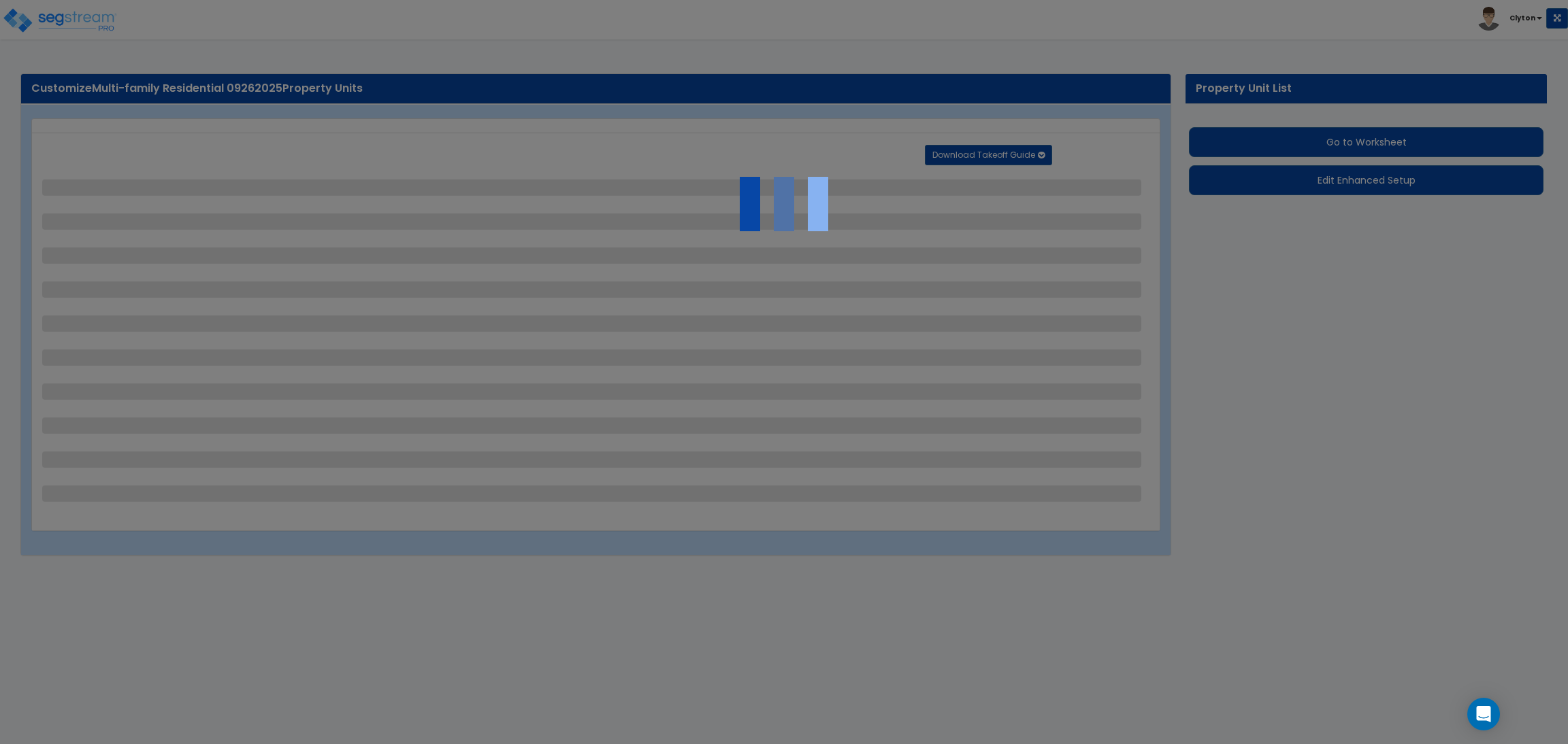
select select "3"
select select "1"
select select "3"
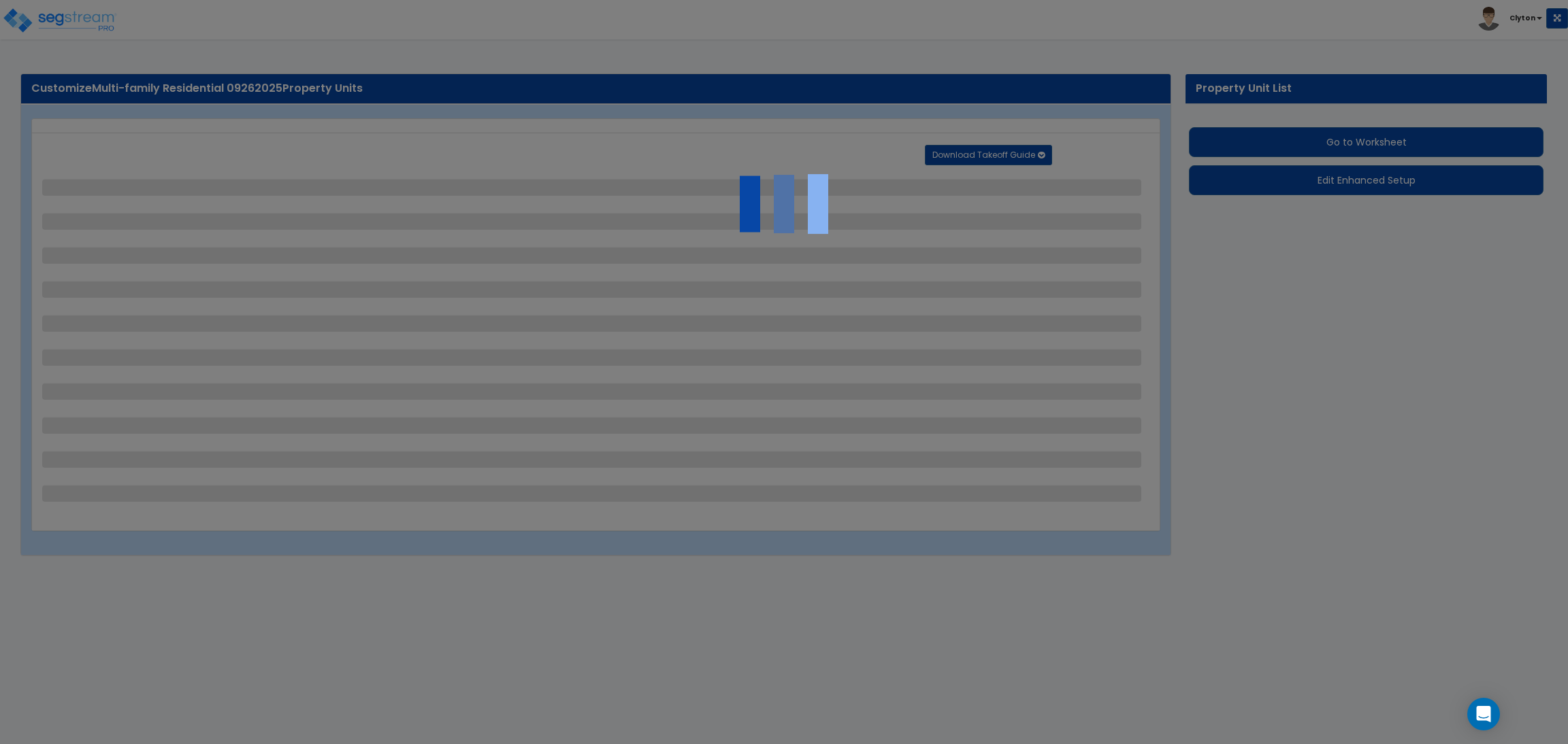
select select "2"
select select "1"
select select "2"
select select "1"
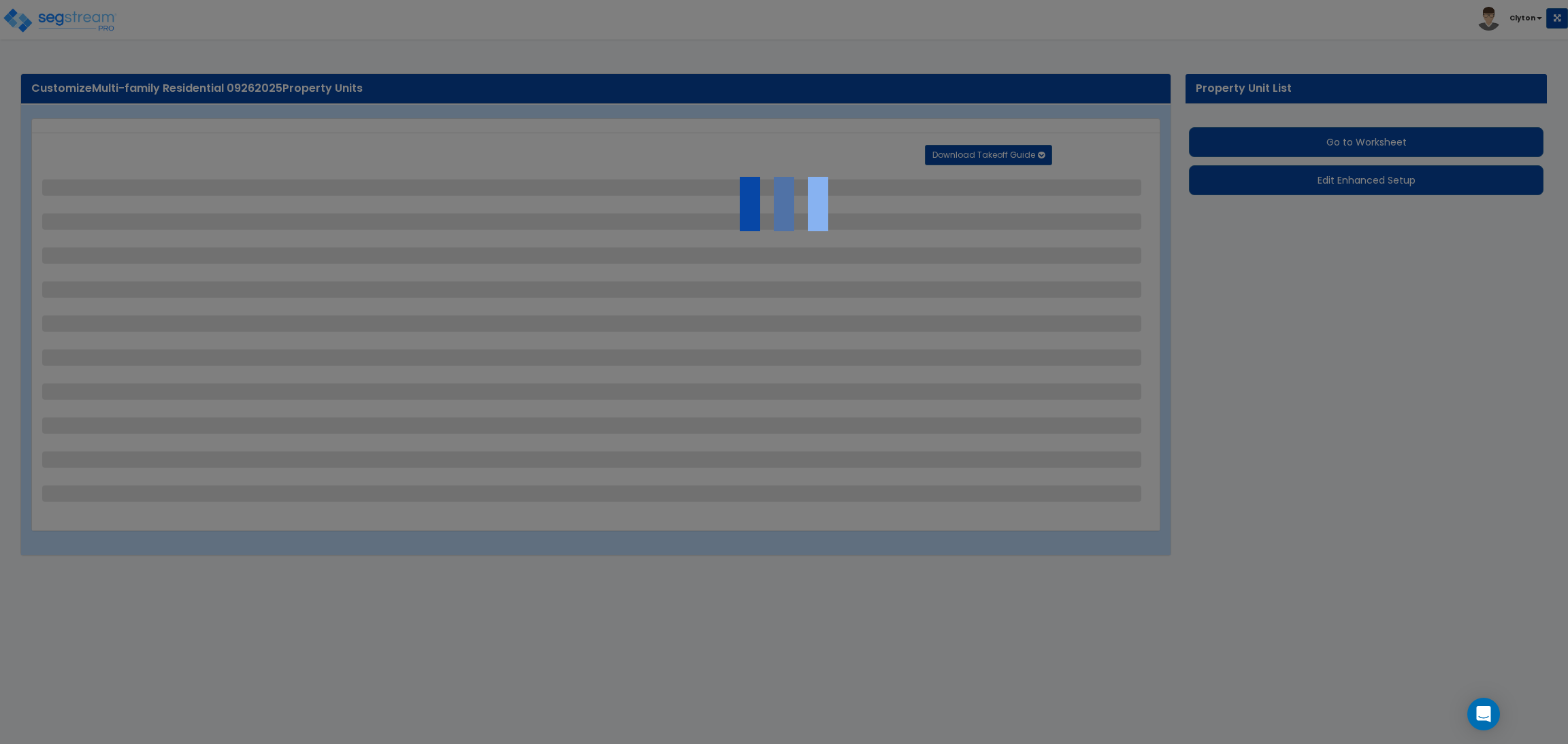
select select "1"
select select "4"
select select "1"
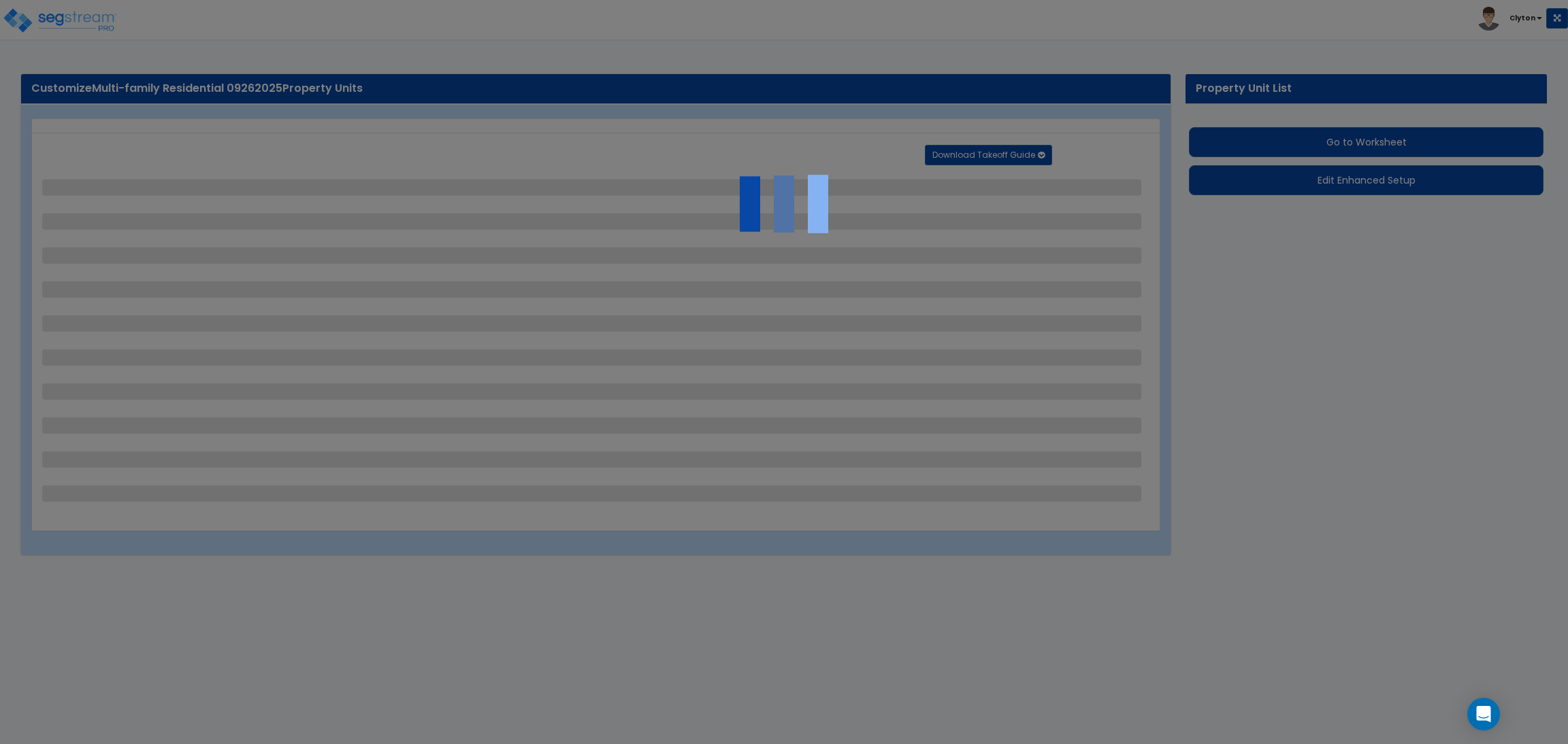
select select "1"
select select "2"
select select "3"
select select "2"
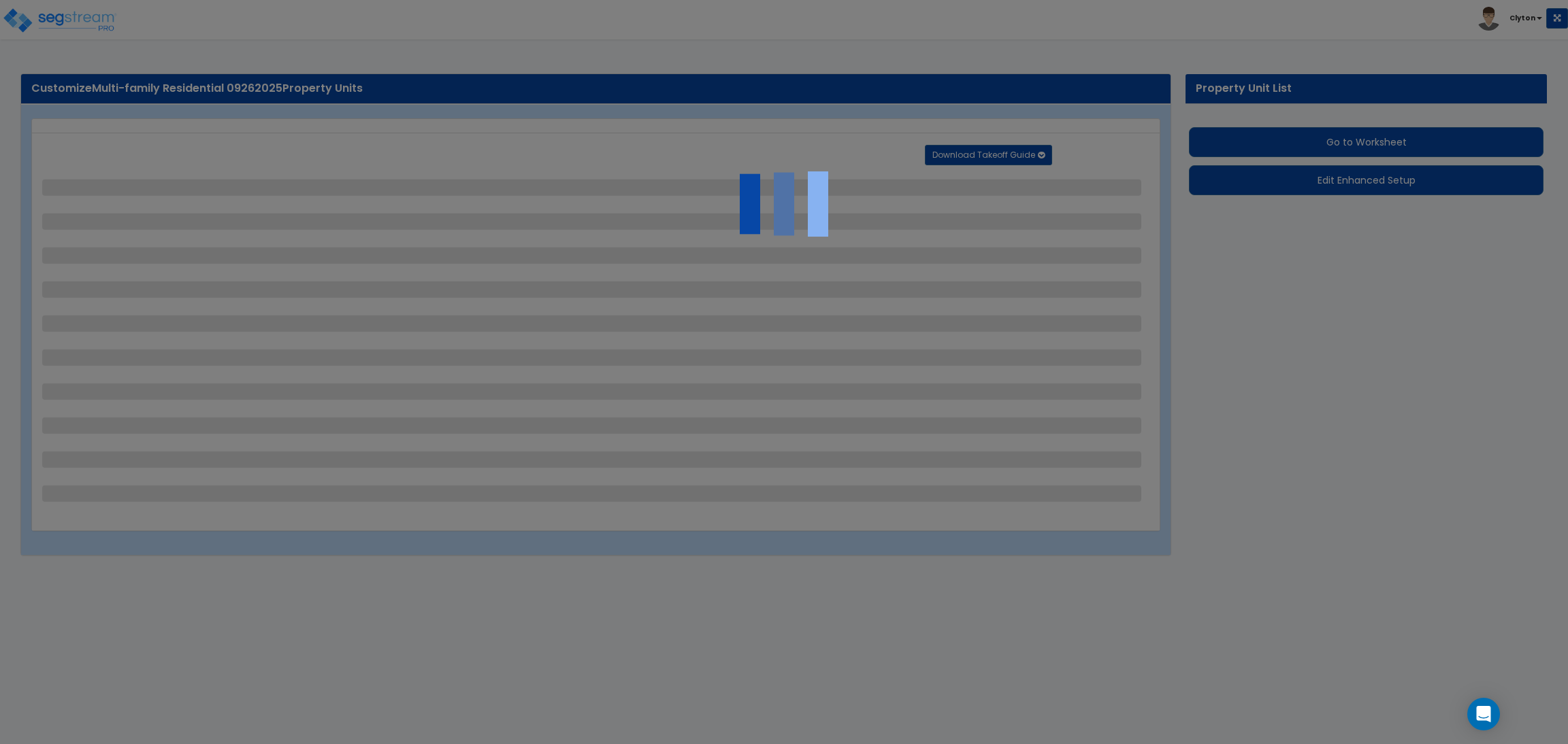
select select "1"
select select "3"
select select "2"
select select "1"
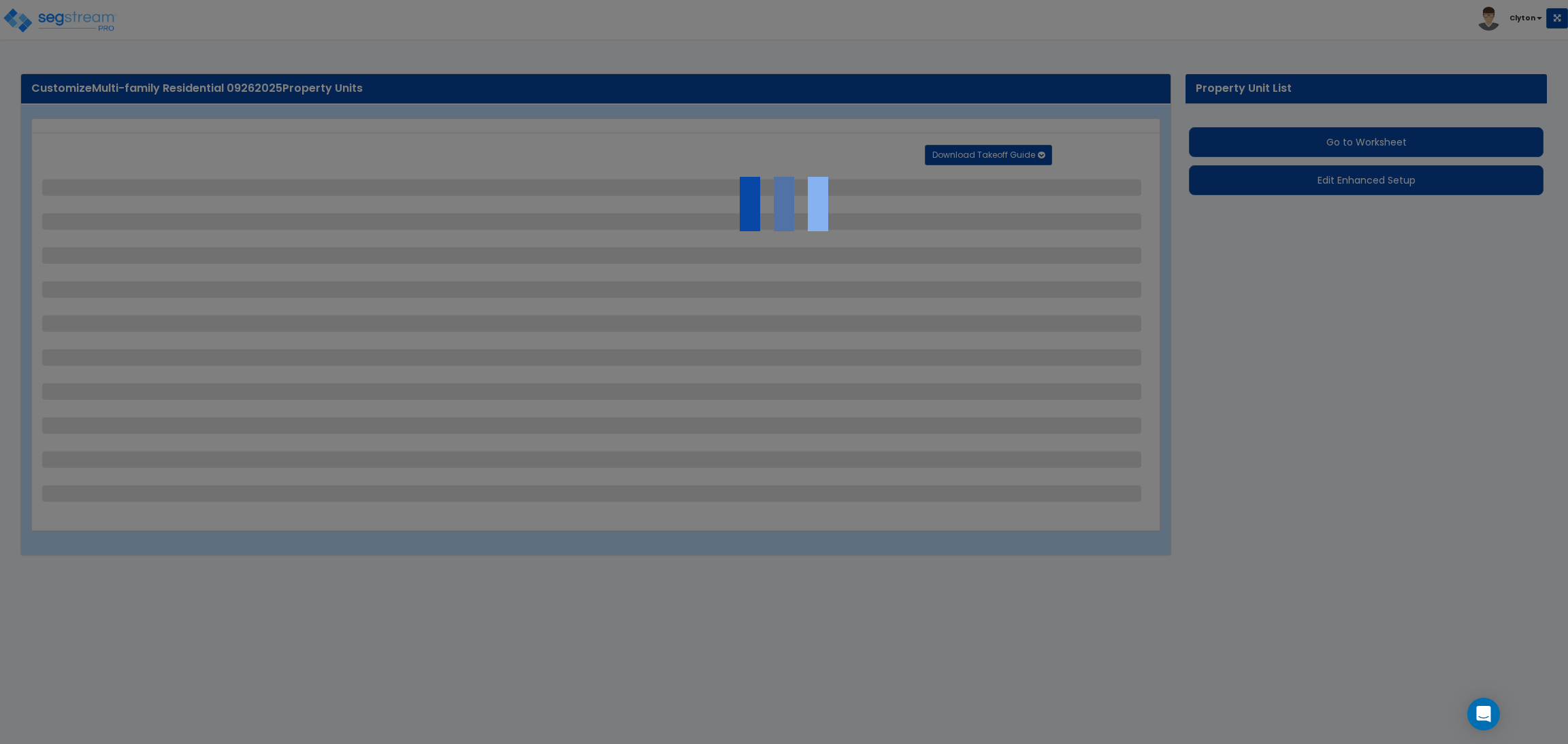
select select "3"
select select "11"
select select "8"
select select "5"
select select "3"
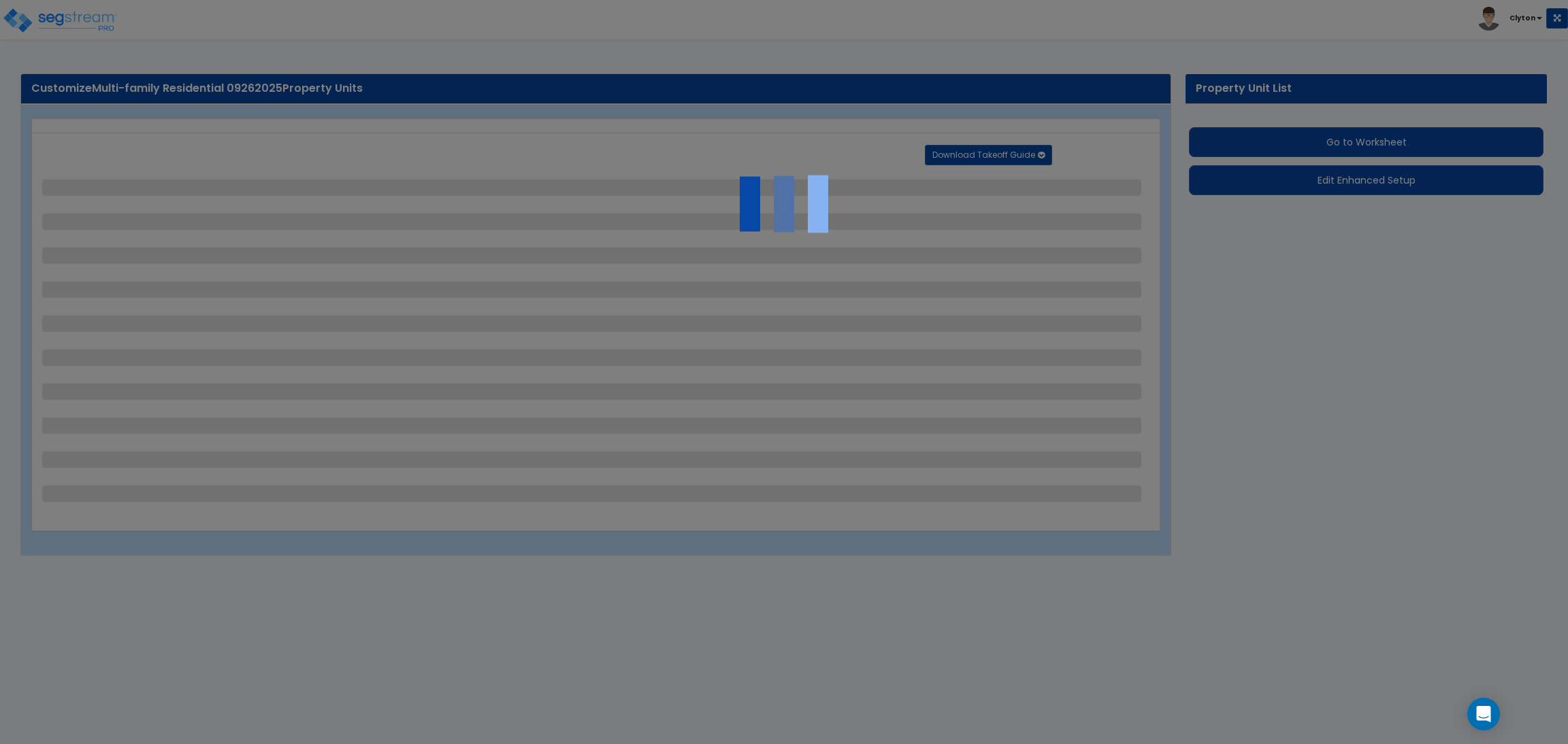
select select "1"
select select "5"
select select "7"
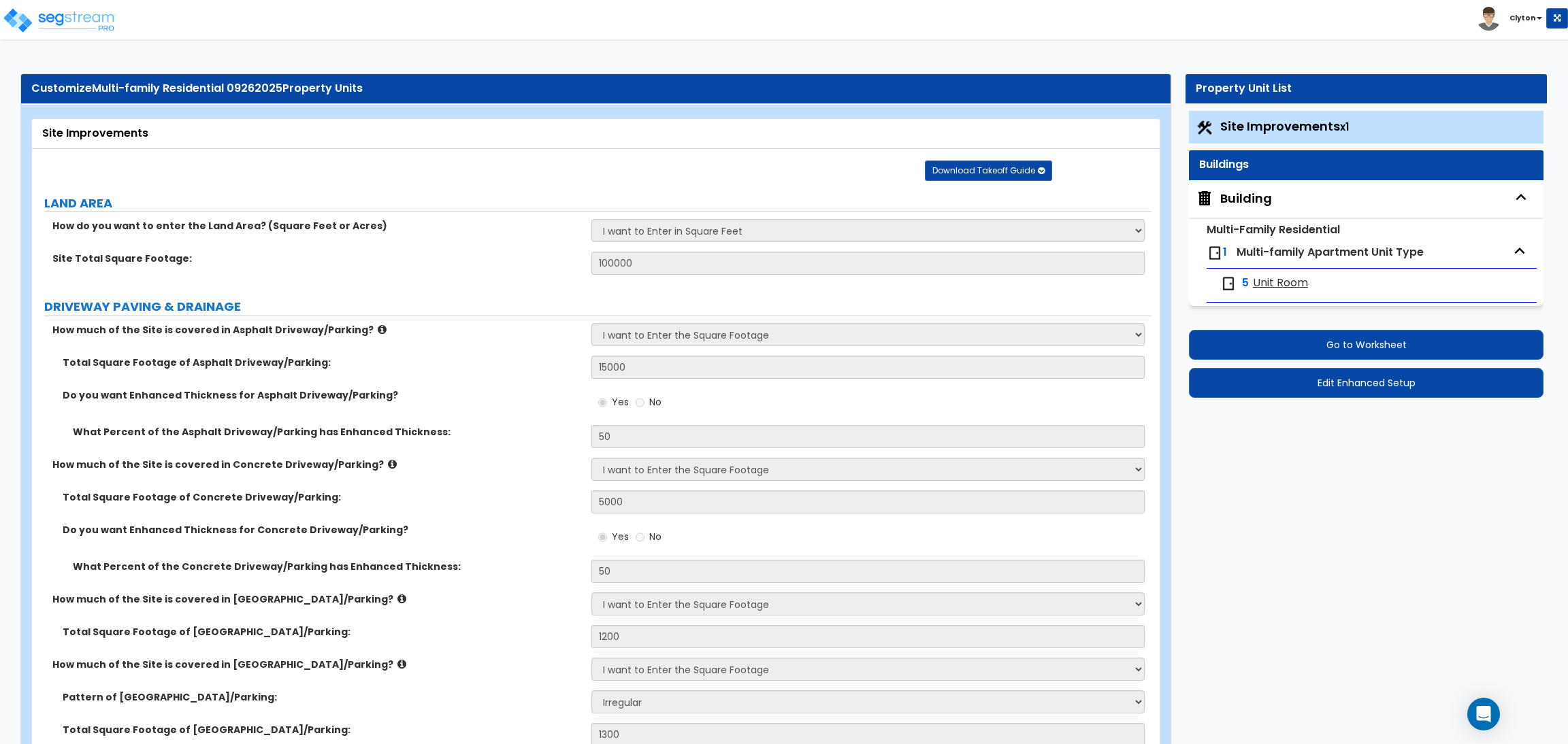
click at [1234, 191] on div "Building" at bounding box center [1247, 198] width 52 height 18
select select "8"
select select "1"
select select "5"
select select "1"
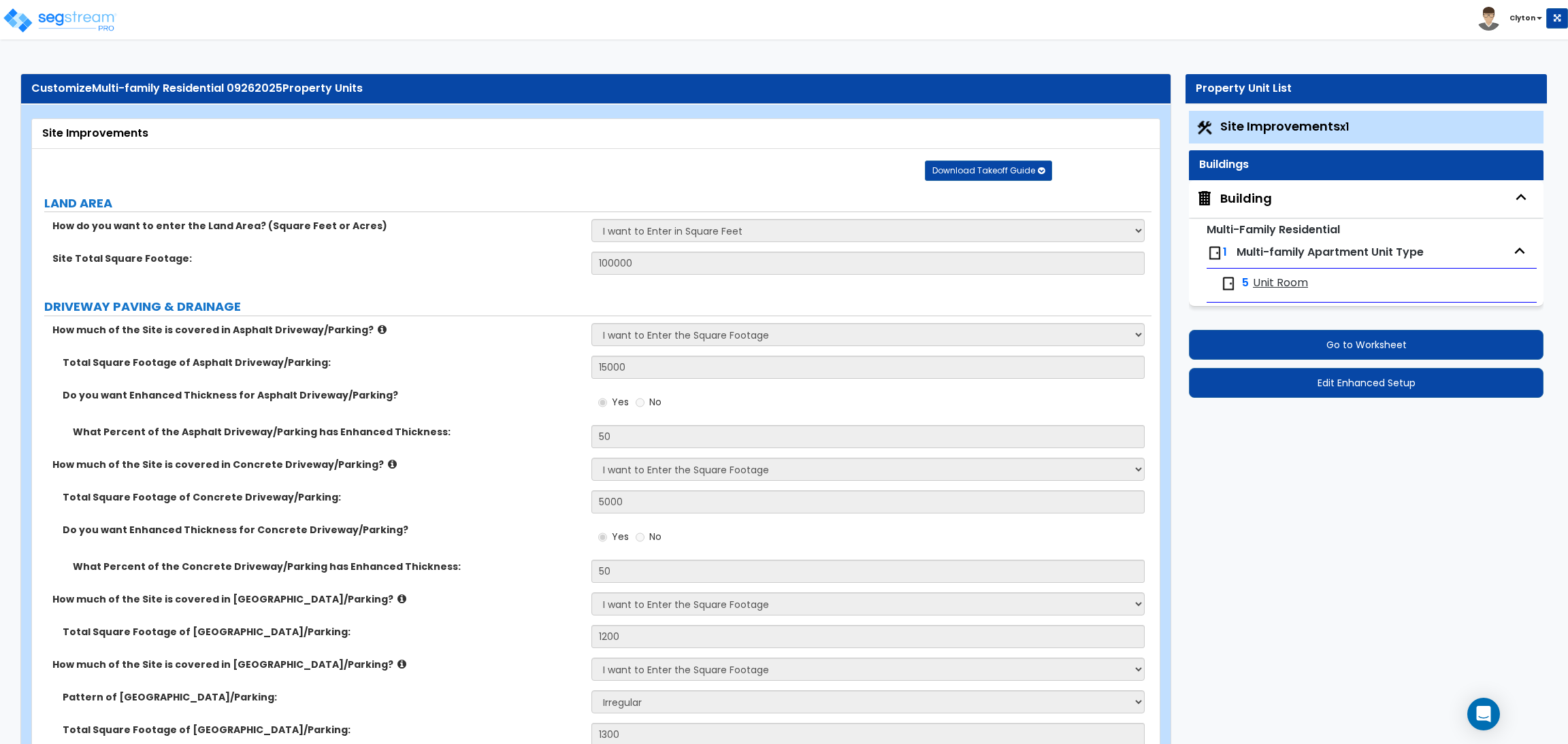
select select "2"
select select "4"
select select "2"
select select "3"
select select "2"
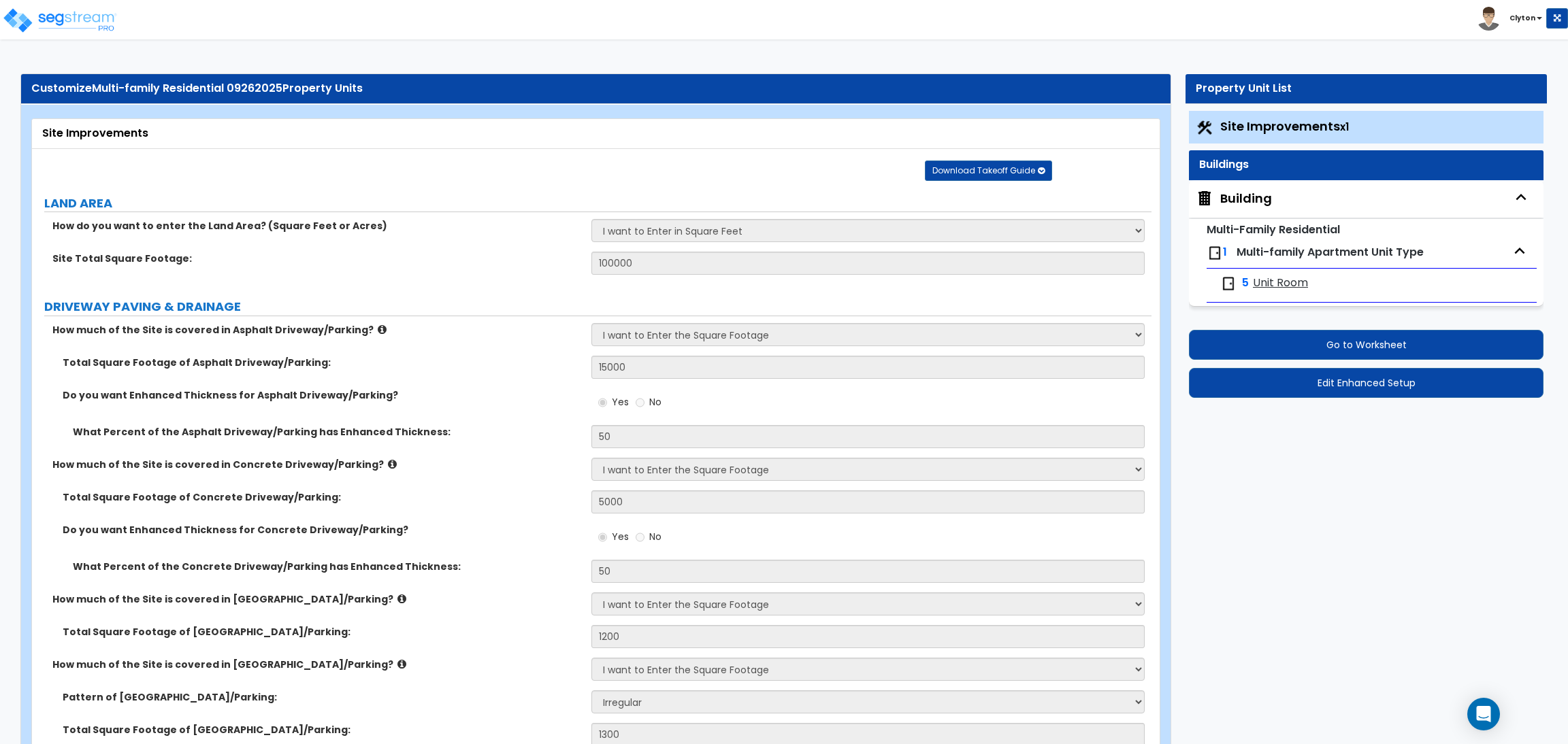
select select "2"
select select "1"
select select "2"
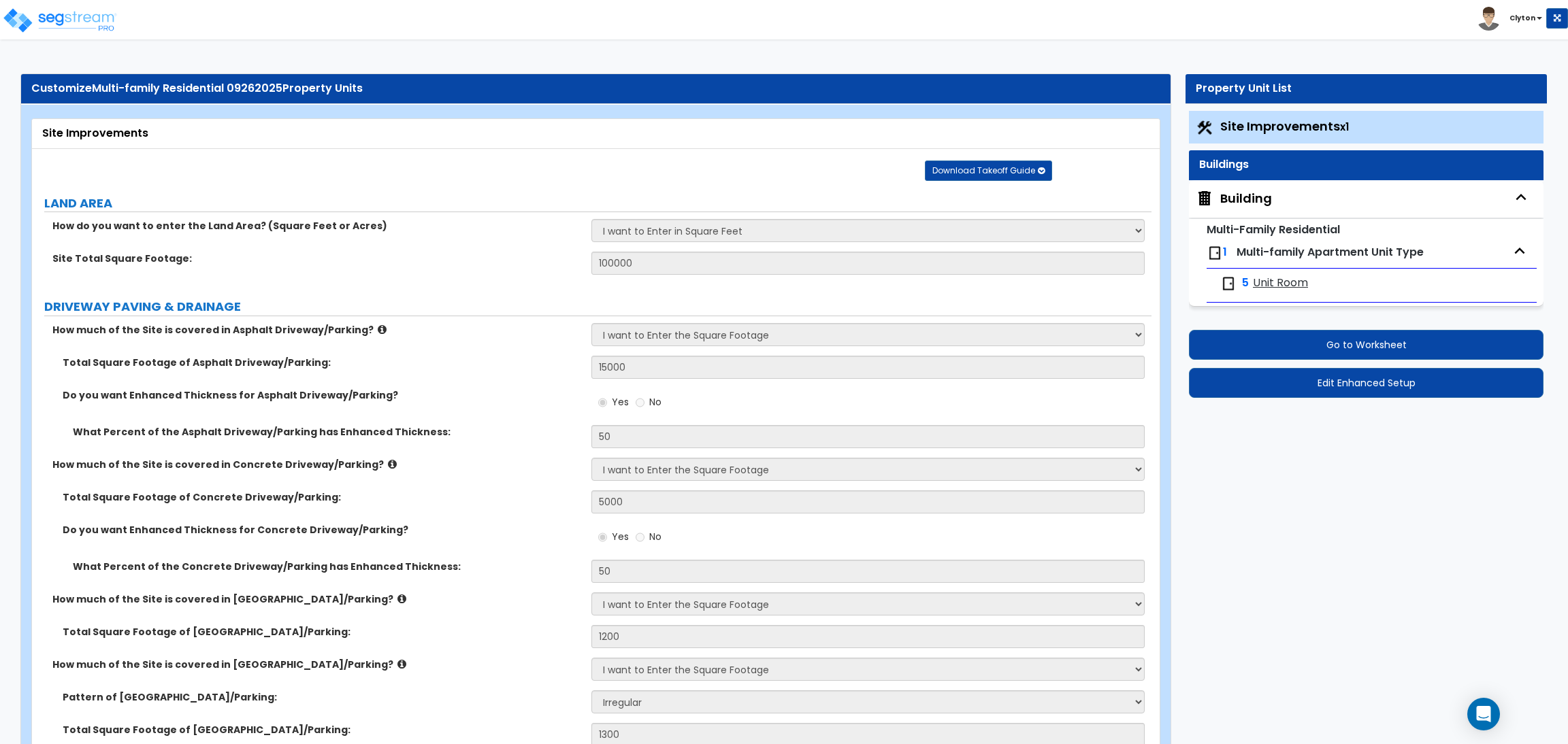
select select "2"
select select "5"
select select "2"
select select "1"
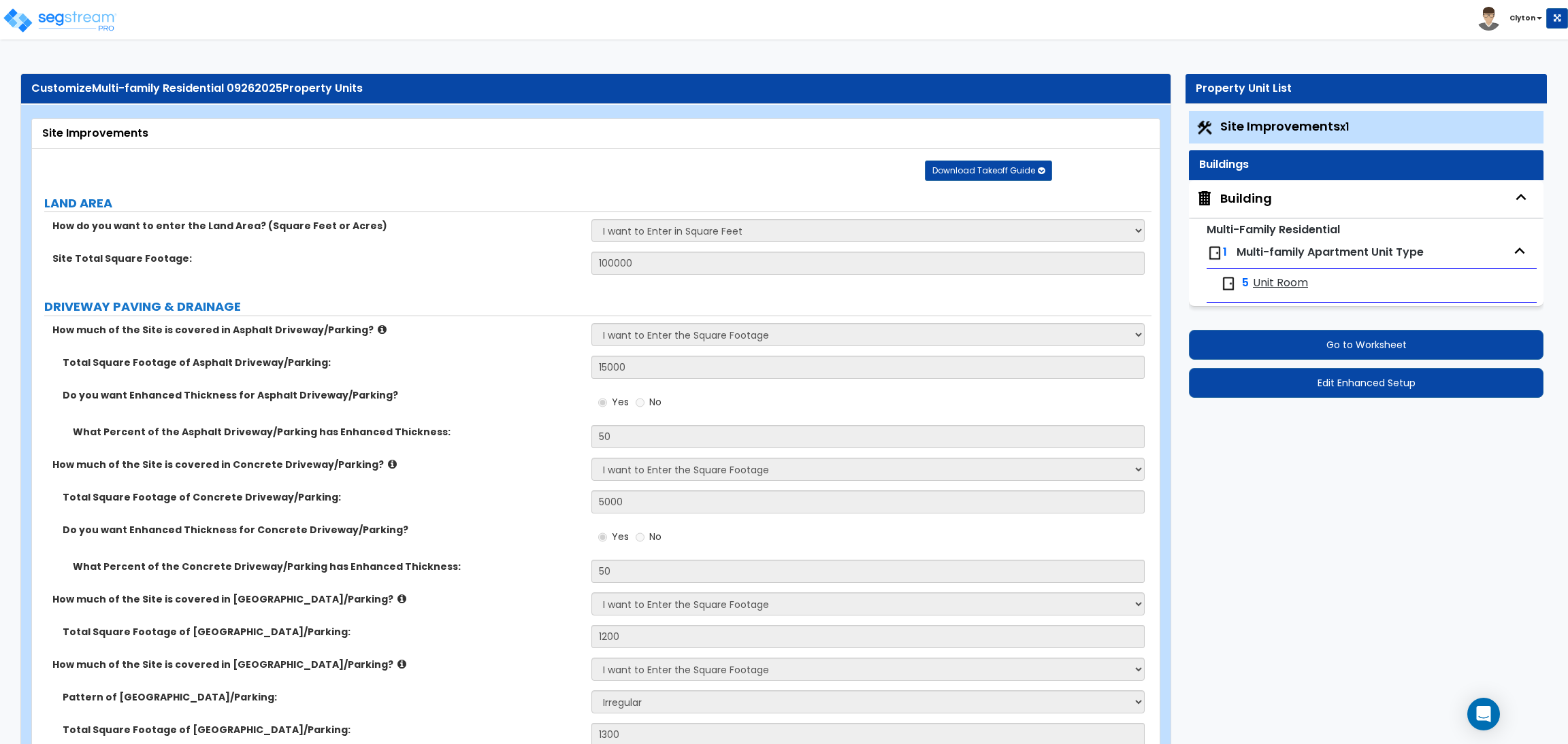
select select "4"
select select "3"
select select "1"
select select "4"
select select "1"
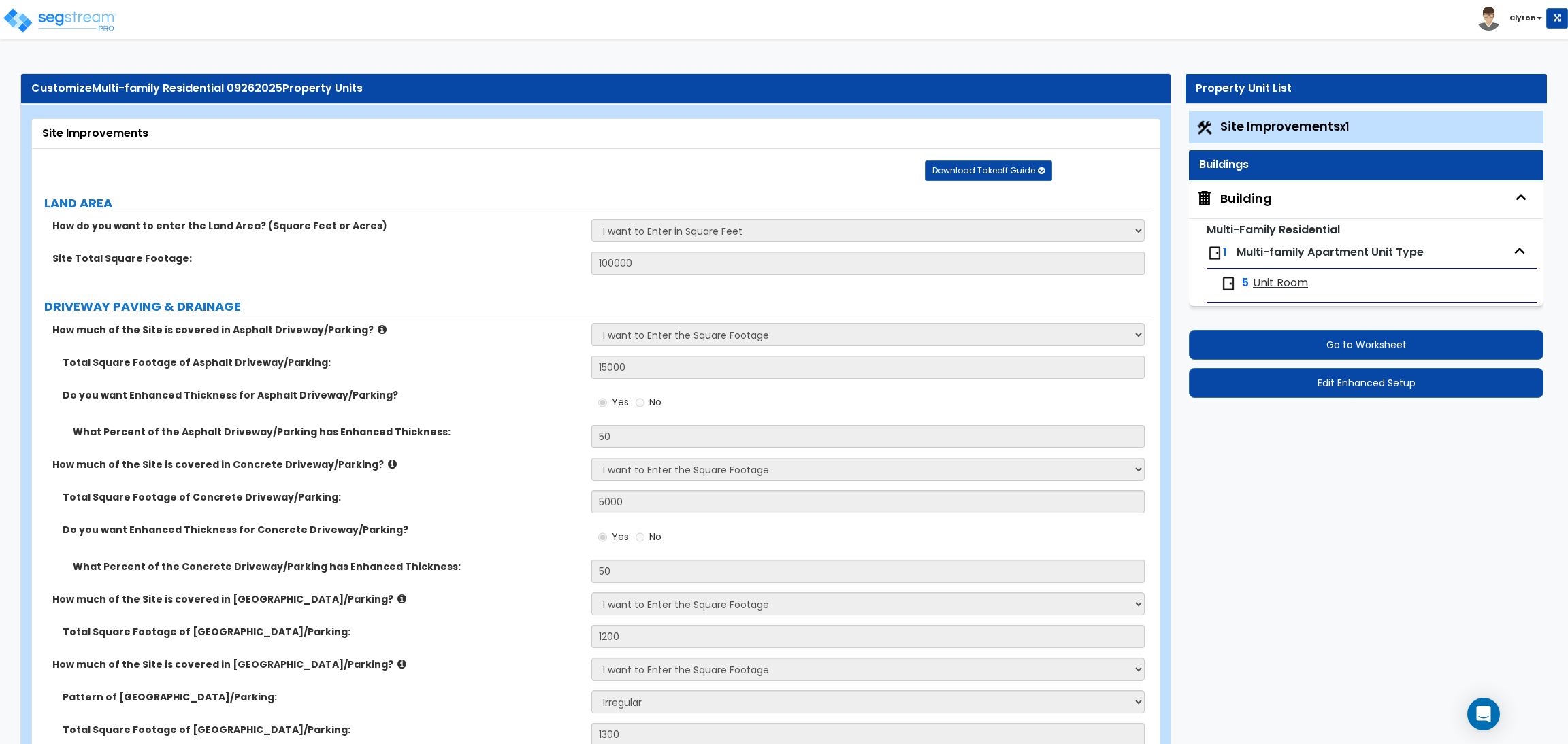
select select "1"
select select "3"
select select "1"
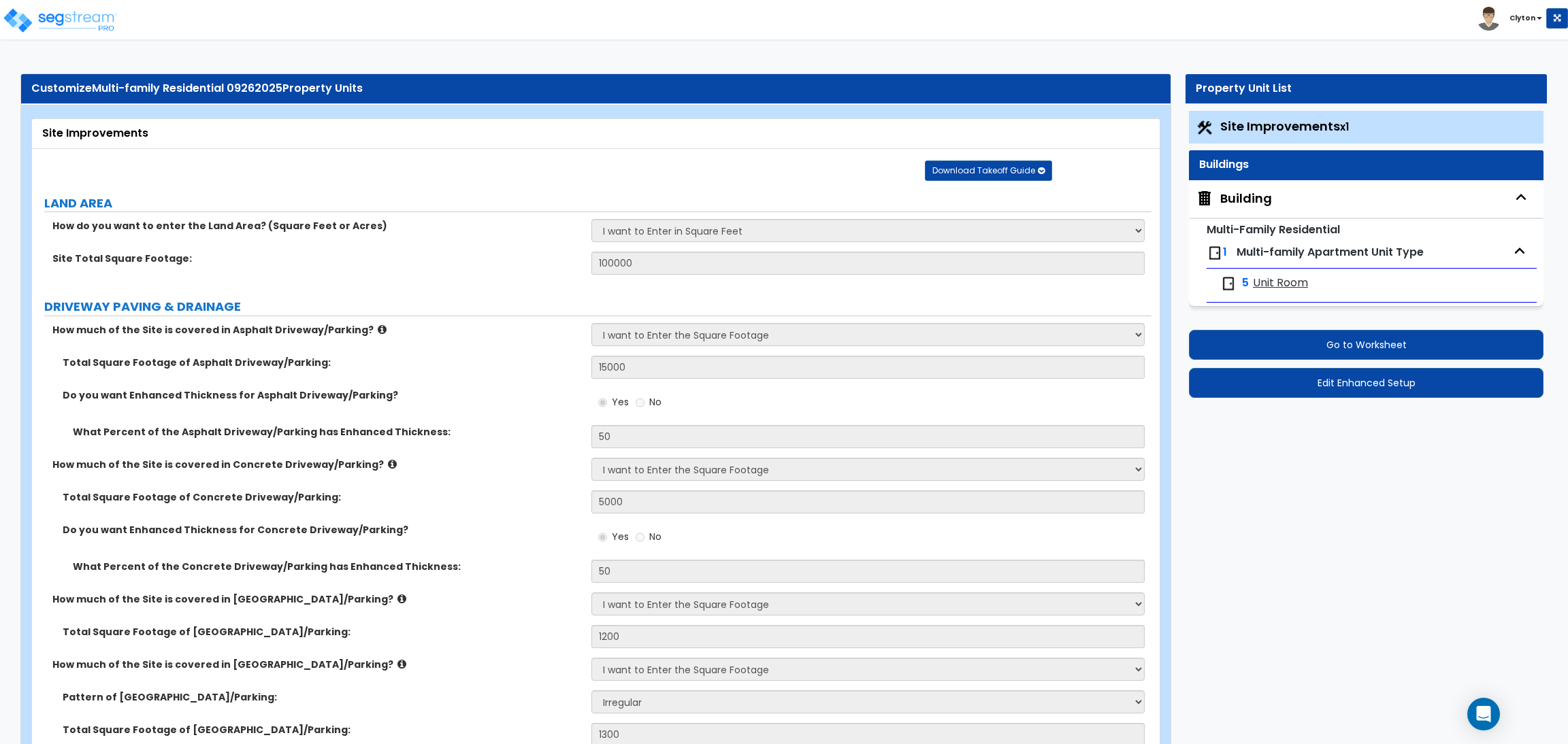
select select "1"
select select "4"
select select "1"
select select "3"
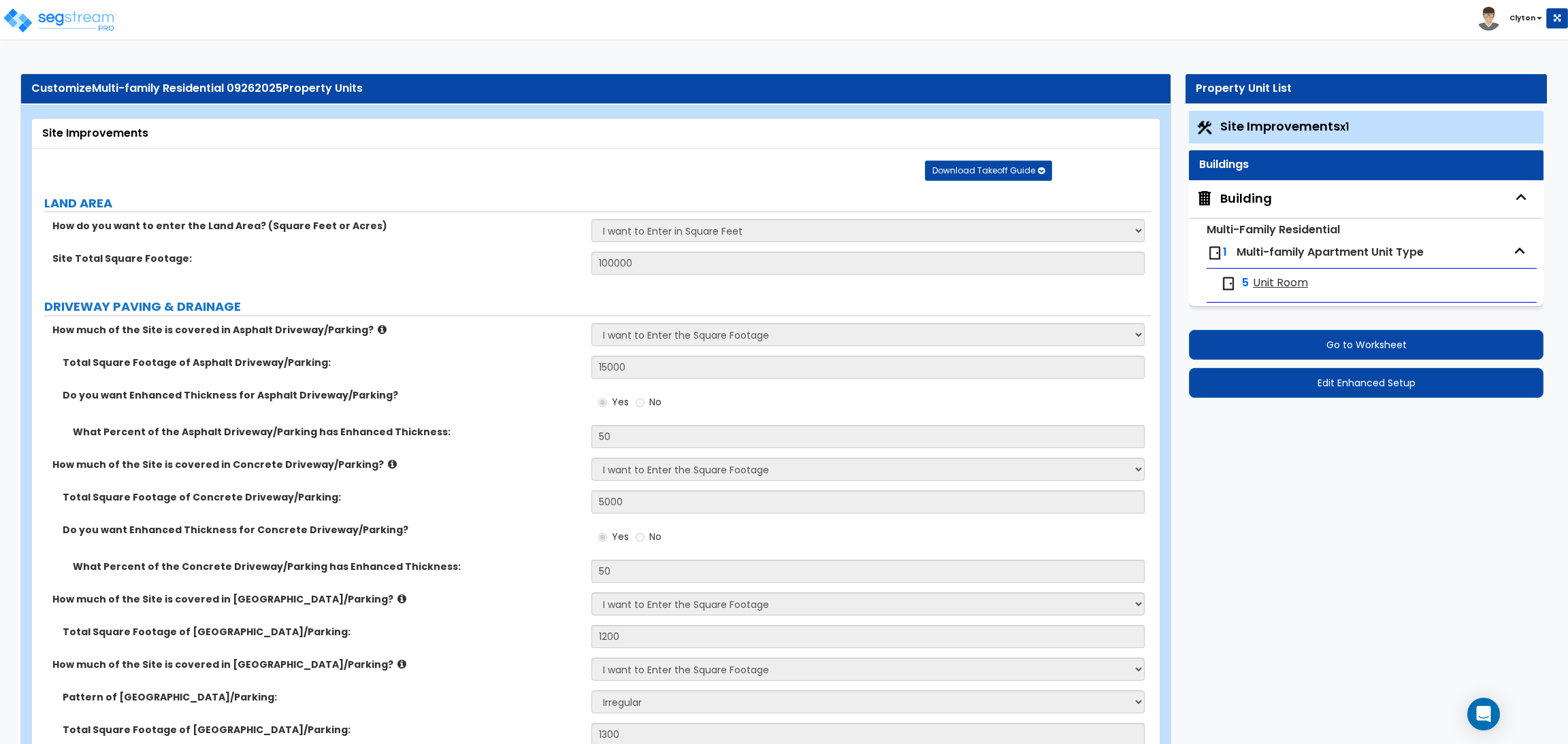
select select "1"
select select "3"
select select "5"
select select "2"
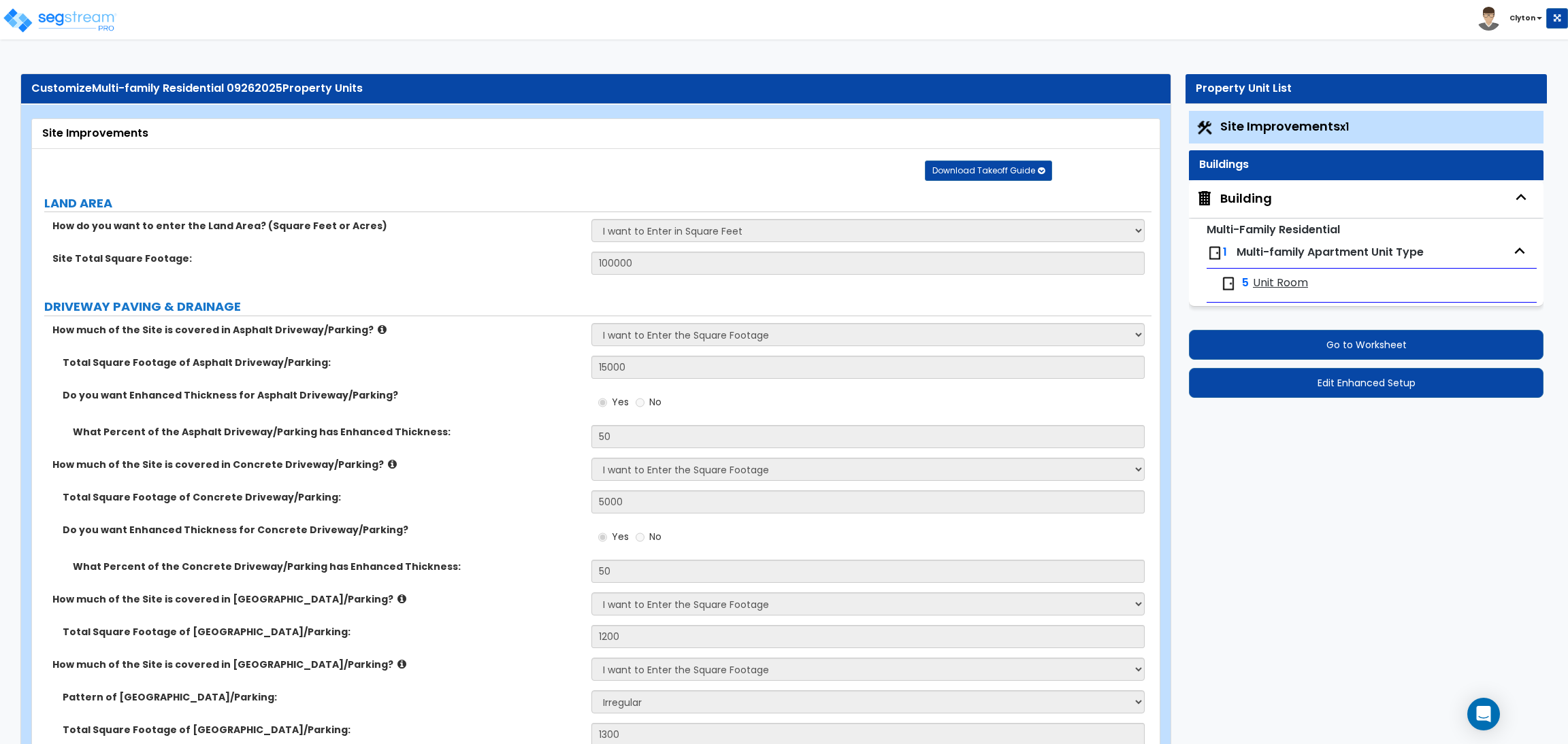
select select "1"
select select "3"
select select "2"
select select "7"
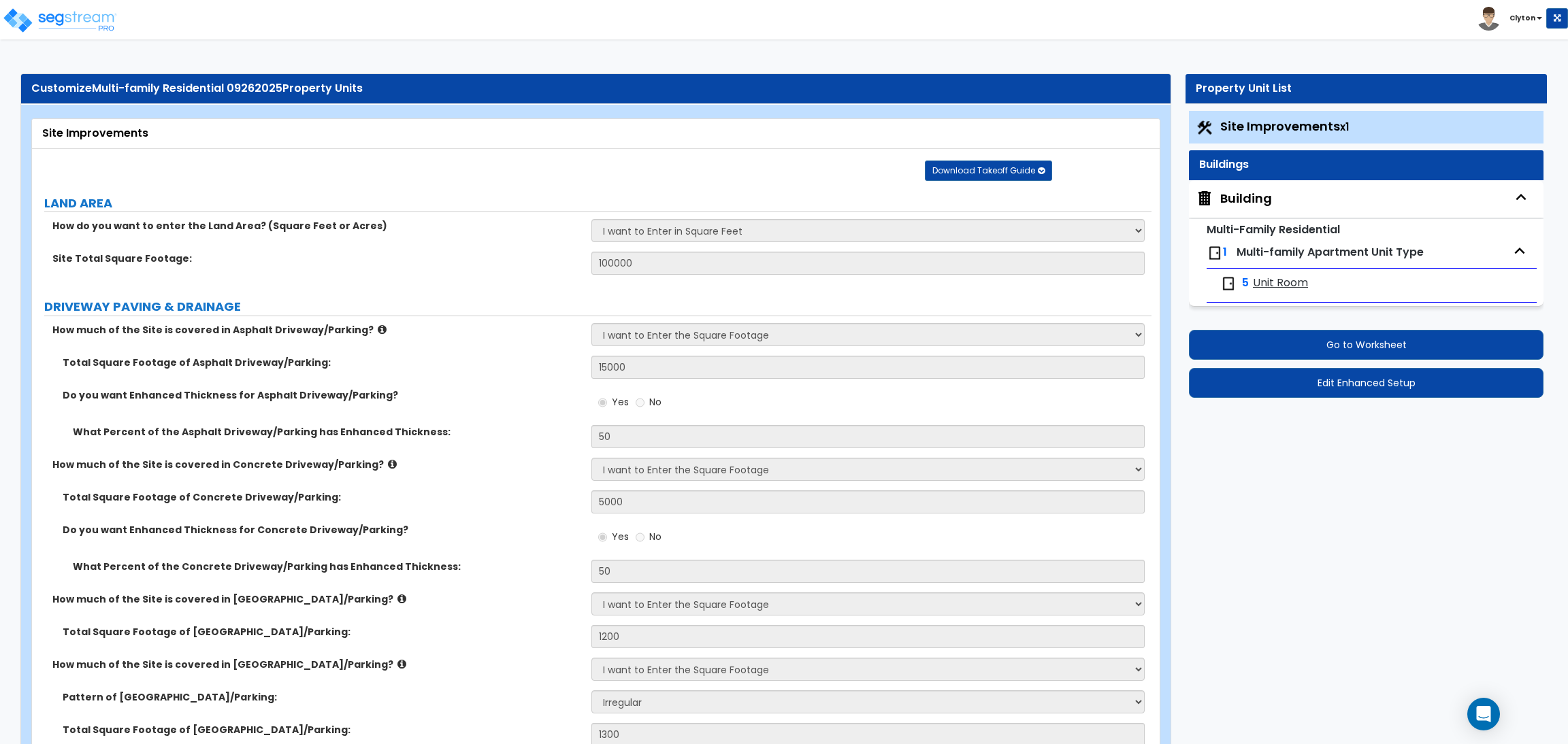
select select "1"
select select "3"
select select "2"
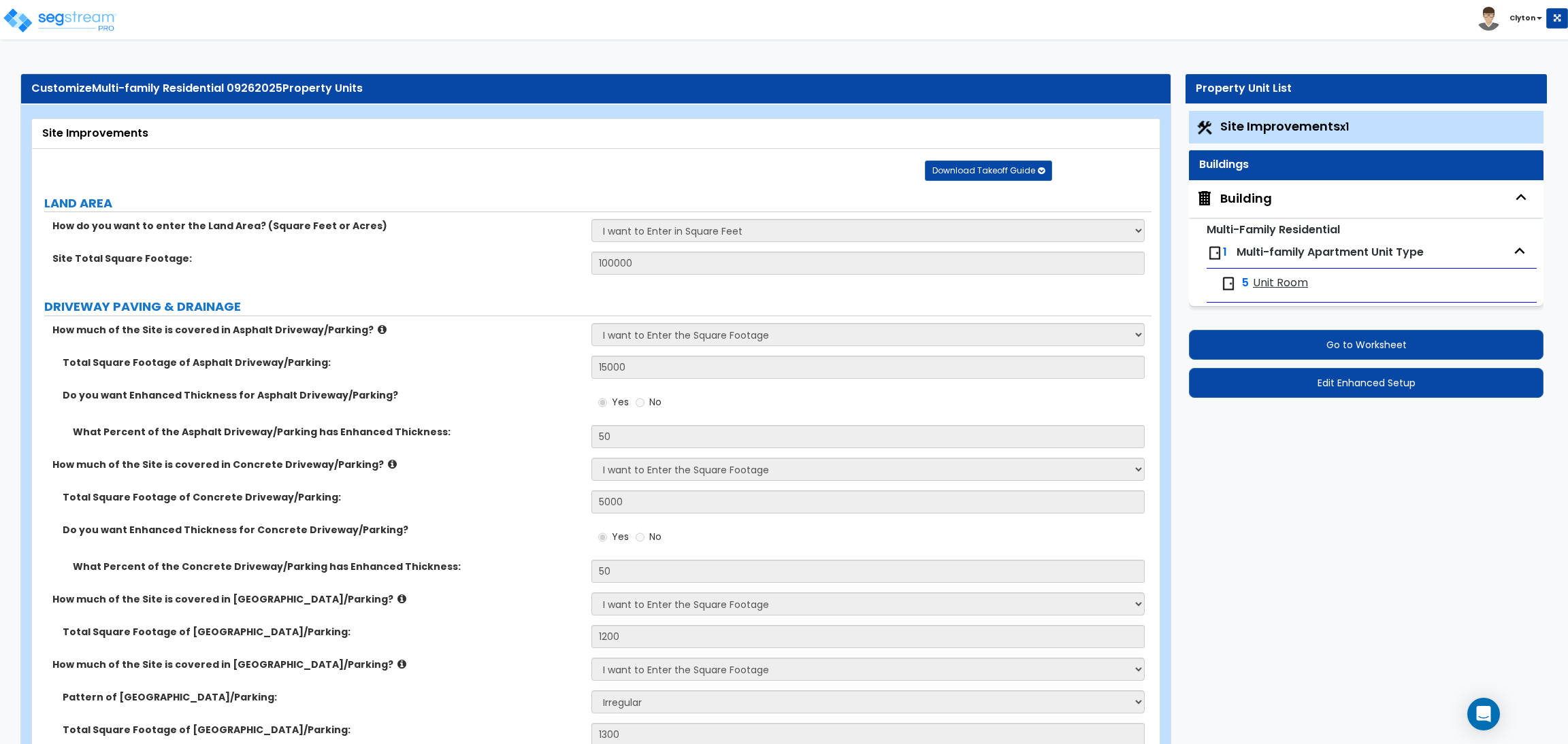
select select "2"
select select "3"
select select "2"
select select "1"
select select "3"
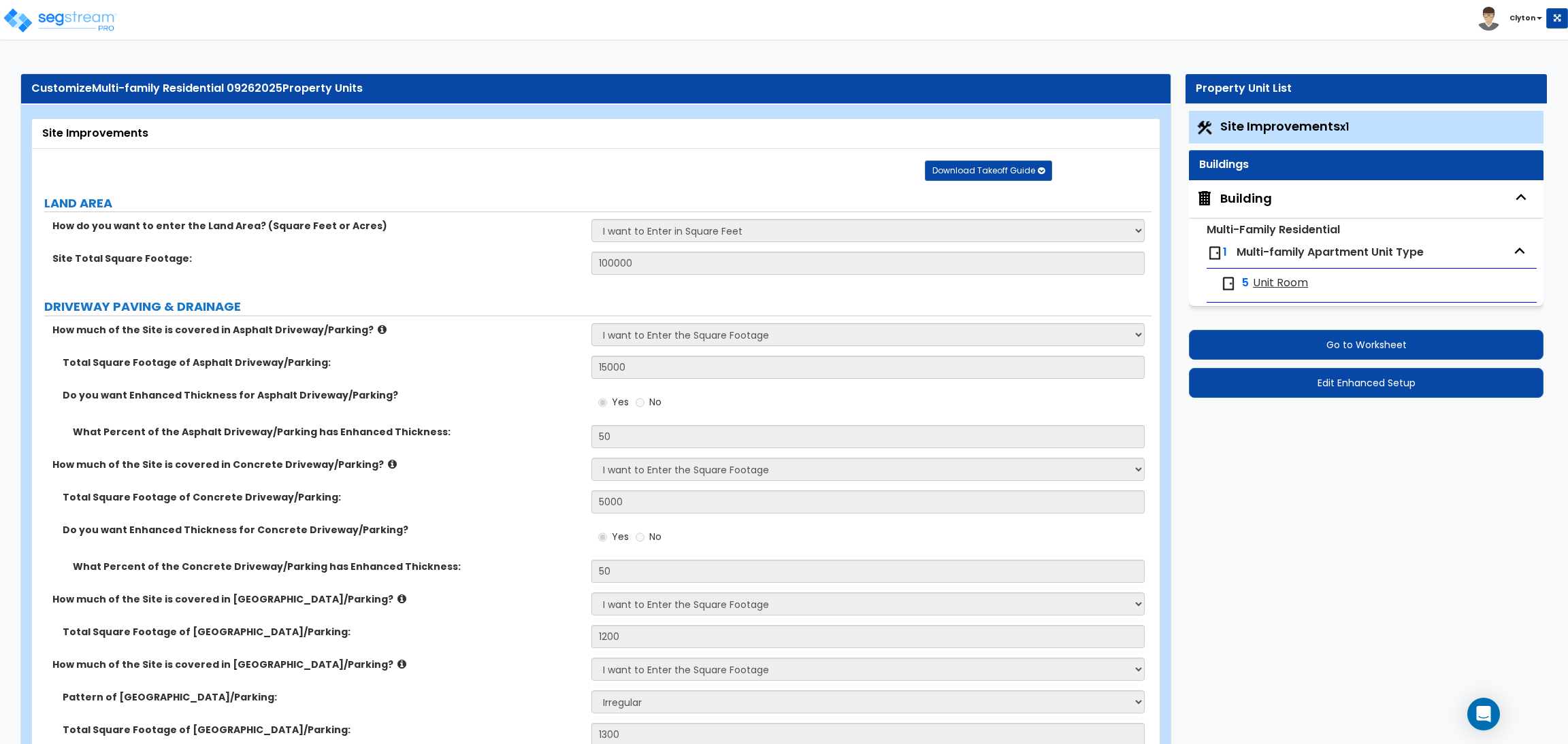
select select "1"
select select "5"
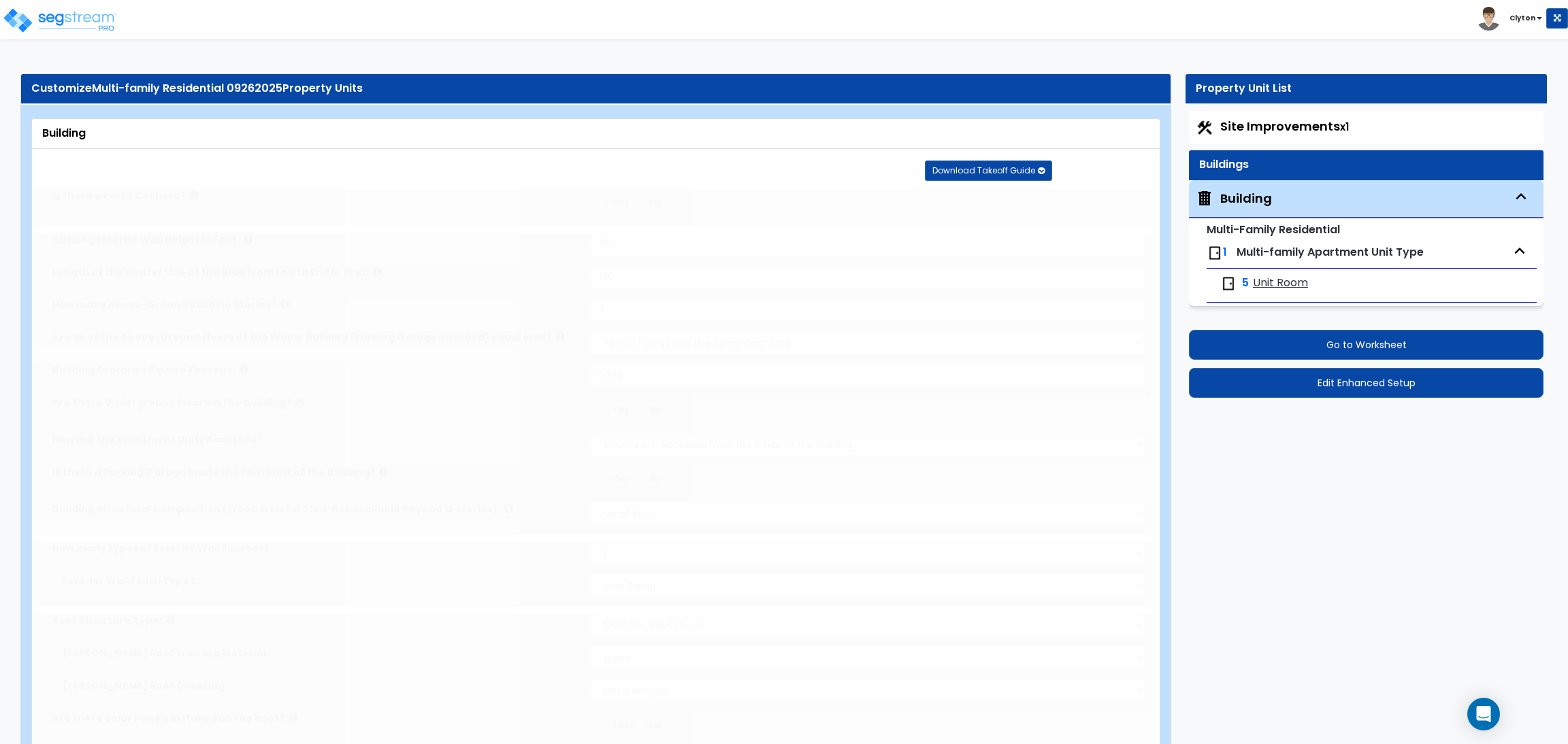
radio input "true"
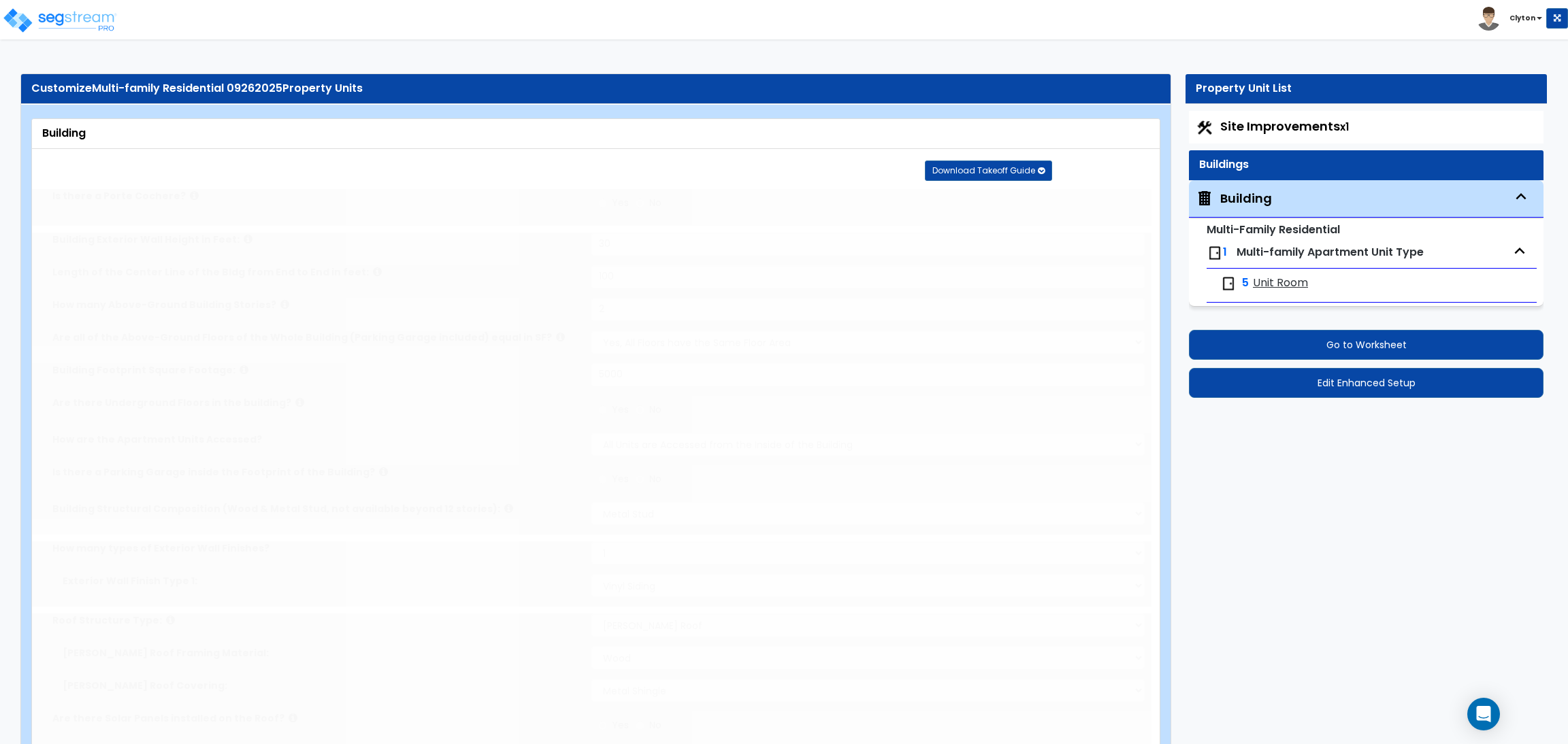
radio input "true"
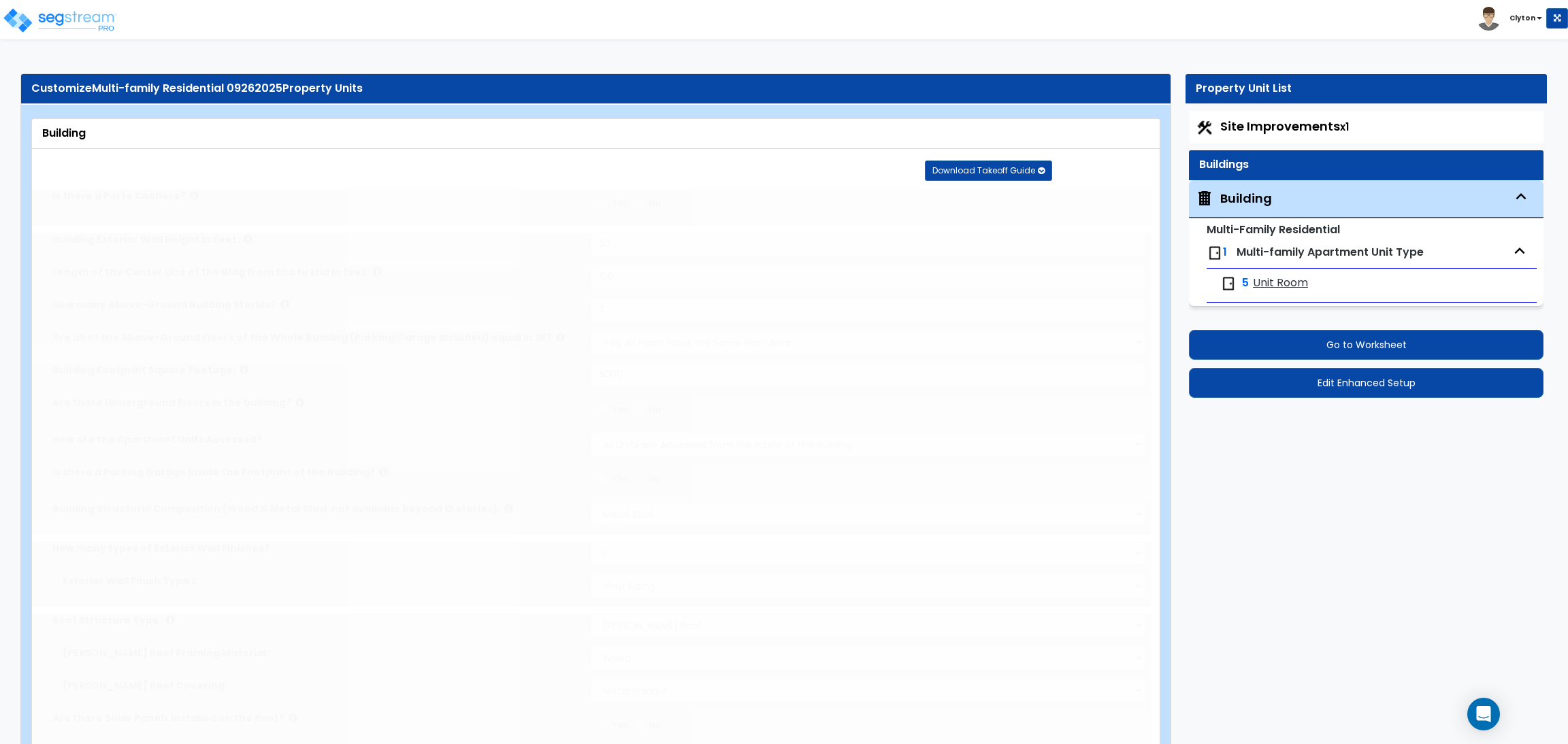
radio input "true"
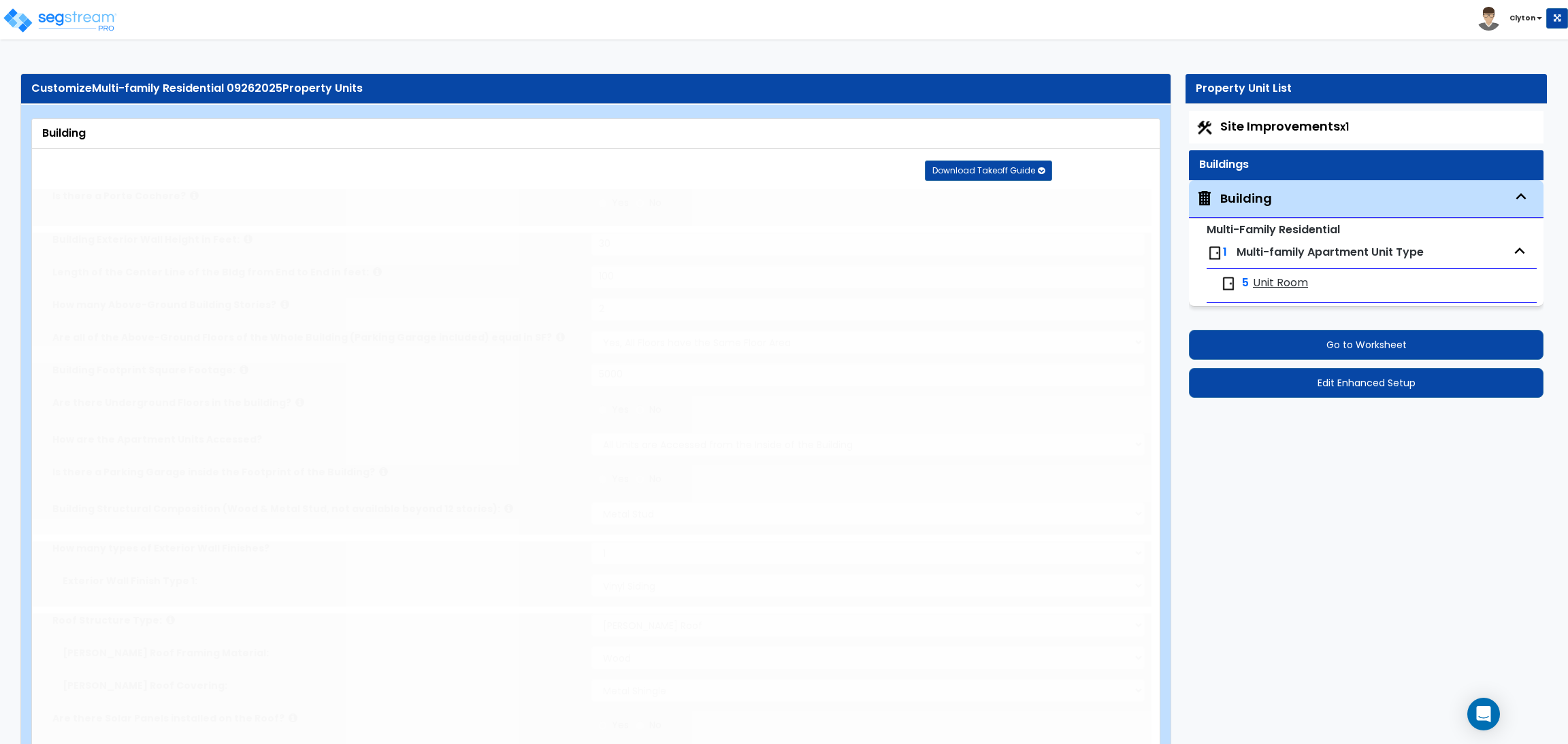
radio input "true"
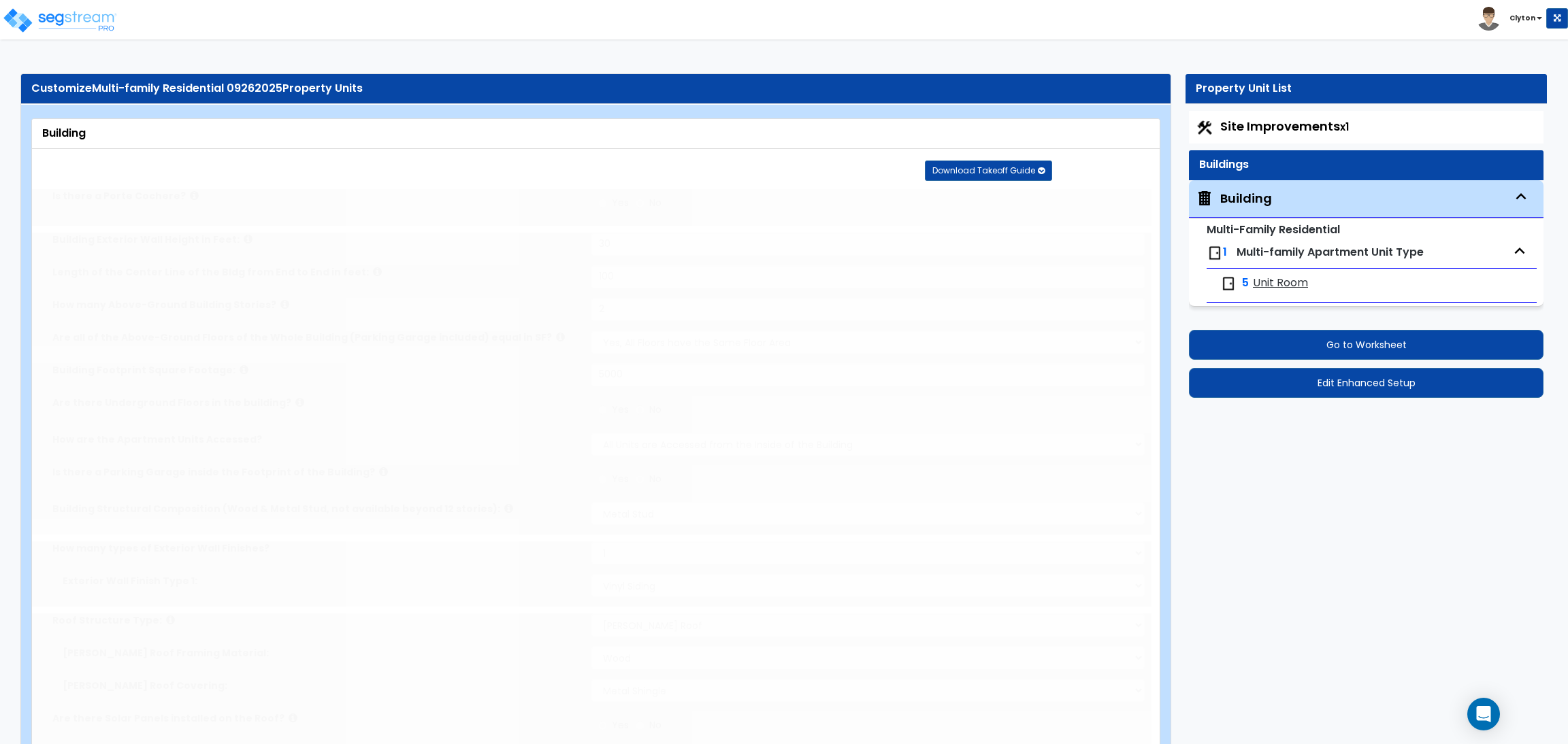
radio input "true"
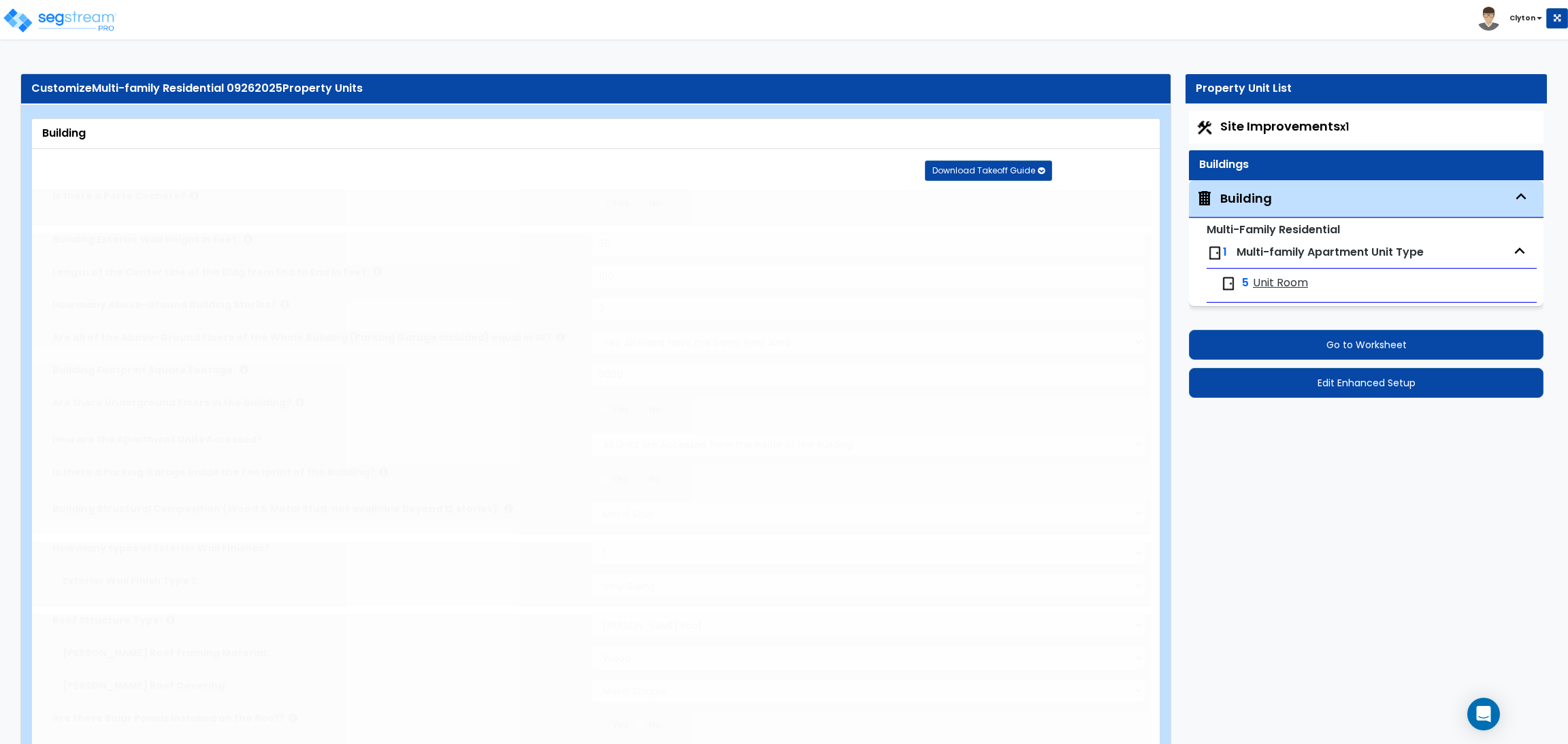
radio input "true"
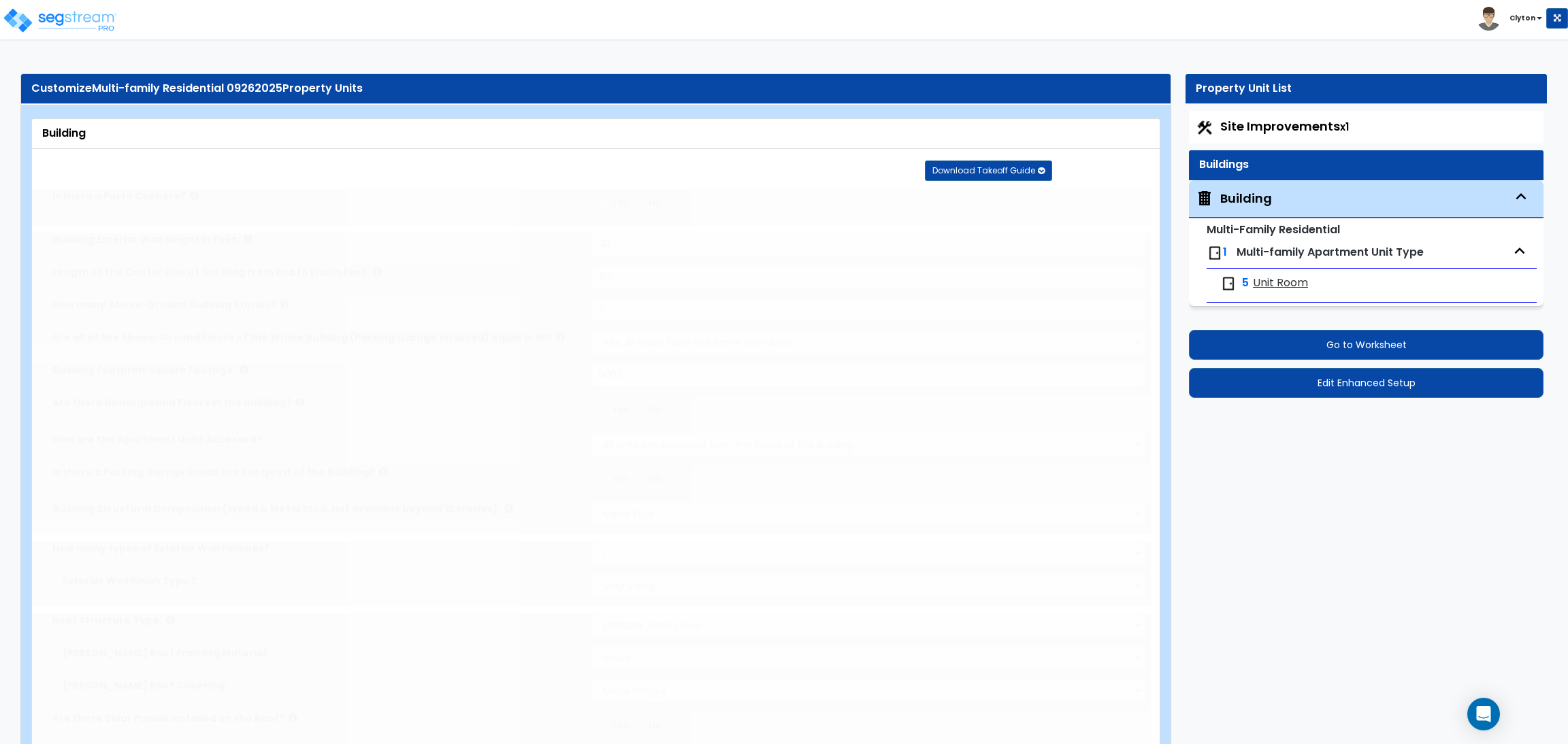
radio input "true"
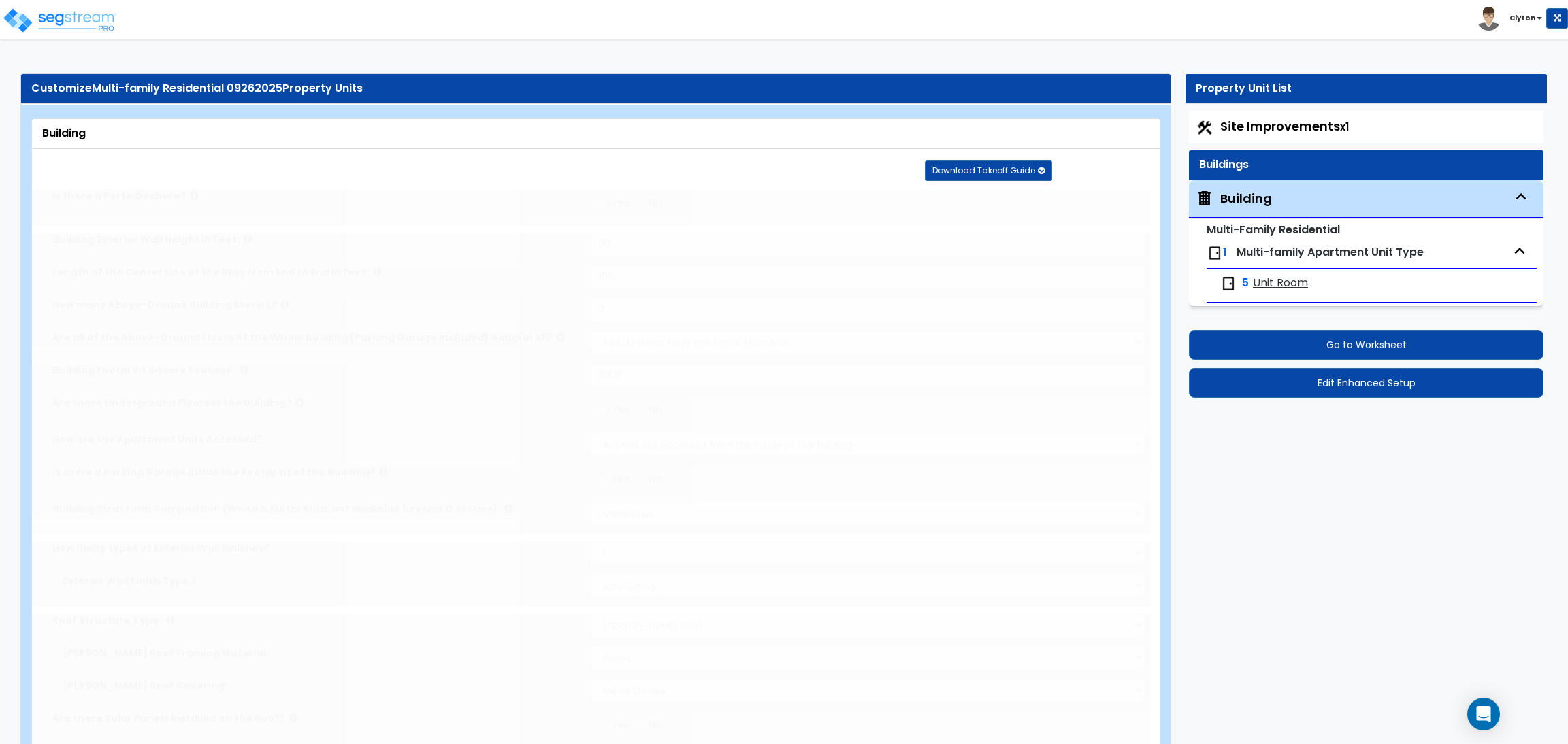
radio input "true"
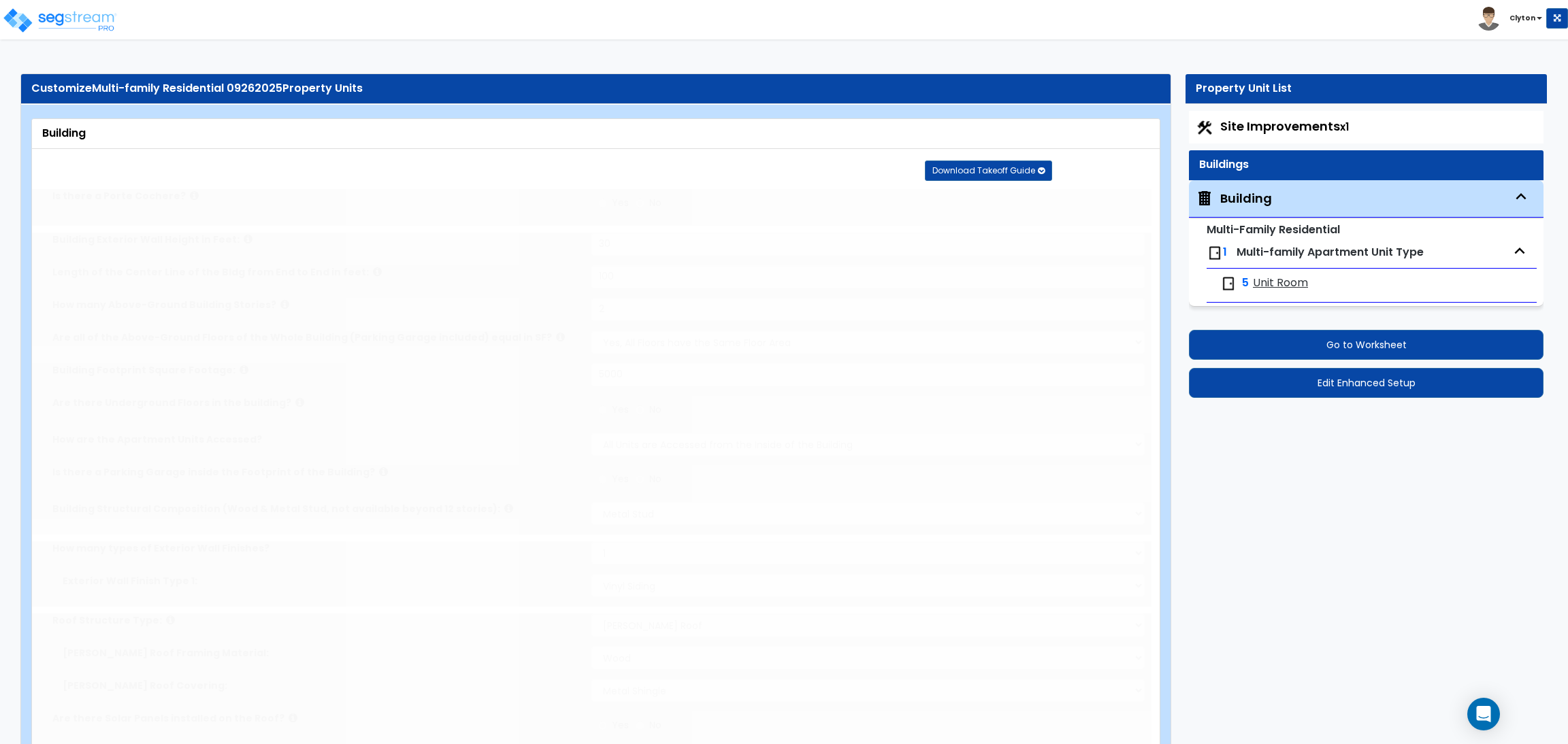
radio input "true"
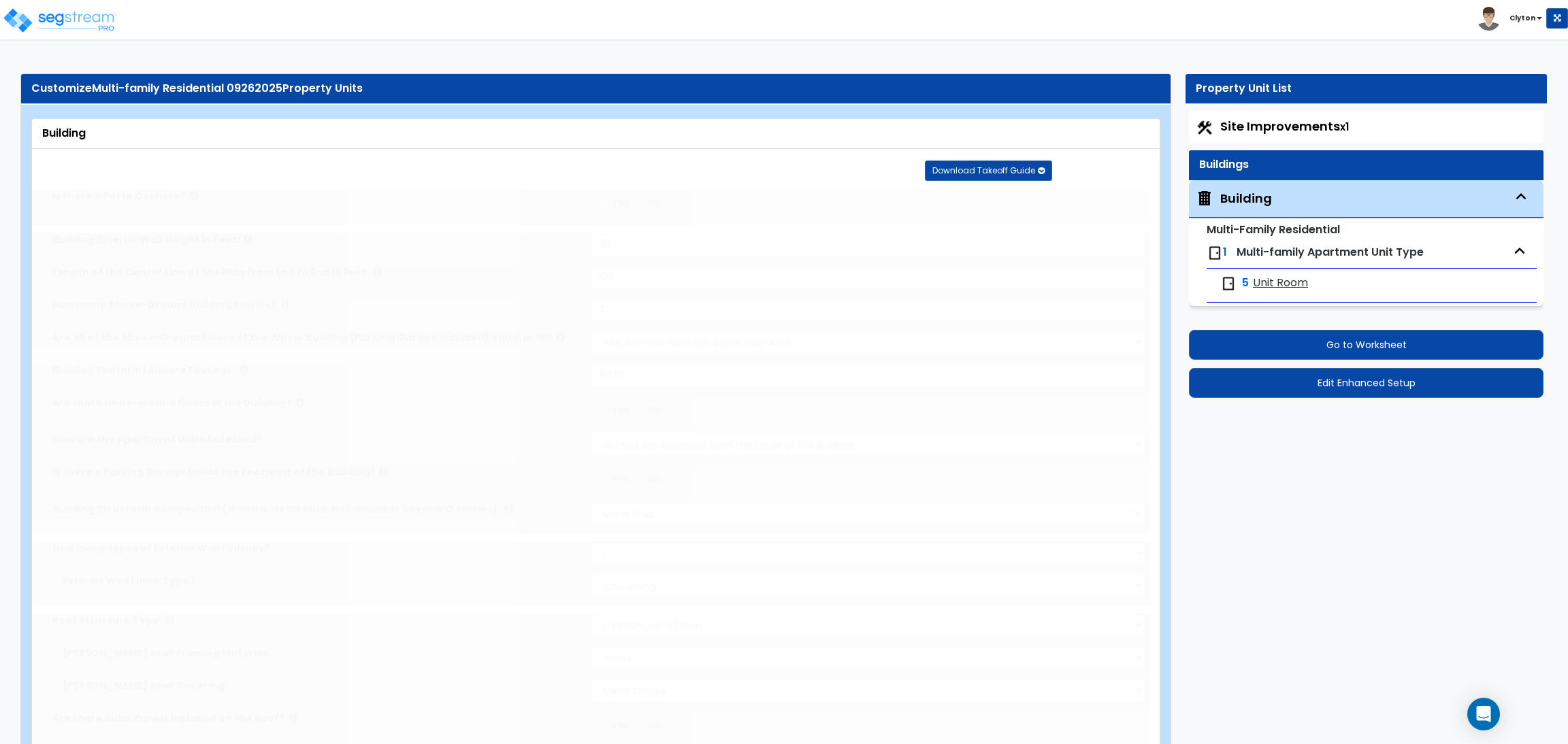
radio input "true"
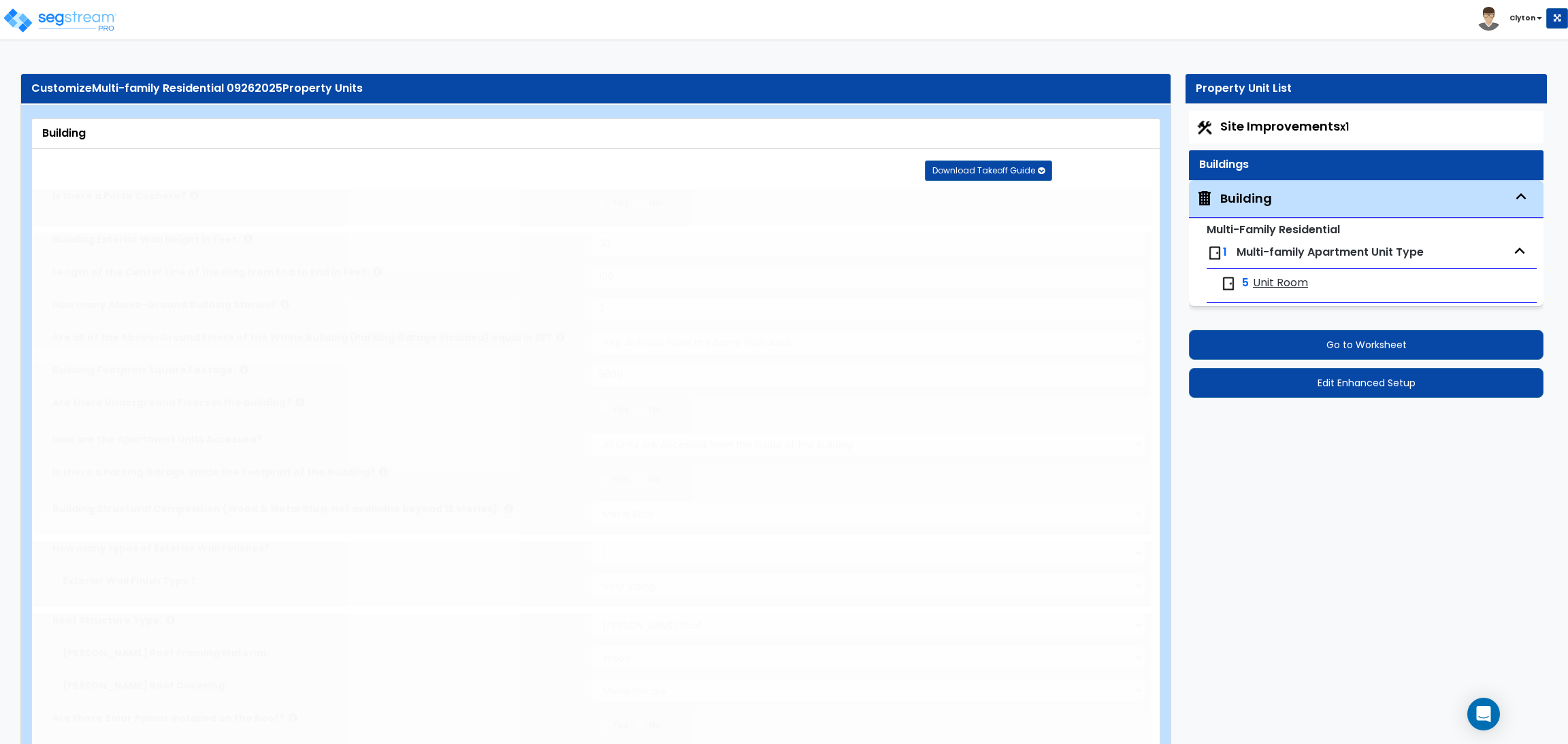
radio input "true"
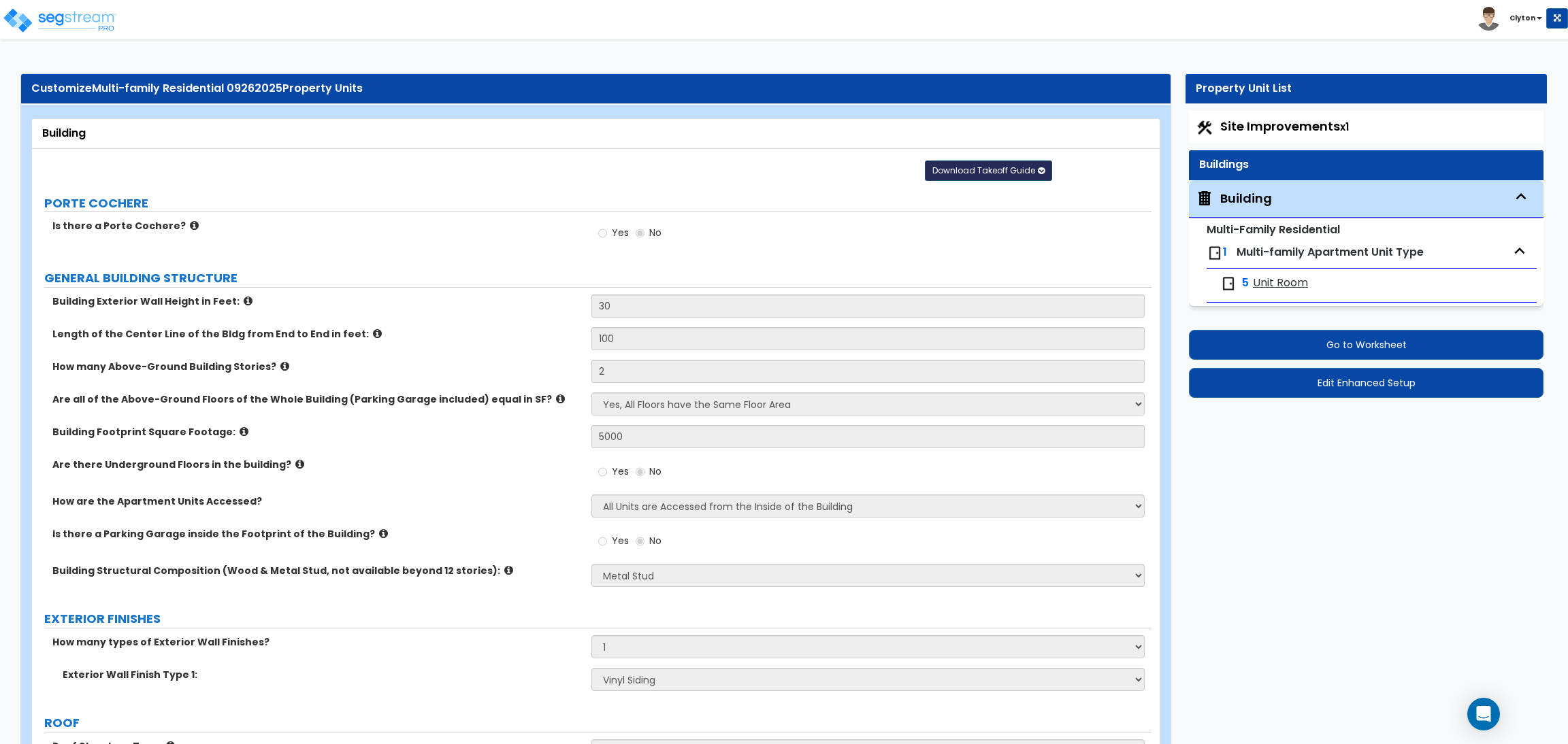
click at [961, 163] on button "Download Takeoff Guide" at bounding box center [989, 171] width 127 height 21
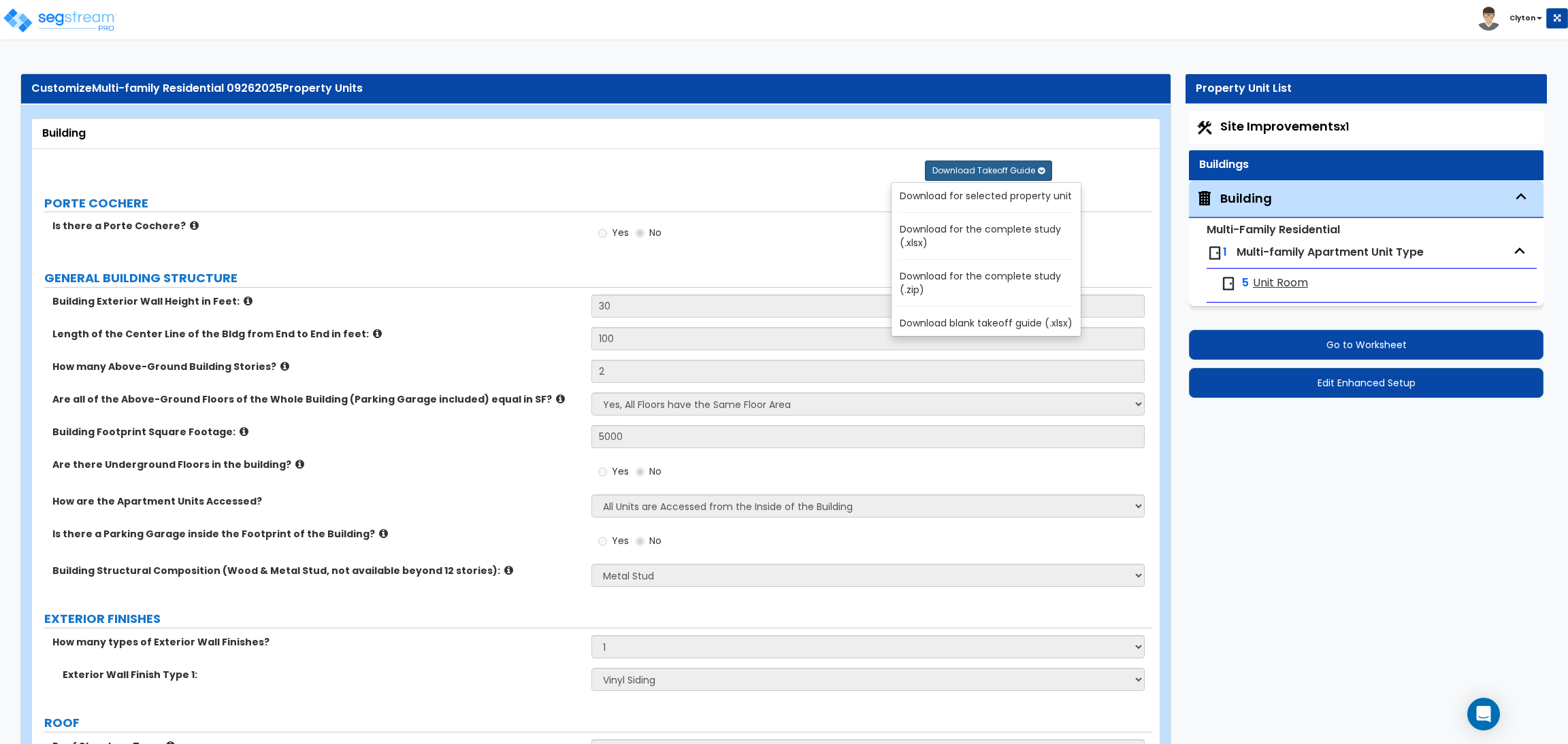
click at [940, 231] on link "Download for the complete study (.xlsx)" at bounding box center [989, 236] width 184 height 33
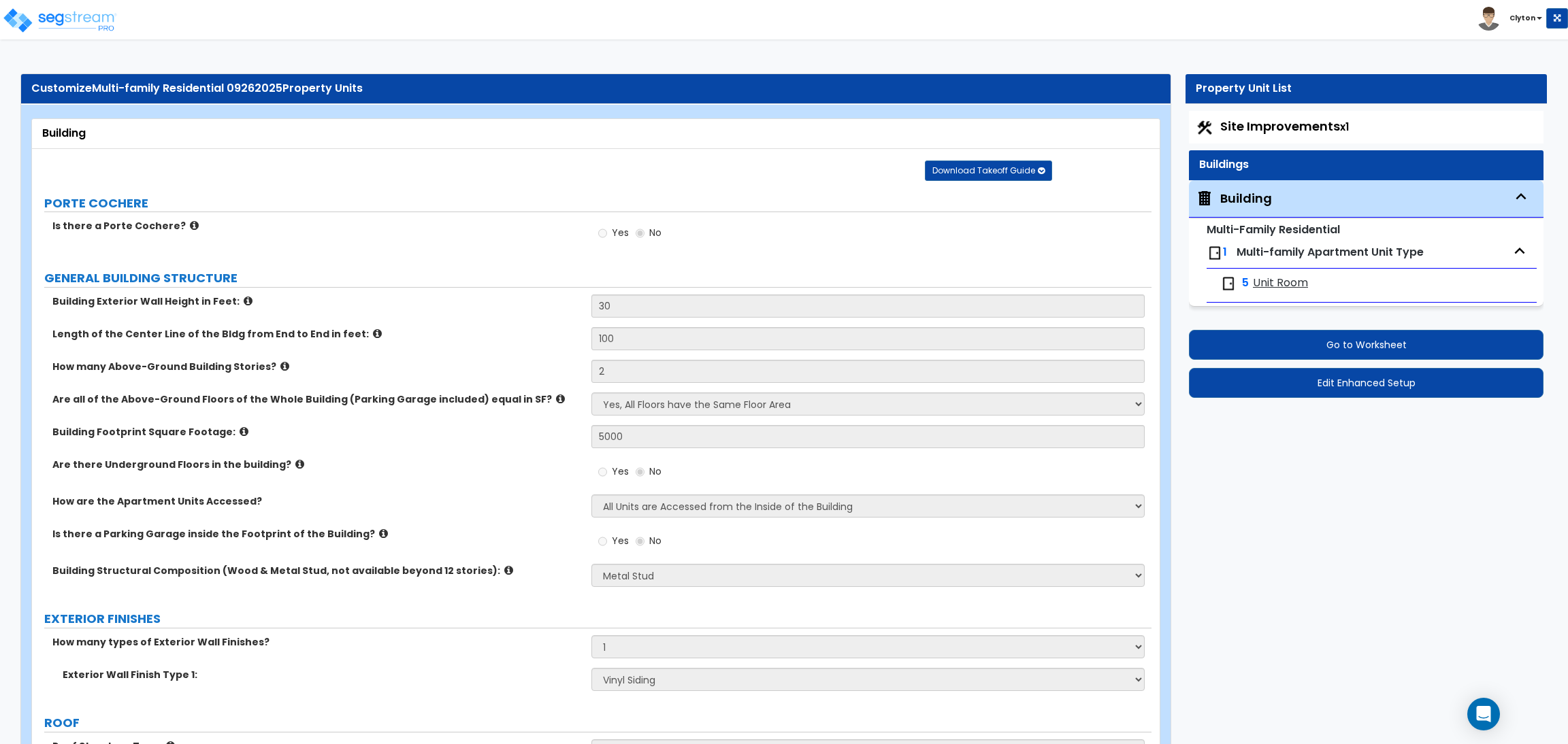
click at [1024, 221] on div "Yes No" at bounding box center [871, 238] width 559 height 37
click at [1284, 277] on span "Unit Room" at bounding box center [1281, 283] width 55 height 16
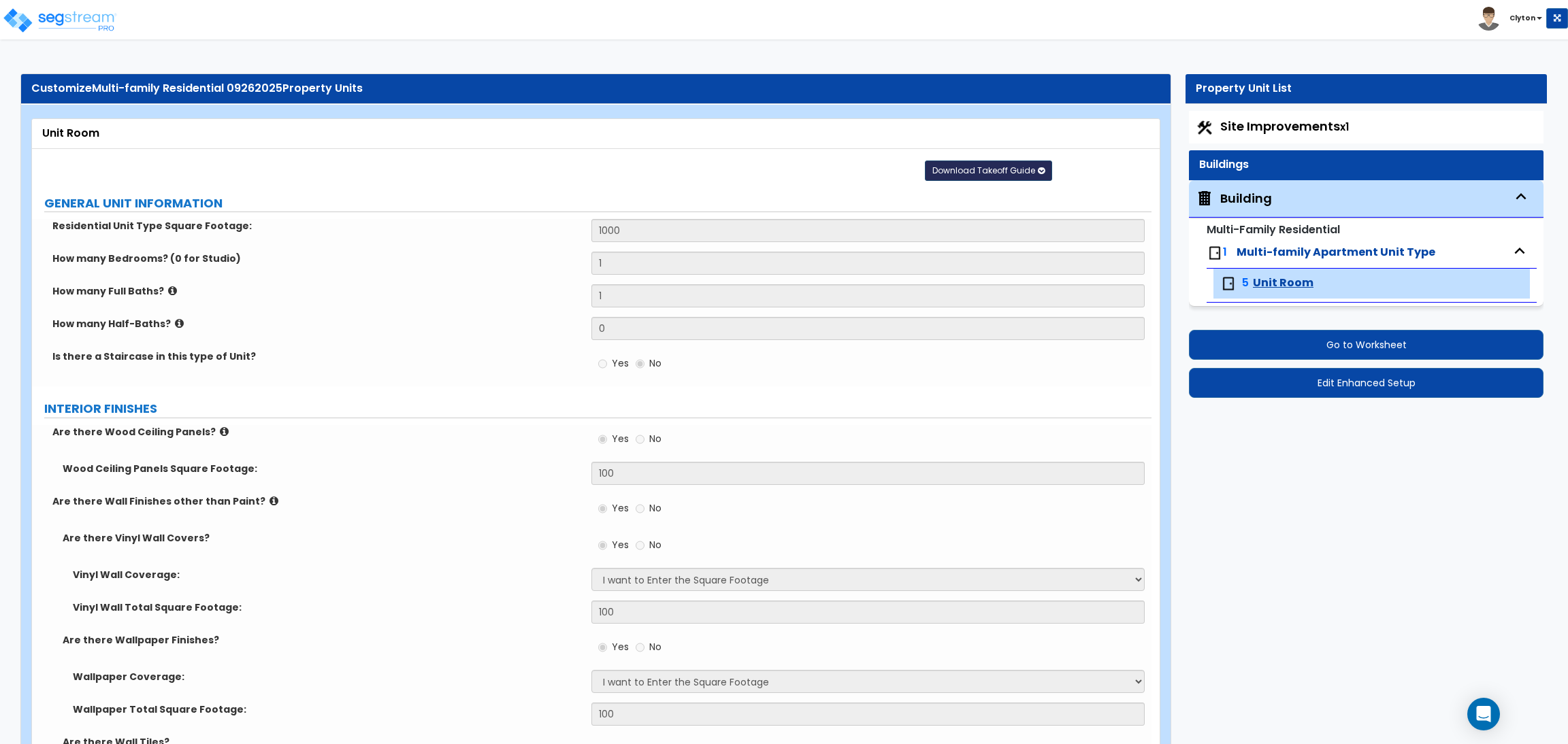
click at [970, 169] on span "Download Takeoff Guide" at bounding box center [984, 170] width 103 height 12
click at [953, 241] on link "Download for the complete study (.xlsx)" at bounding box center [989, 236] width 184 height 33
click at [624, 209] on label "GENERAL UNIT INFORMATION" at bounding box center [598, 204] width 1107 height 18
